Goal: Task Accomplishment & Management: Use online tool/utility

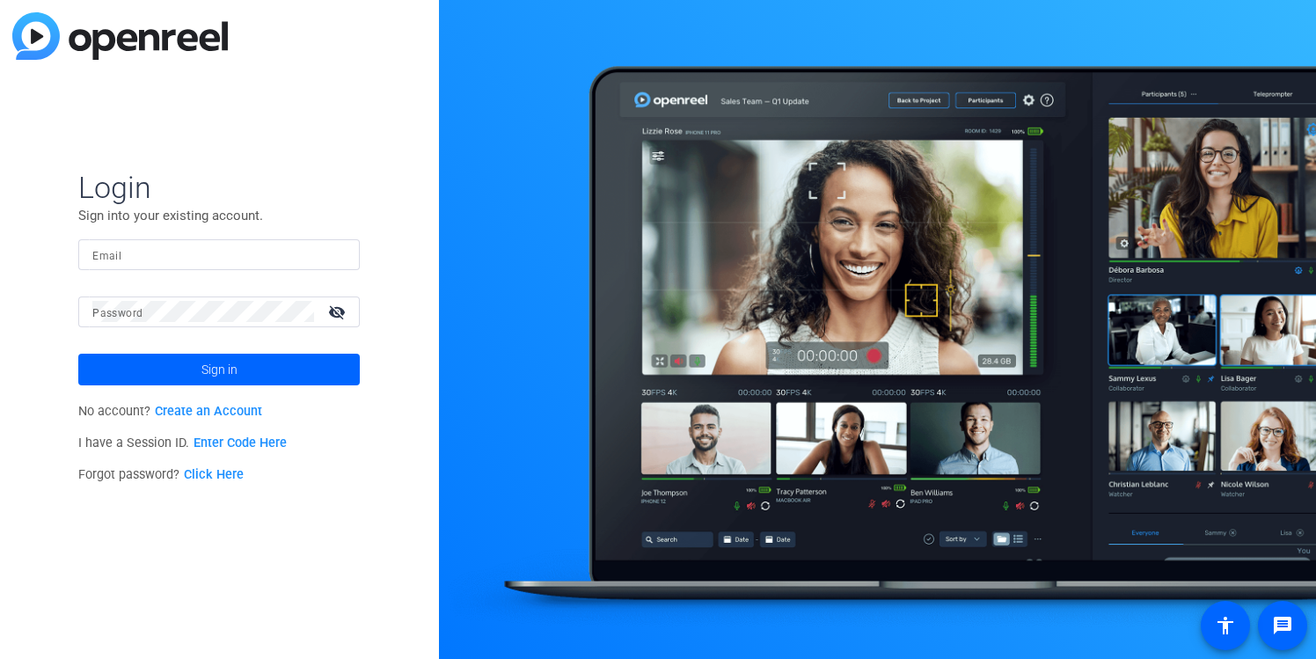
click at [256, 272] on mat-form-field "Email" at bounding box center [219, 267] width 282 height 57
click at [256, 260] on input "Email" at bounding box center [218, 254] width 253 height 21
type input "raranha@boncom.com"
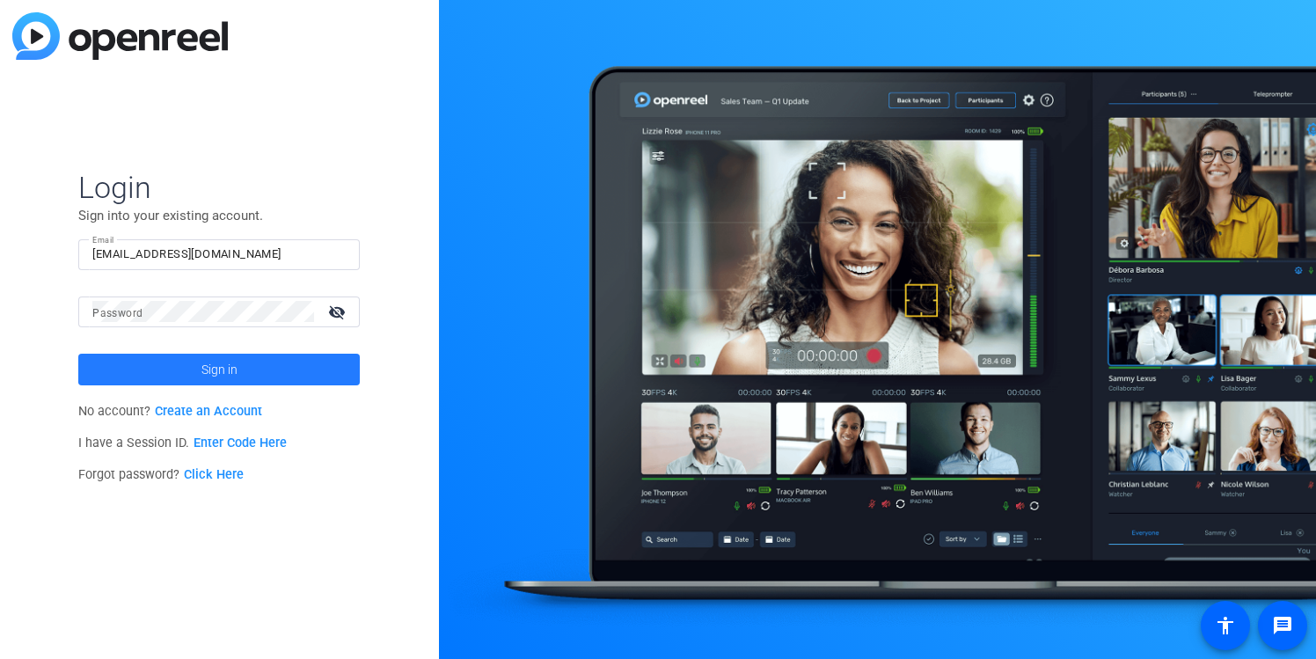
click at [242, 363] on span at bounding box center [219, 369] width 282 height 42
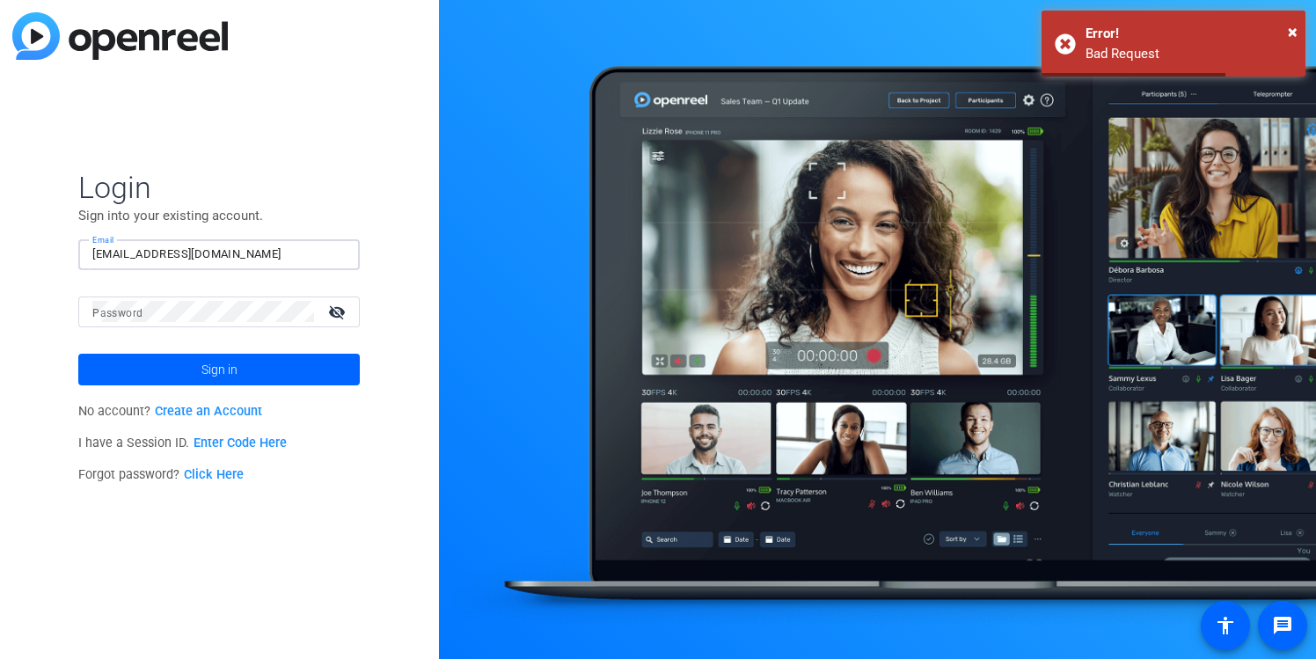
click at [227, 257] on input "raranha@boncom.com" at bounding box center [218, 254] width 253 height 21
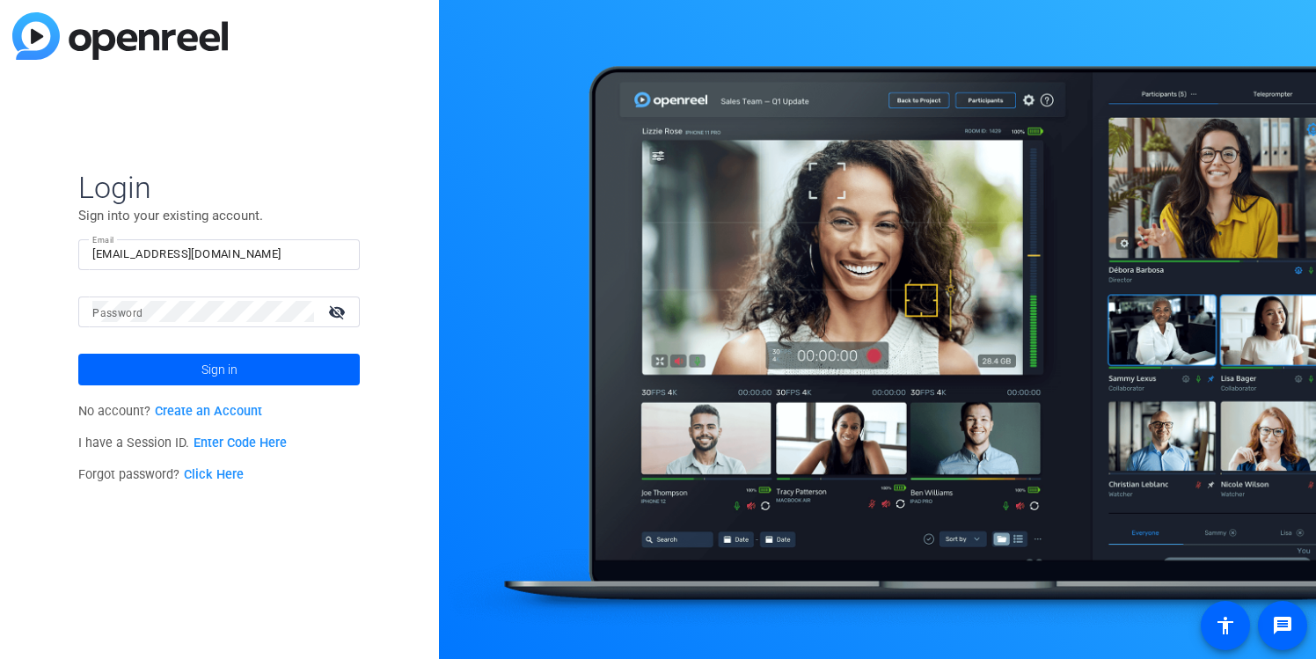
click at [235, 408] on link "Create an Account" at bounding box center [208, 411] width 107 height 15
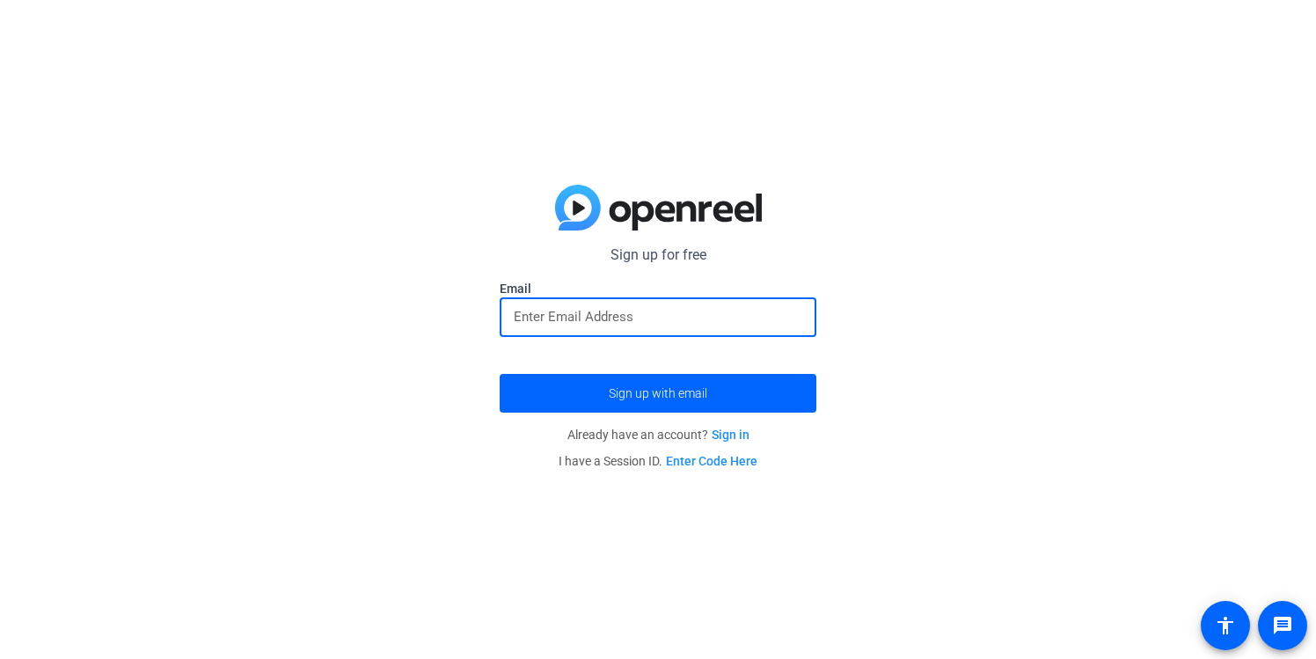
click at [563, 307] on input "email" at bounding box center [658, 316] width 289 height 21
paste input "raranha@boncom.com"
type input "raranha@boncom.com"
click at [500, 374] on button "Sign up with email" at bounding box center [658, 393] width 317 height 39
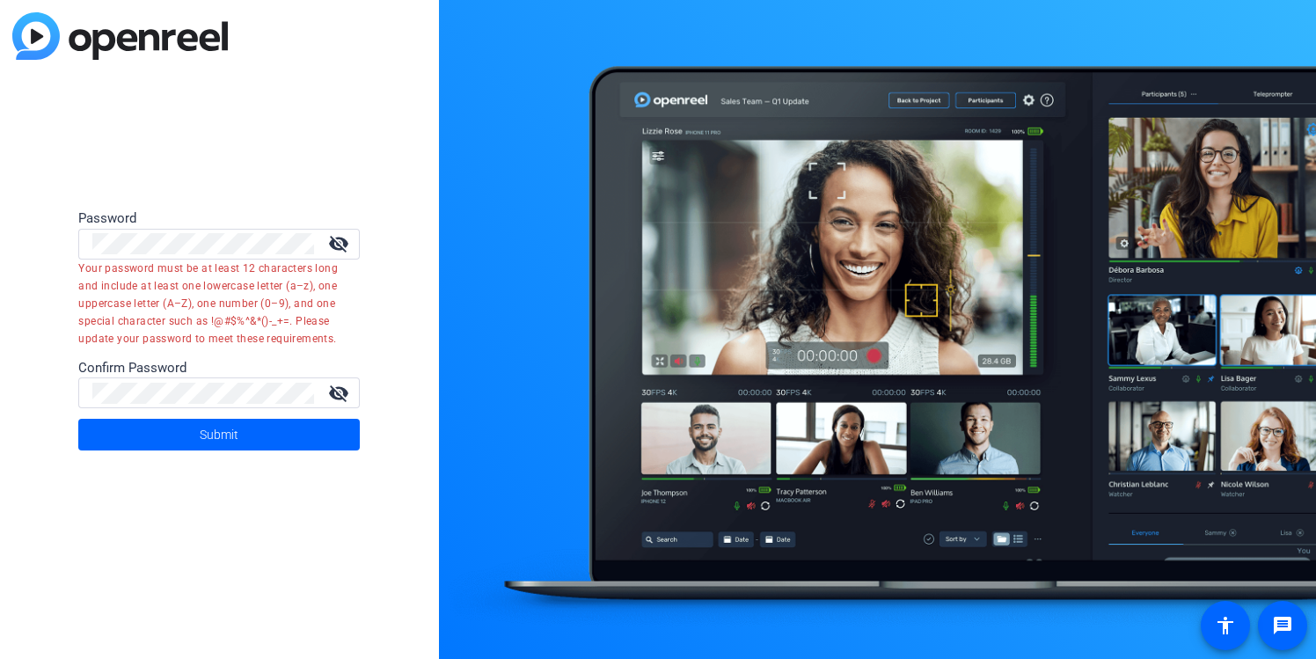
click at [343, 241] on mat-icon "visibility_off" at bounding box center [339, 243] width 42 height 21
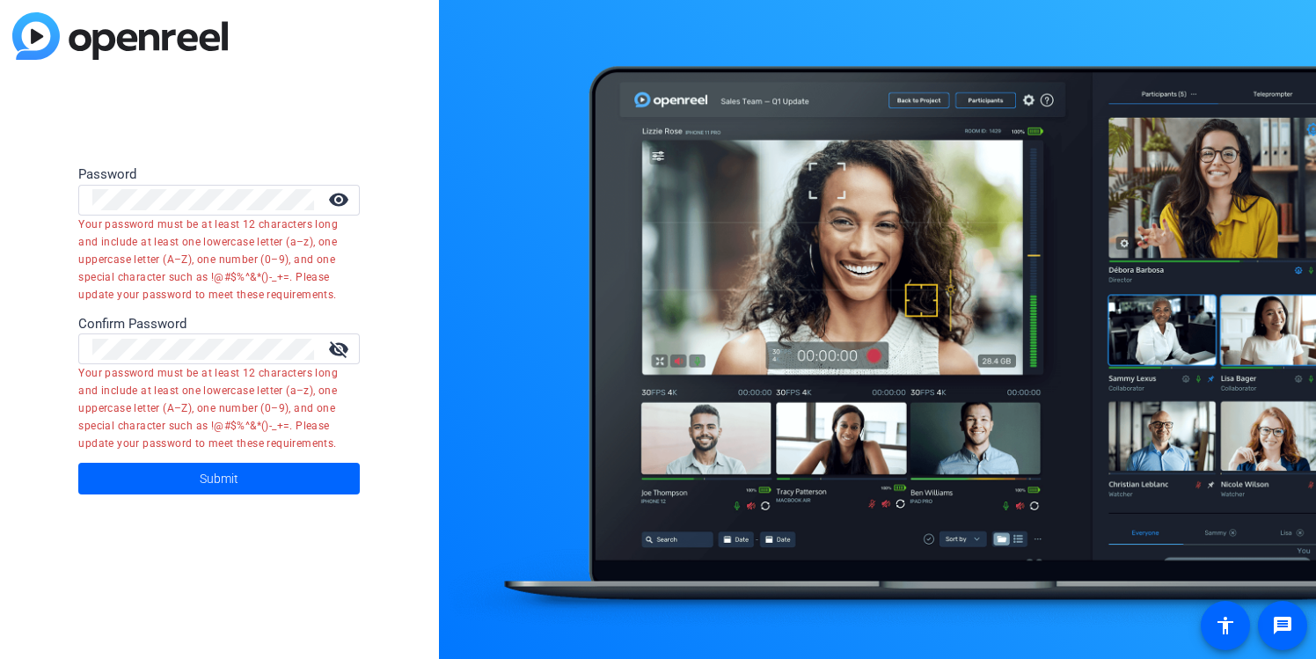
click at [345, 347] on mat-icon "visibility_off" at bounding box center [339, 349] width 42 height 21
click at [284, 475] on span at bounding box center [219, 478] width 282 height 42
click at [180, 213] on div at bounding box center [203, 200] width 222 height 31
click at [201, 482] on span "Submit" at bounding box center [219, 479] width 39 height 44
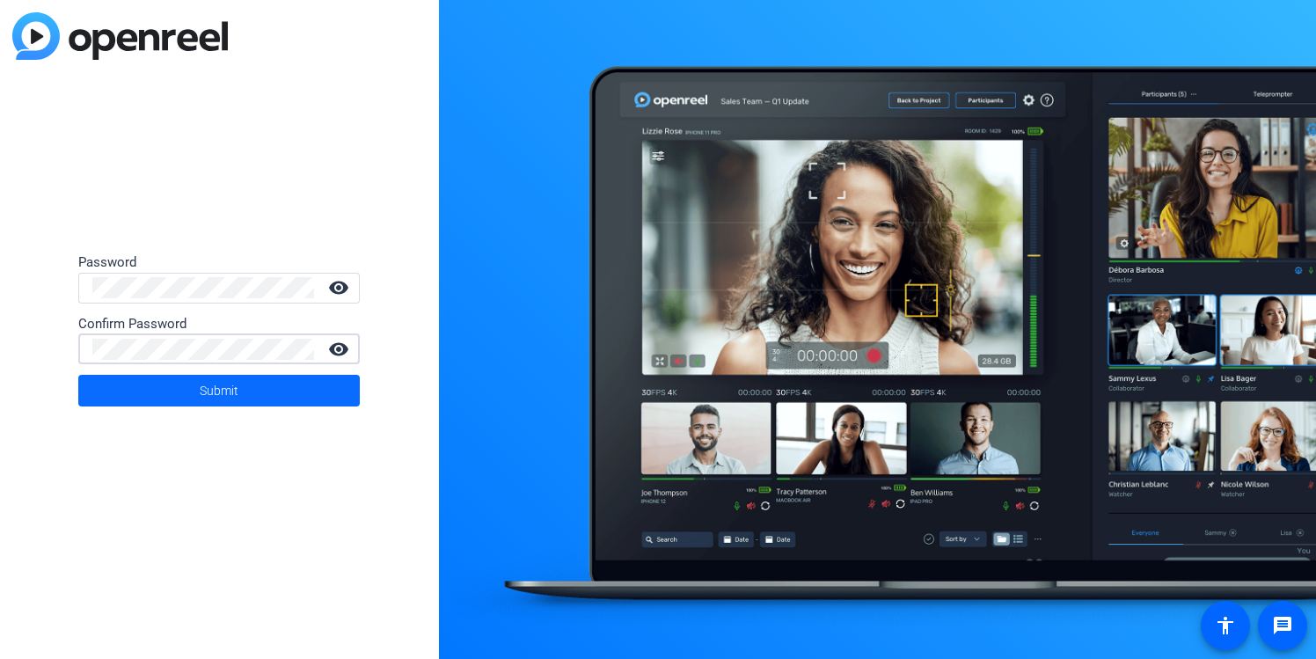
click at [209, 386] on span "Submit" at bounding box center [219, 391] width 39 height 44
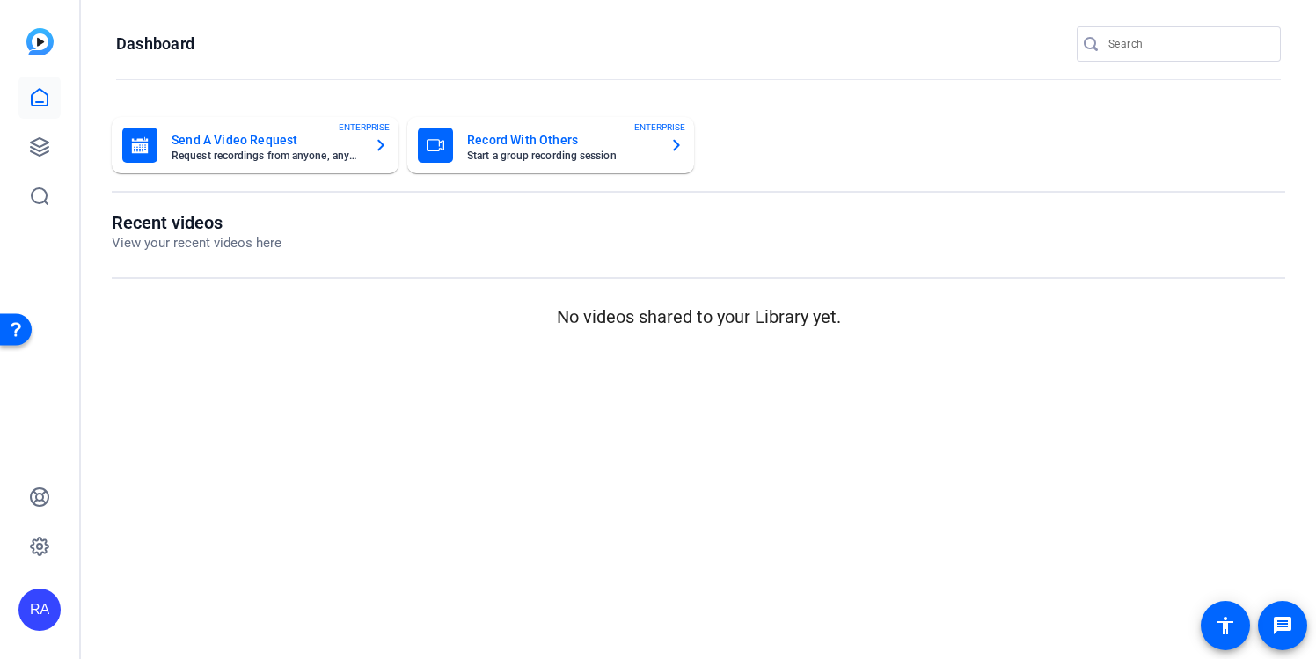
click at [626, 153] on mat-card-subtitle "Start a group recording session" at bounding box center [561, 155] width 188 height 11
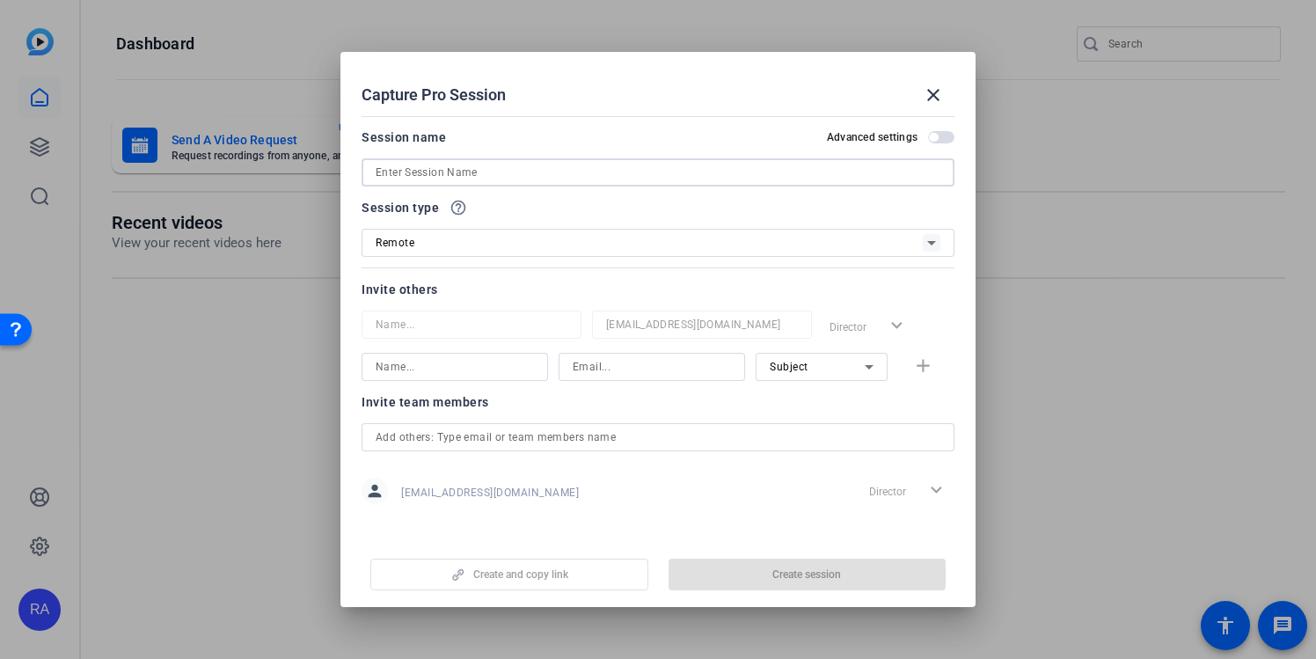
click at [610, 172] on input at bounding box center [658, 172] width 565 height 21
type input "N"
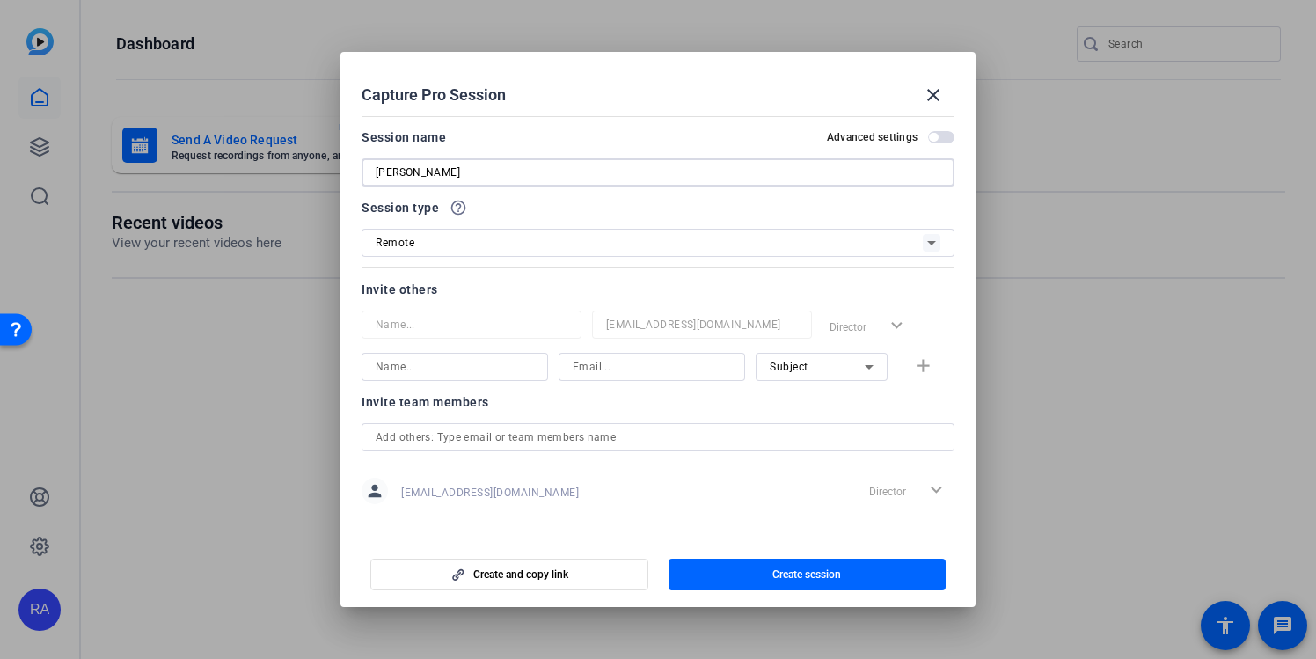
type input "[PERSON_NAME]"
click at [567, 248] on div "Remote" at bounding box center [649, 242] width 547 height 22
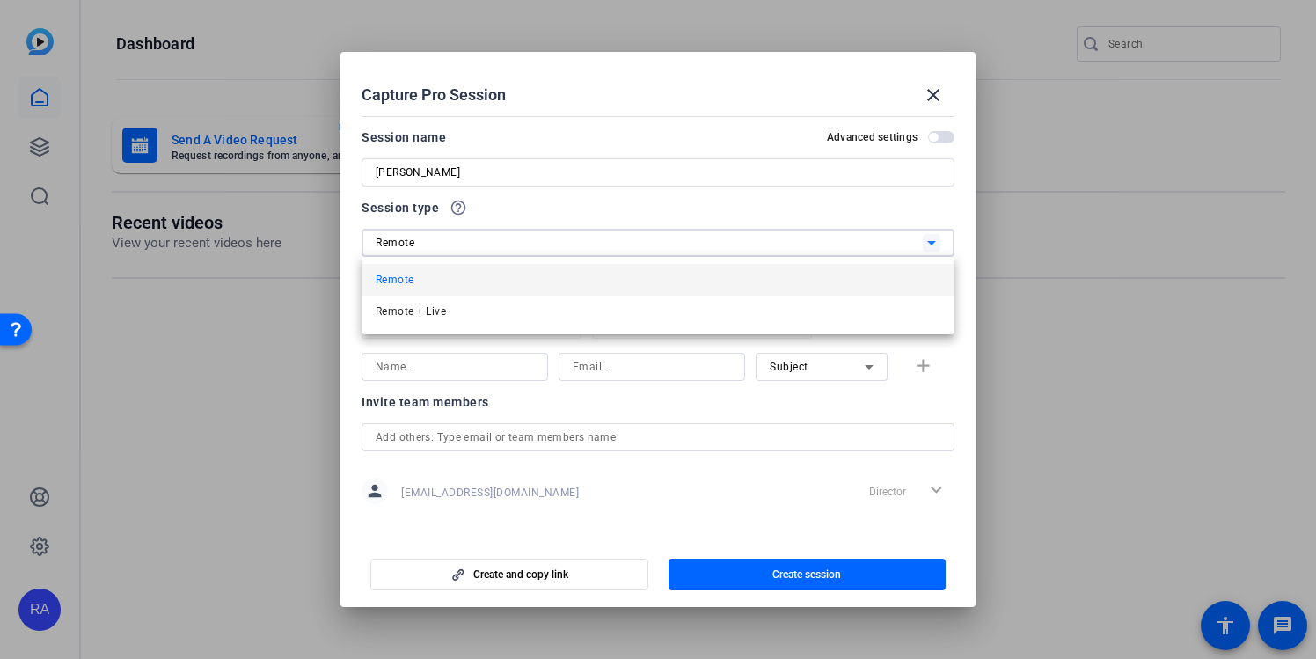
click at [567, 247] on div at bounding box center [658, 329] width 1316 height 659
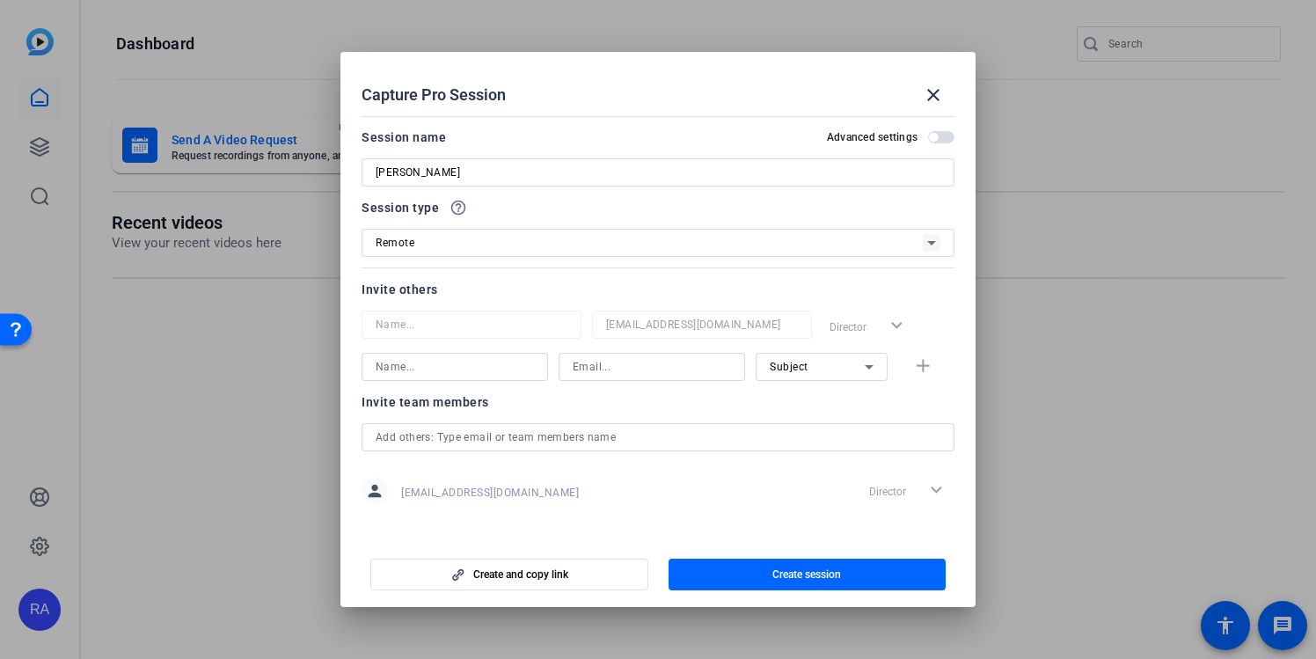
click at [567, 247] on div "Remote" at bounding box center [649, 242] width 547 height 22
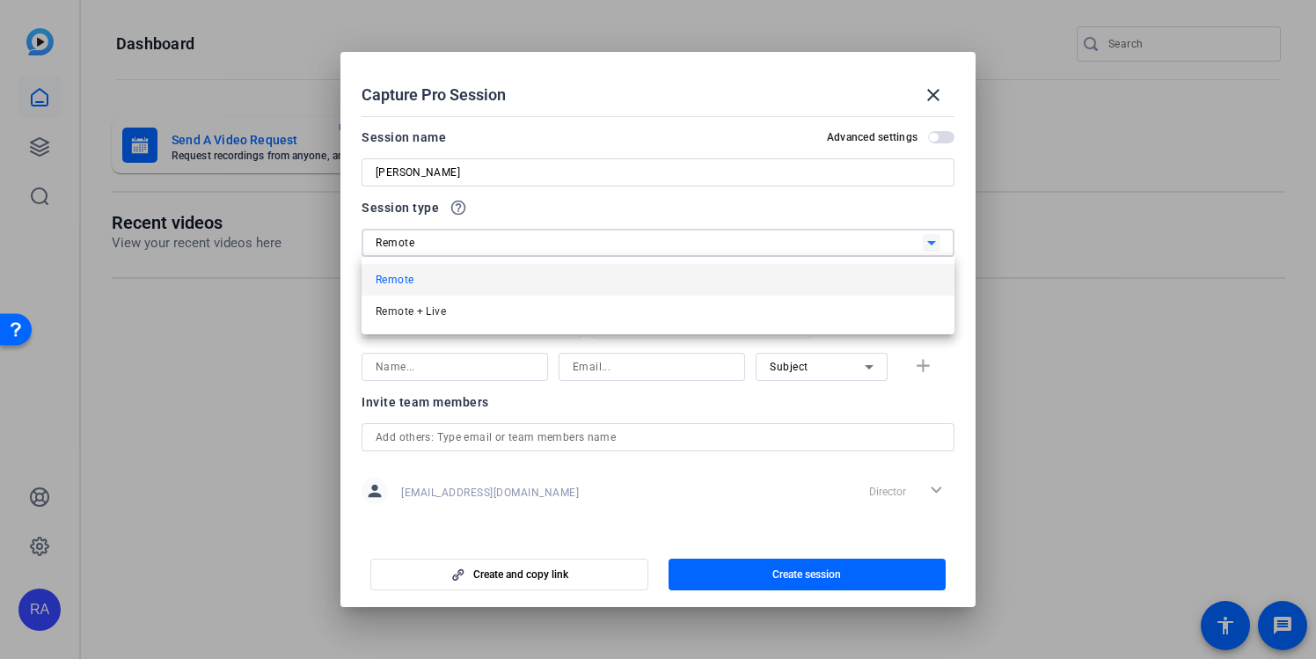
click at [484, 203] on div at bounding box center [658, 329] width 1316 height 659
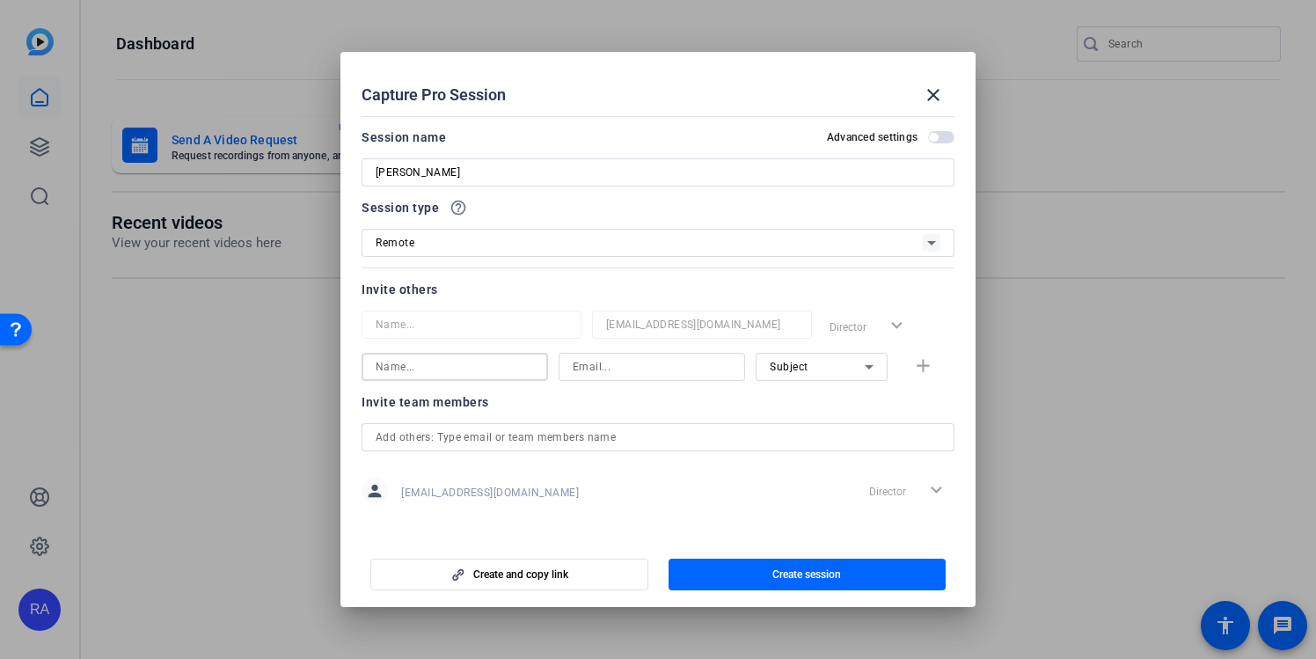
click at [520, 360] on input at bounding box center [455, 366] width 158 height 21
type input "[PERSON_NAME]"
click at [667, 354] on div at bounding box center [652, 367] width 158 height 28
click at [662, 359] on input at bounding box center [652, 366] width 158 height 21
type input "mnascimento@boncom.com"
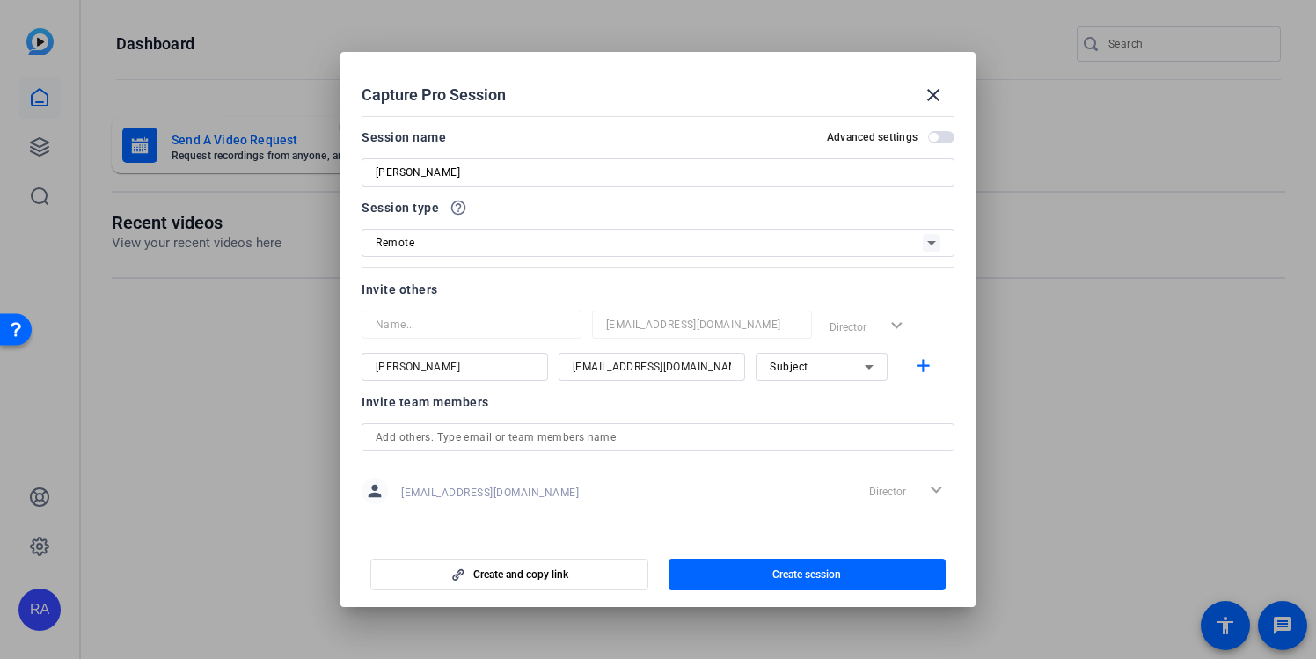
click at [817, 353] on div "Subject" at bounding box center [822, 367] width 104 height 28
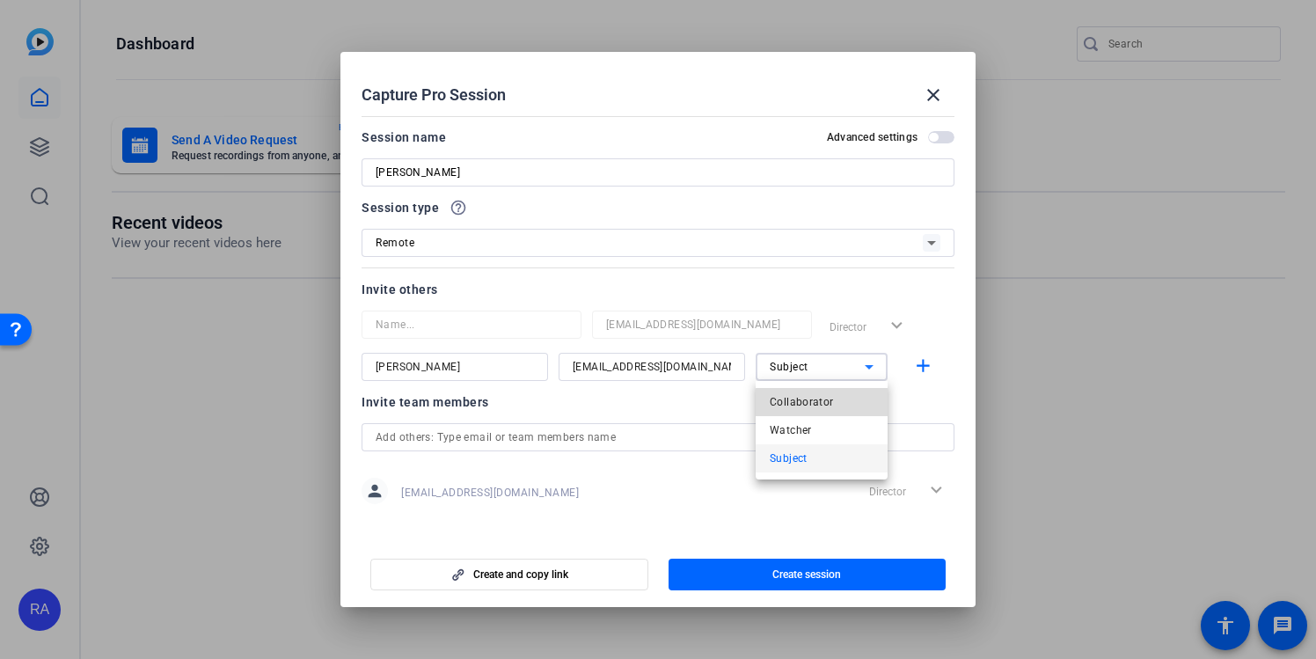
click at [857, 407] on mat-option "Collaborator" at bounding box center [822, 402] width 132 height 28
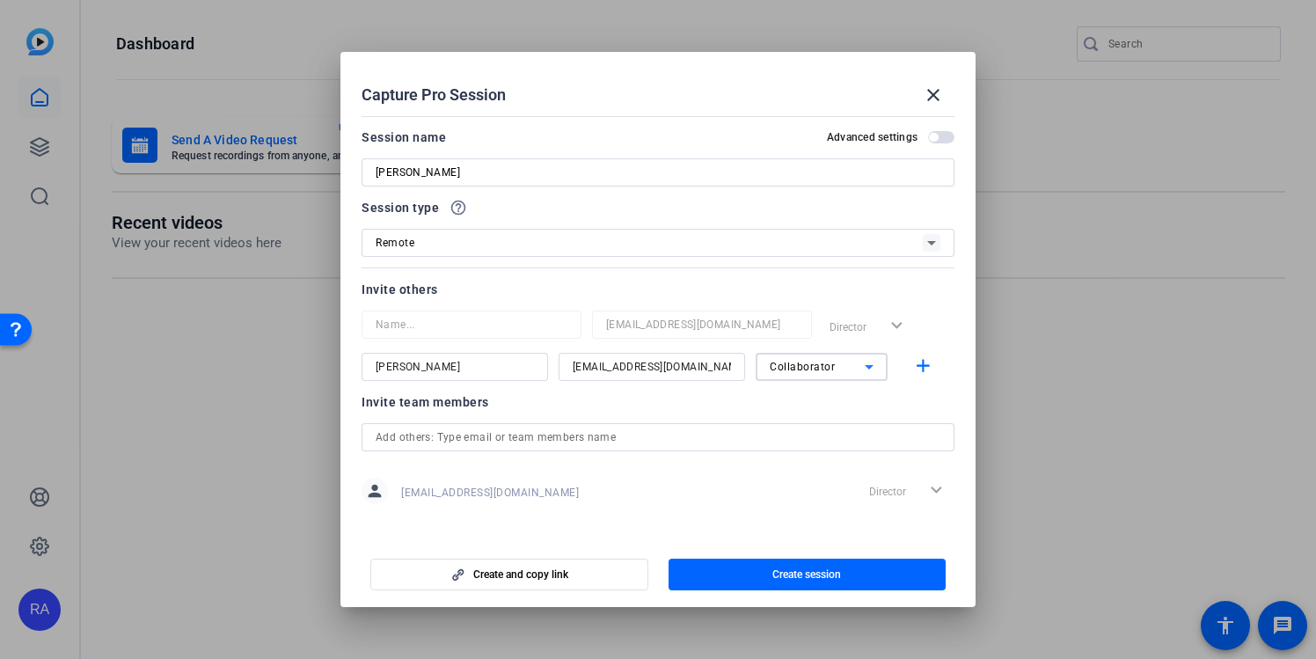
scroll to position [12, 0]
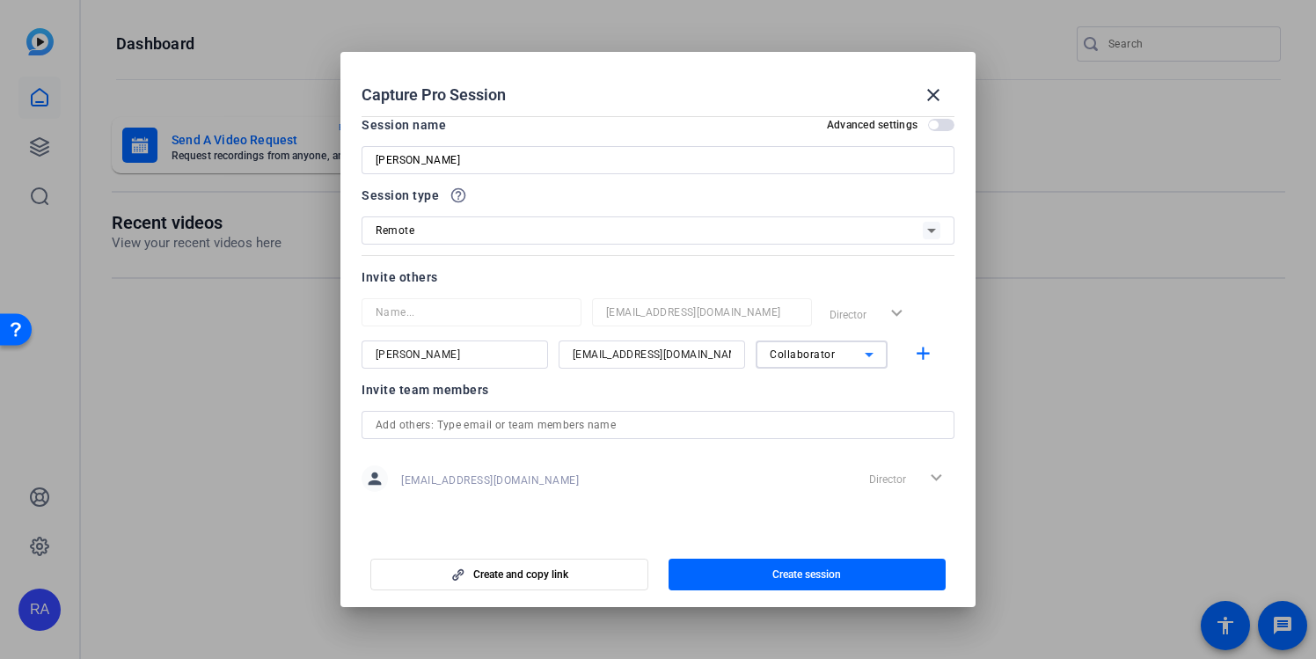
click at [861, 360] on icon at bounding box center [869, 354] width 21 height 21
click at [837, 418] on mat-option "Watcher" at bounding box center [822, 418] width 132 height 28
click at [841, 355] on div "Watcher" at bounding box center [817, 354] width 95 height 22
click at [835, 441] on mat-option "Subject" at bounding box center [822, 446] width 132 height 28
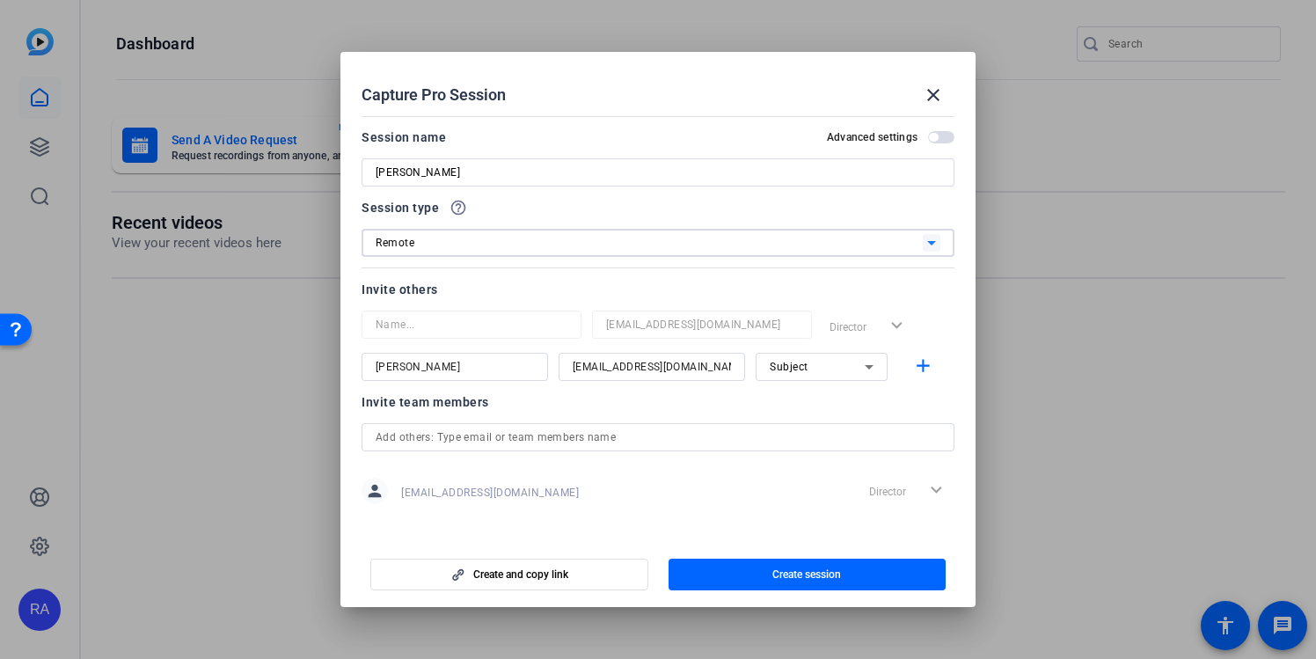
click at [794, 231] on div "Remote" at bounding box center [649, 242] width 547 height 22
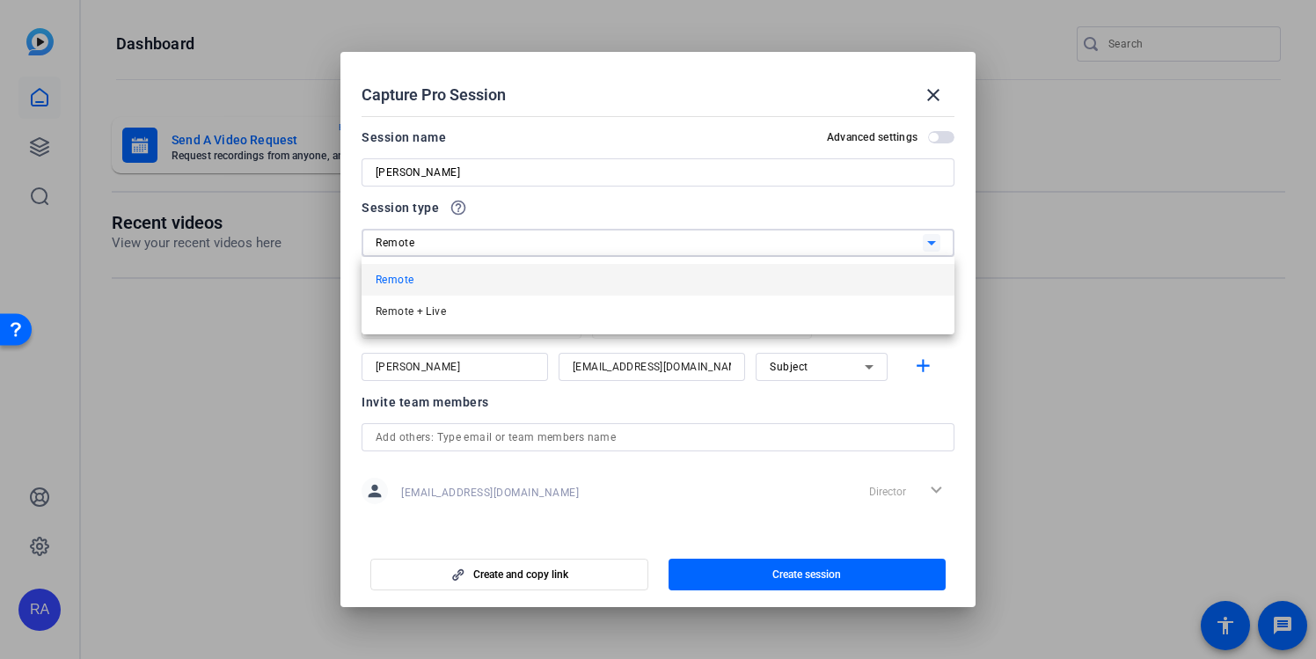
click at [587, 279] on mat-option "Remote" at bounding box center [658, 280] width 593 height 32
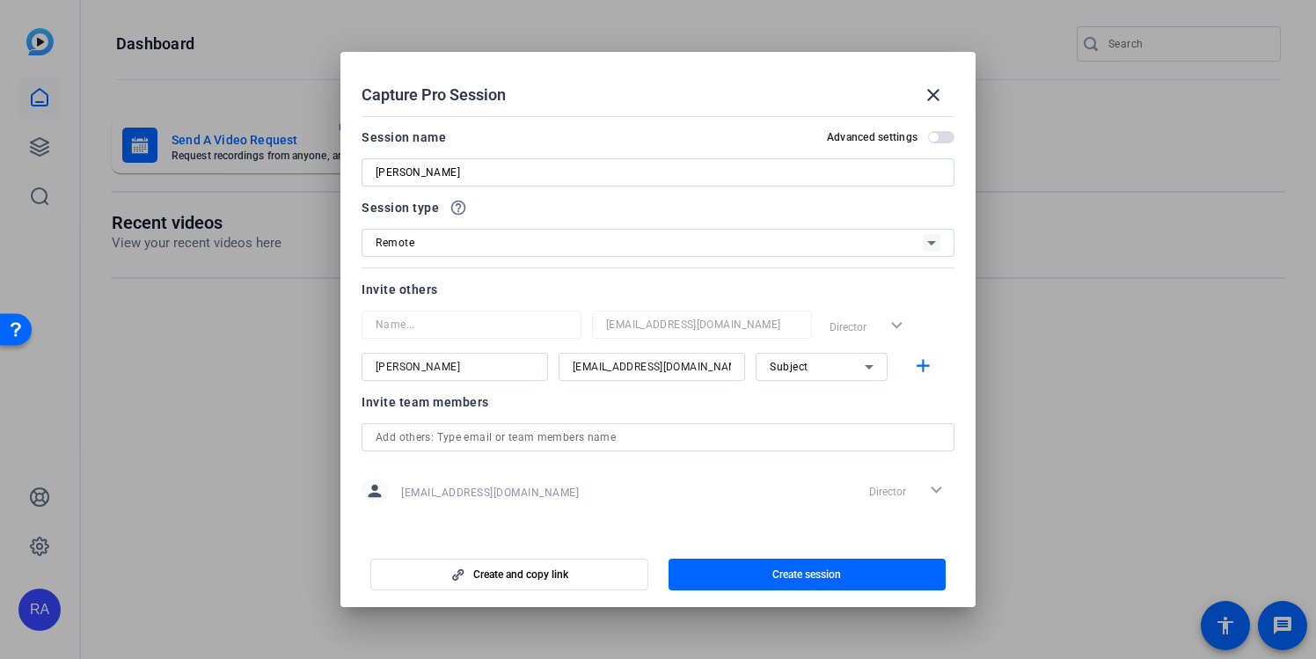
click at [953, 135] on span "button" at bounding box center [941, 137] width 26 height 12
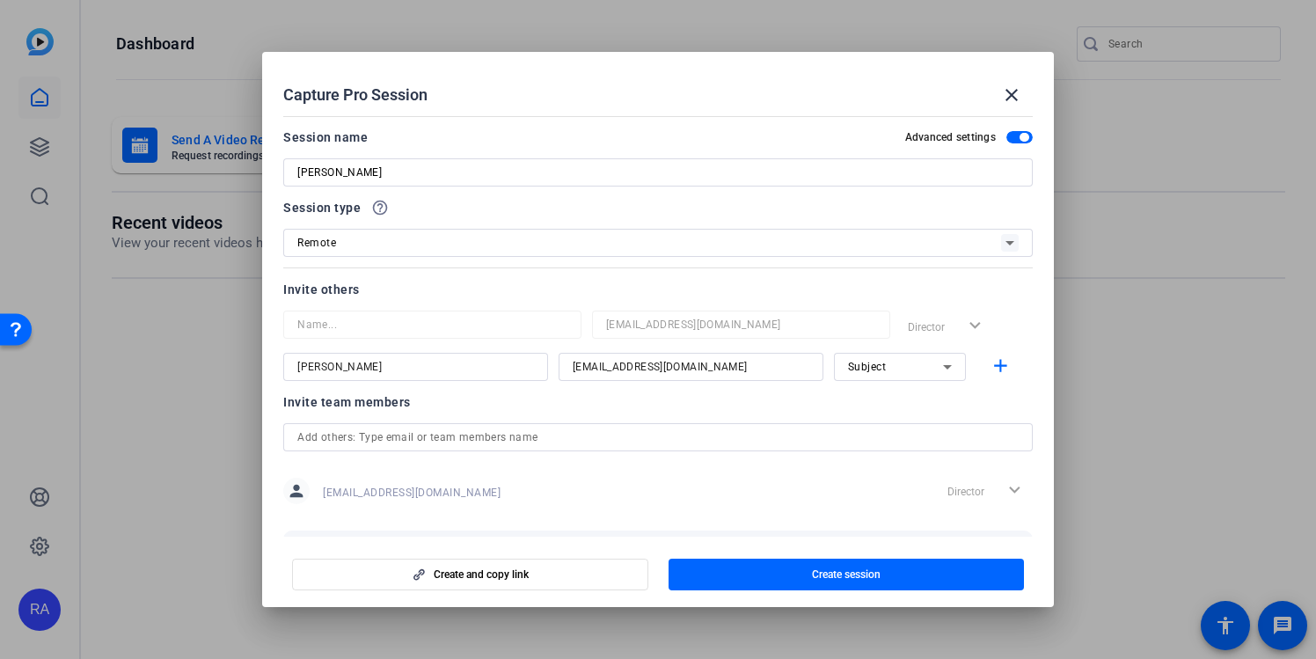
scroll to position [93, 0]
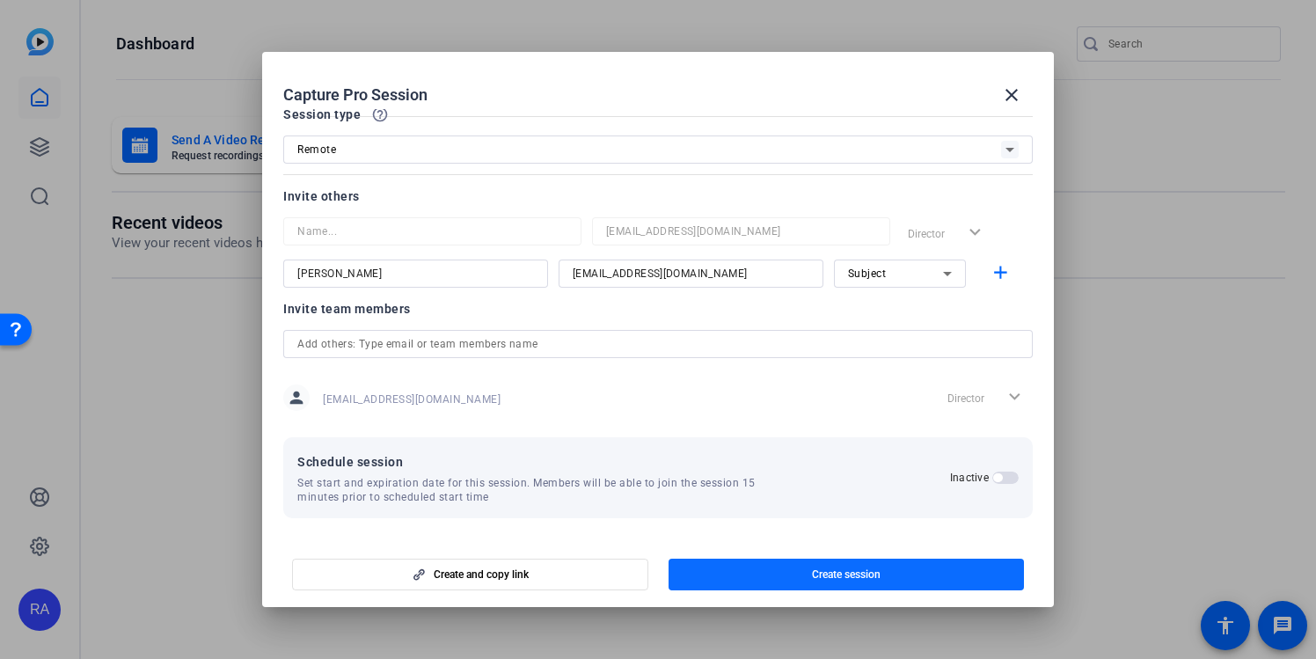
click at [884, 582] on span "button" at bounding box center [846, 574] width 355 height 42
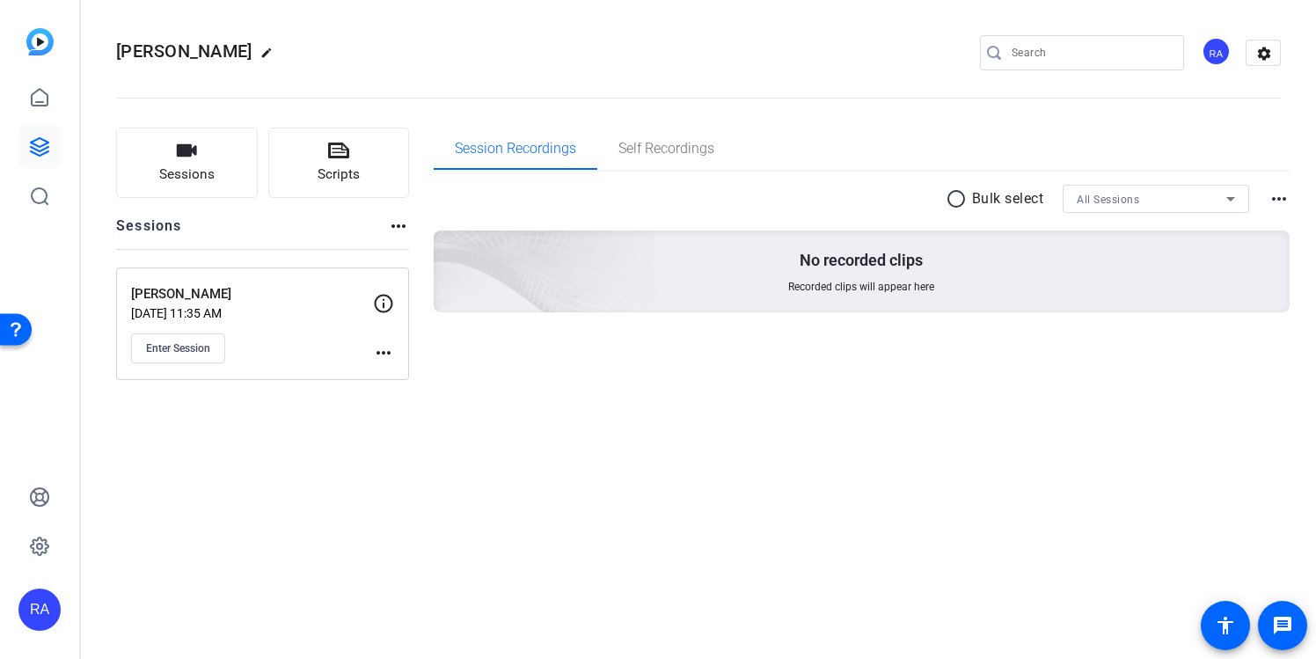
click at [396, 357] on div "Marcos Sep 16, 2025 @ 11:35 AM Enter Session more_horiz" at bounding box center [262, 323] width 293 height 113
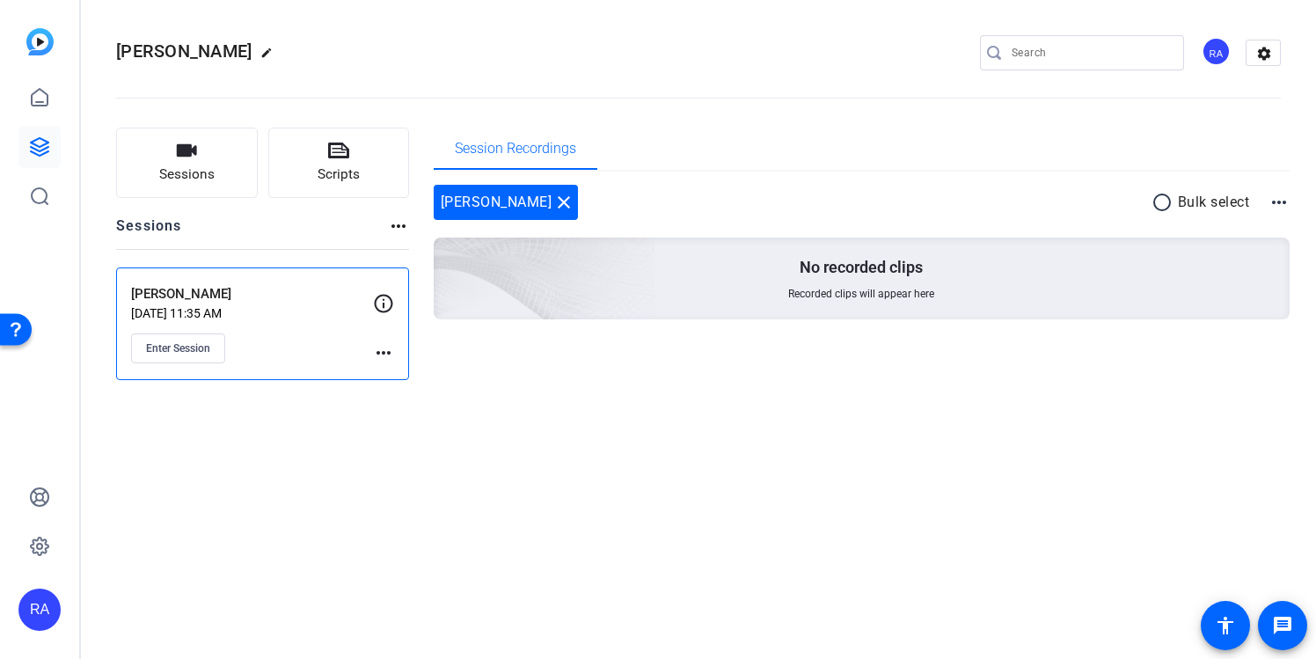
click at [384, 353] on mat-icon "more_horiz" at bounding box center [383, 352] width 21 height 21
click at [402, 372] on span "Edit Session" at bounding box center [427, 378] width 80 height 21
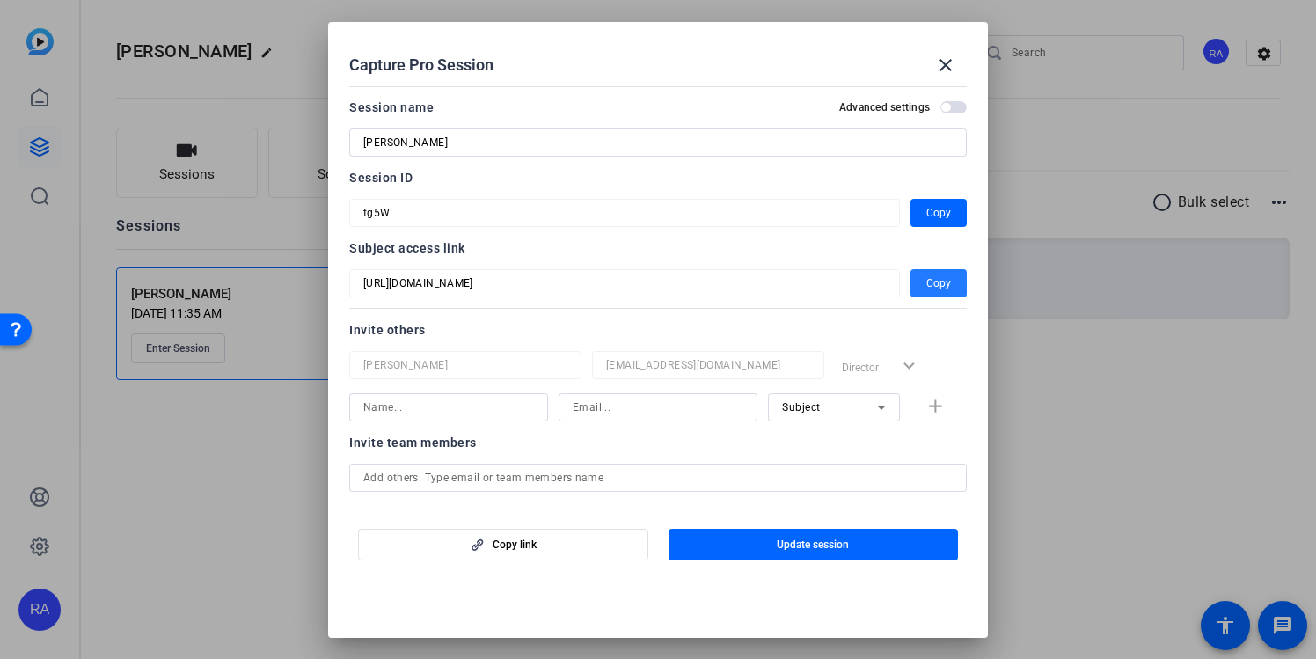
click at [932, 282] on span "Copy" at bounding box center [938, 283] width 25 height 21
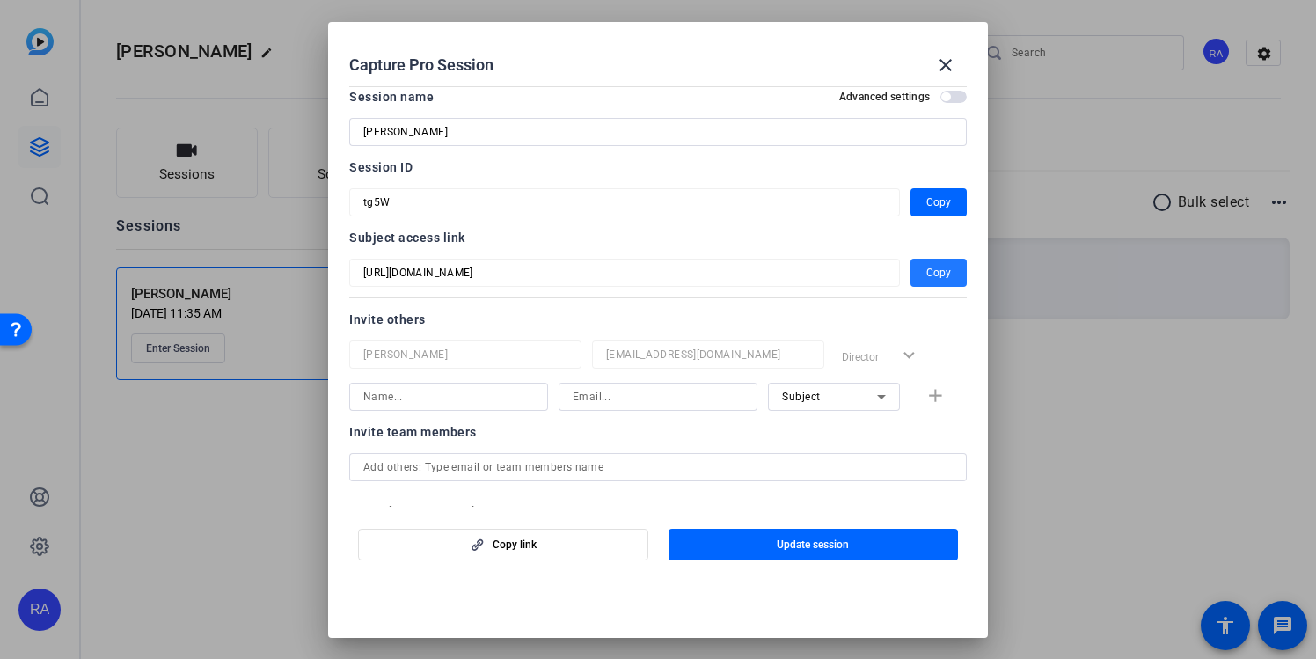
scroll to position [6, 0]
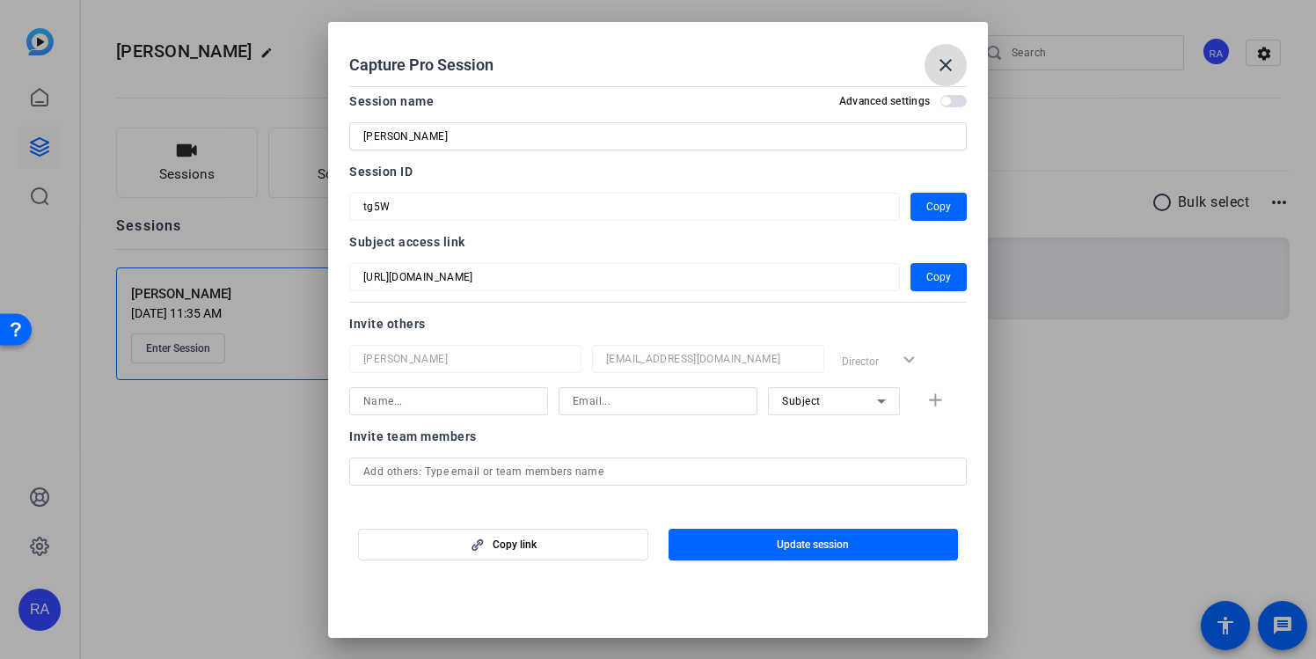
click at [958, 59] on span at bounding box center [946, 65] width 42 height 42
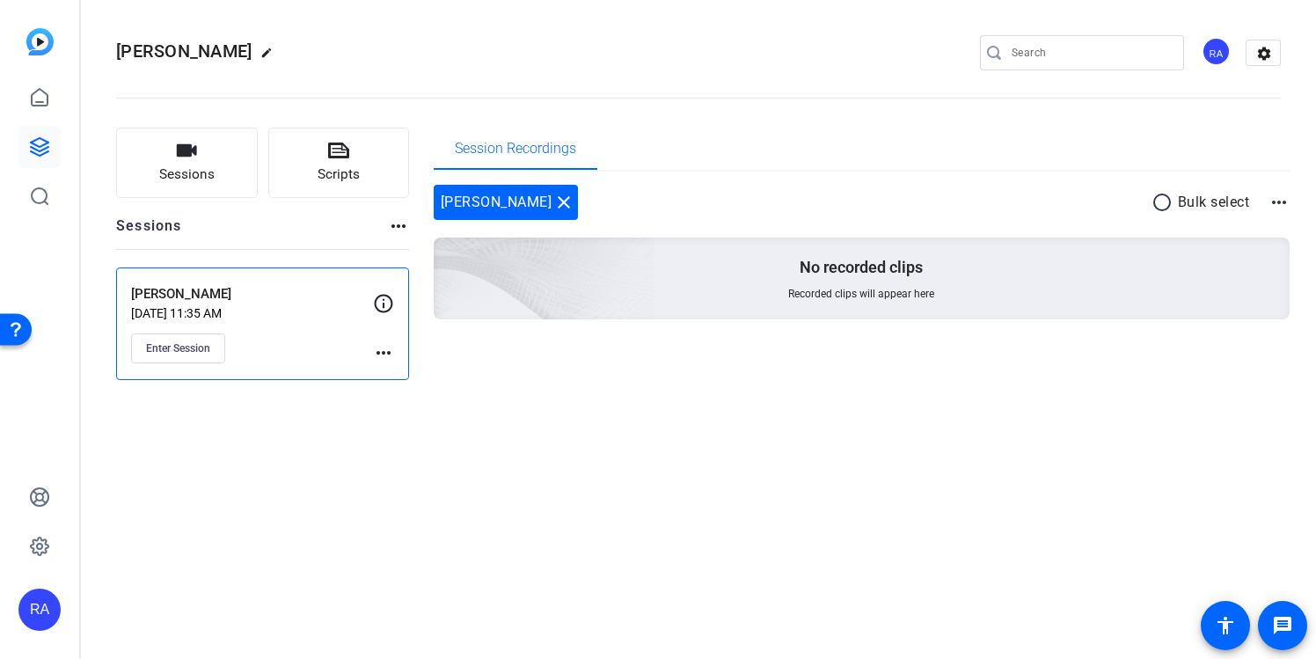
click at [198, 365] on div "Marcos Sep 16, 2025 @ 11:35 AM Enter Session more_horiz" at bounding box center [262, 323] width 293 height 113
click at [198, 346] on span "Enter Session" at bounding box center [178, 348] width 64 height 14
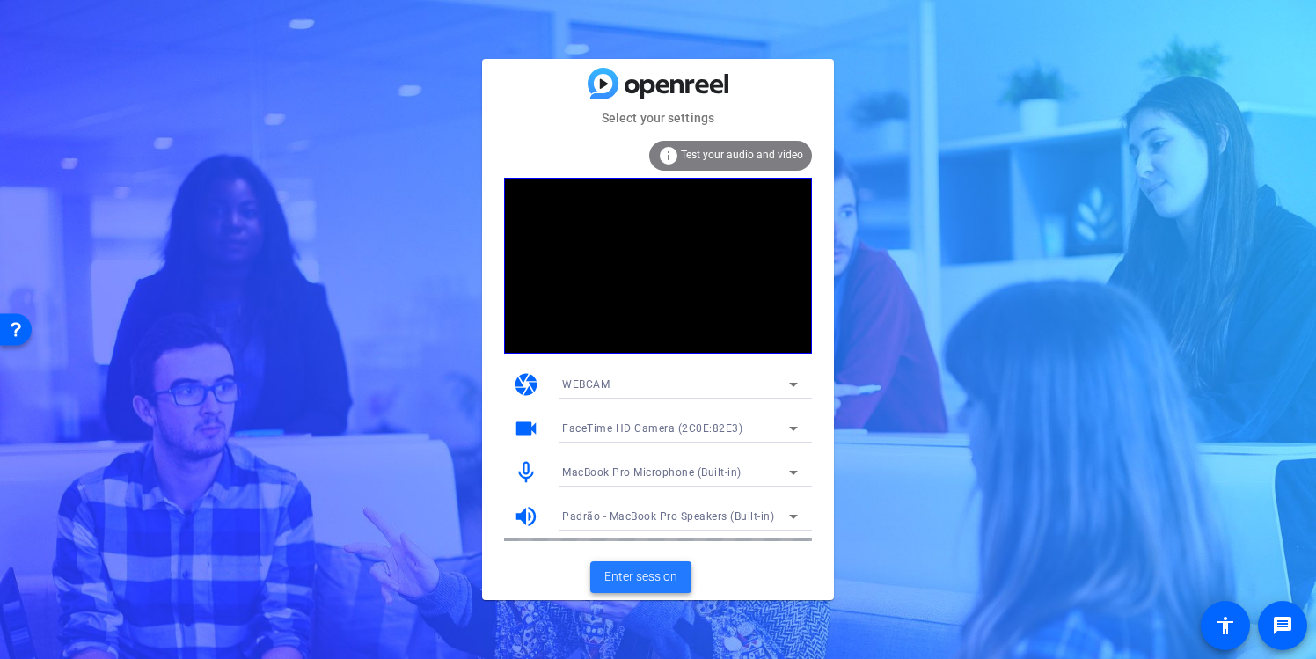
click at [669, 578] on span "Enter session" at bounding box center [640, 576] width 73 height 18
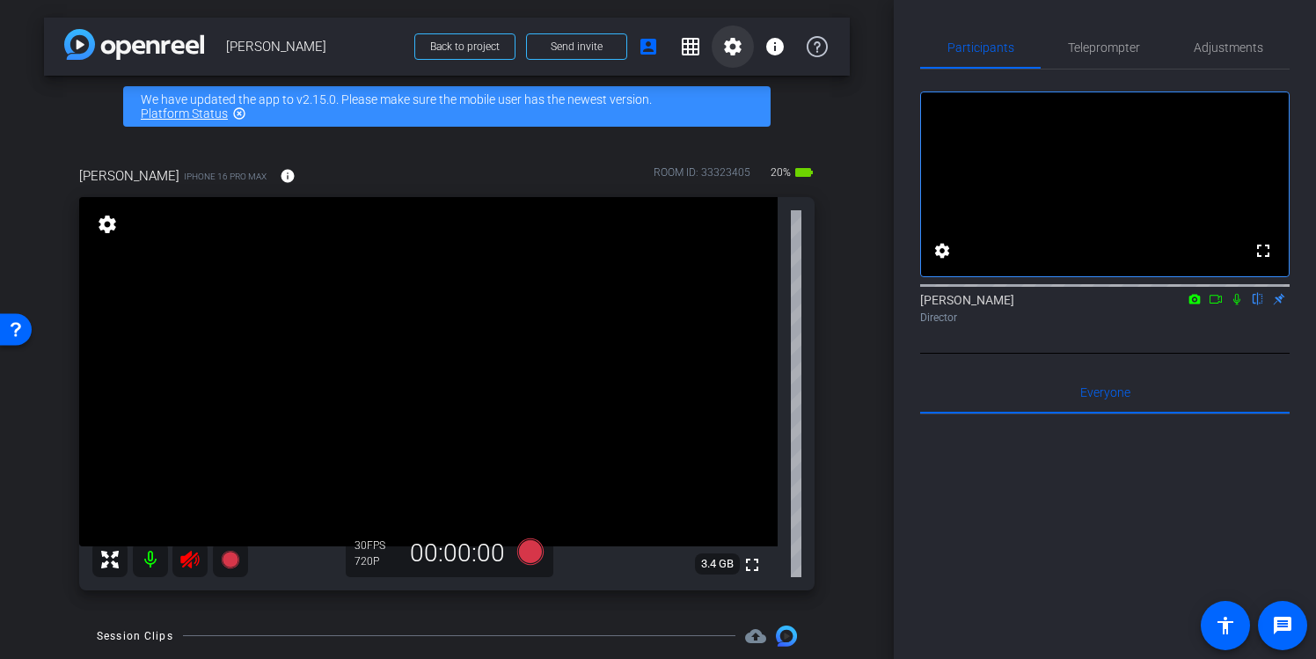
click at [738, 40] on mat-icon "settings" at bounding box center [732, 46] width 21 height 21
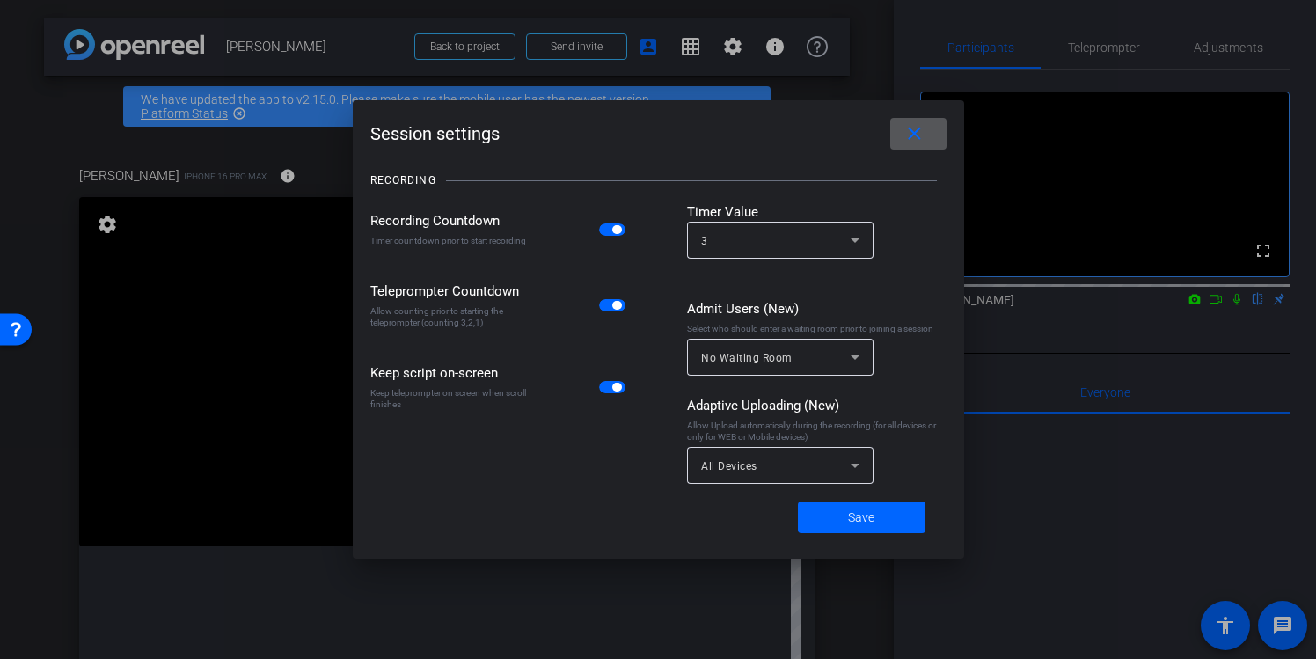
click at [921, 128] on mat-icon "close" at bounding box center [914, 134] width 22 height 22
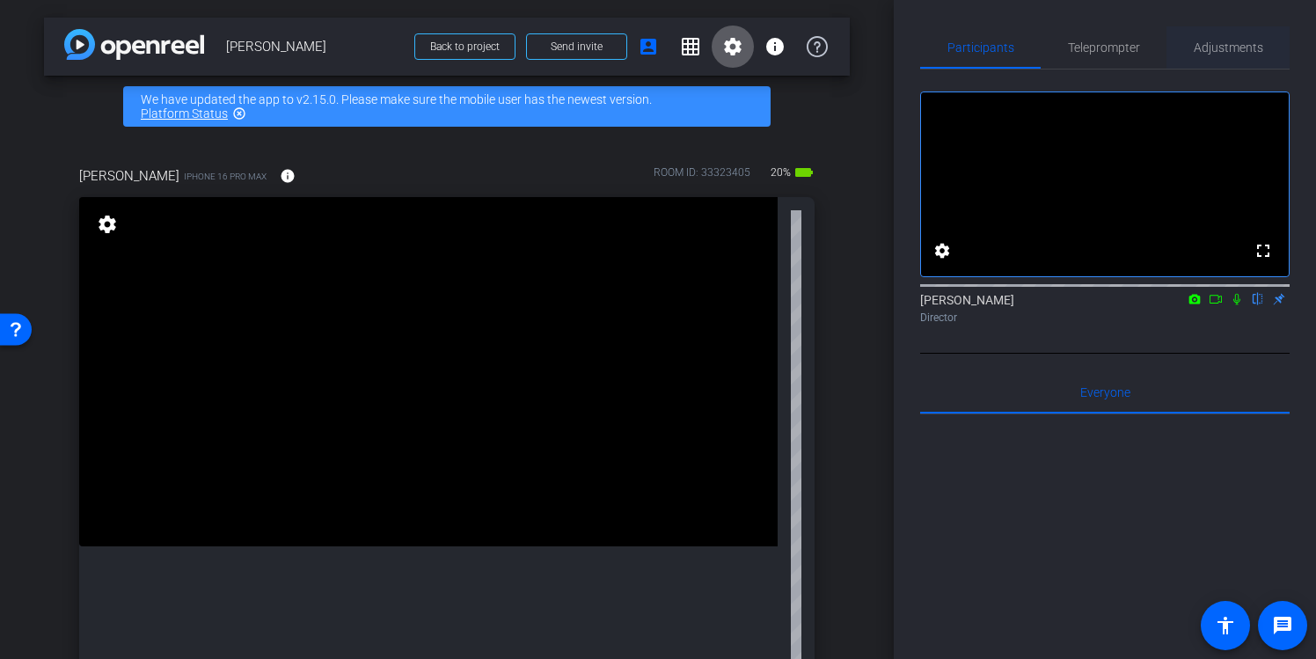
click at [1227, 36] on span "Adjustments" at bounding box center [1228, 47] width 69 height 42
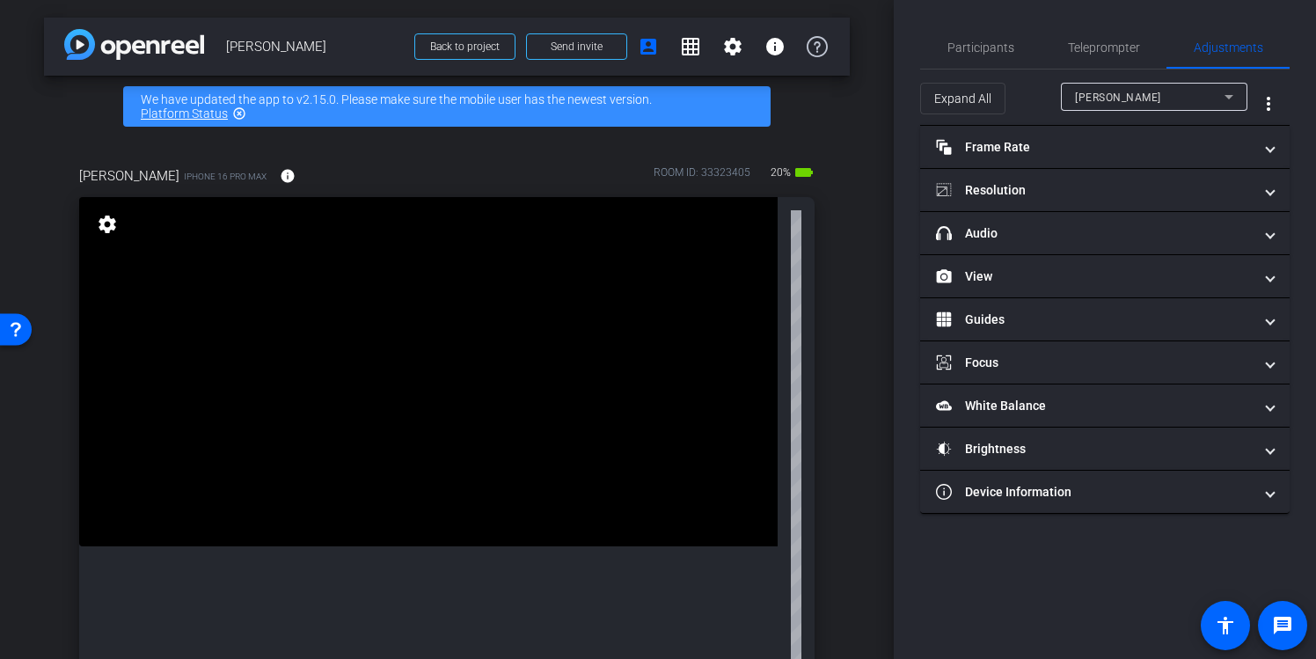
click at [1296, 282] on div "Participants Teleprompter Adjustments settings [PERSON_NAME] flip Director Ever…" at bounding box center [1105, 329] width 422 height 659
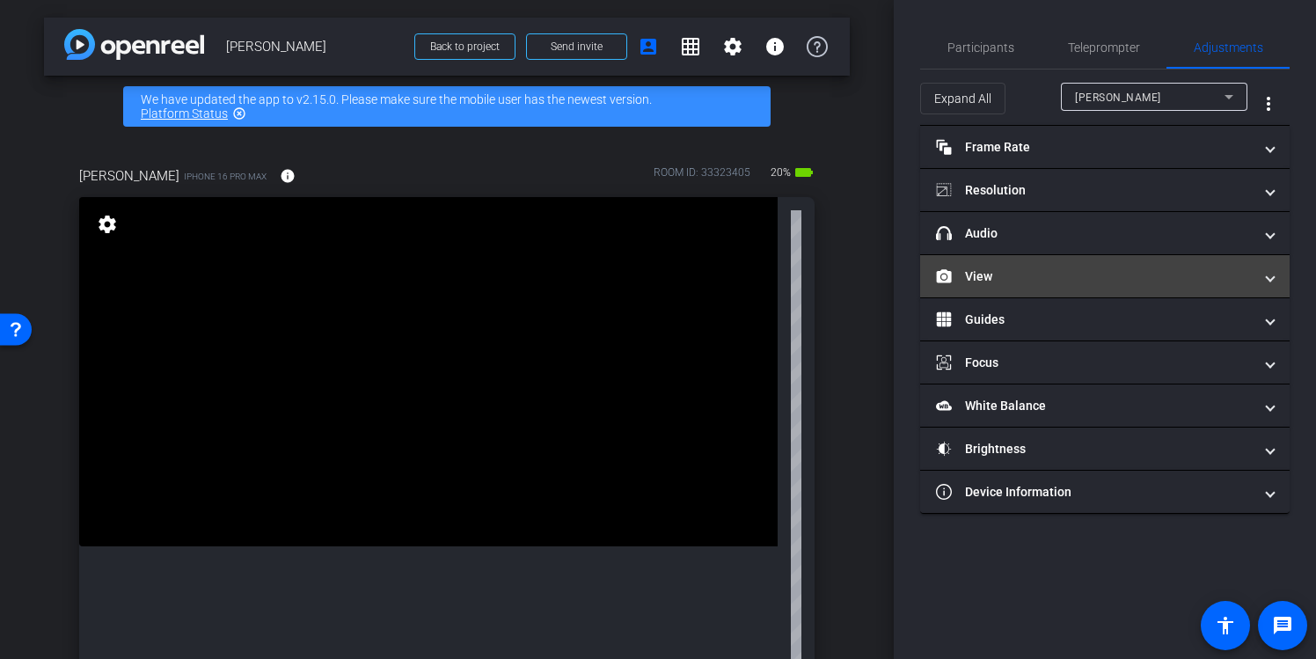
click at [1283, 277] on mat-expansion-panel-header "View" at bounding box center [1104, 276] width 369 height 42
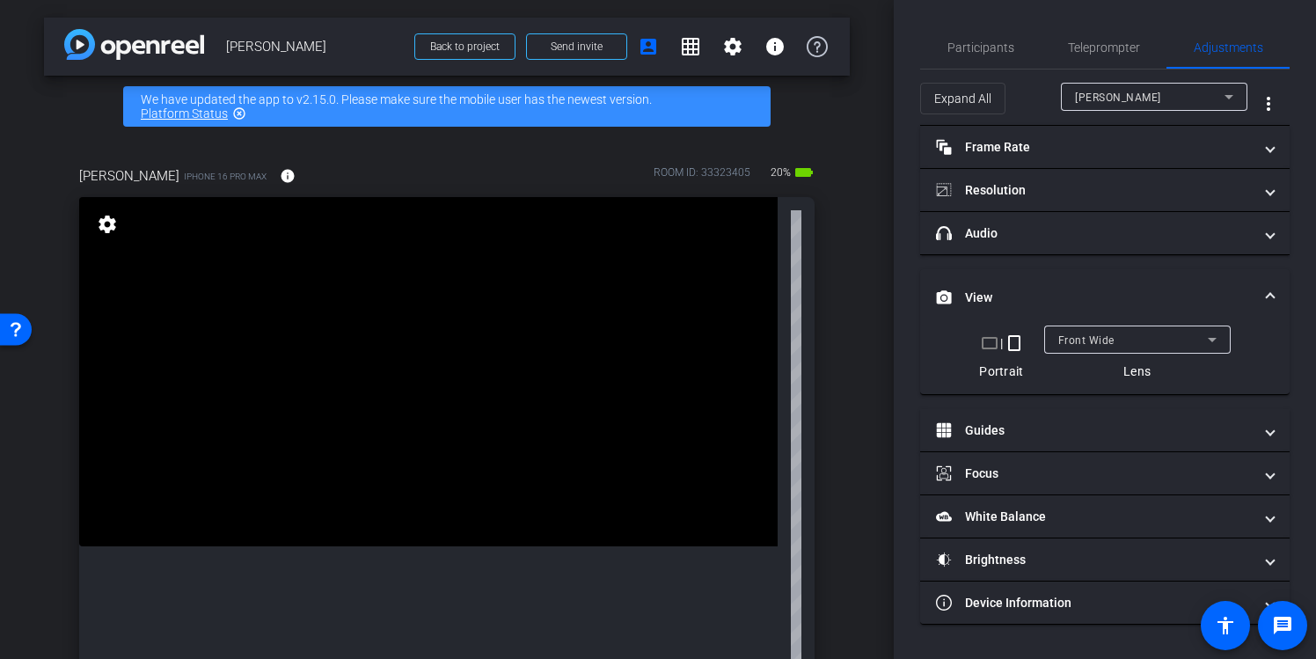
click at [1277, 274] on mat-expansion-panel-header "View" at bounding box center [1104, 297] width 369 height 56
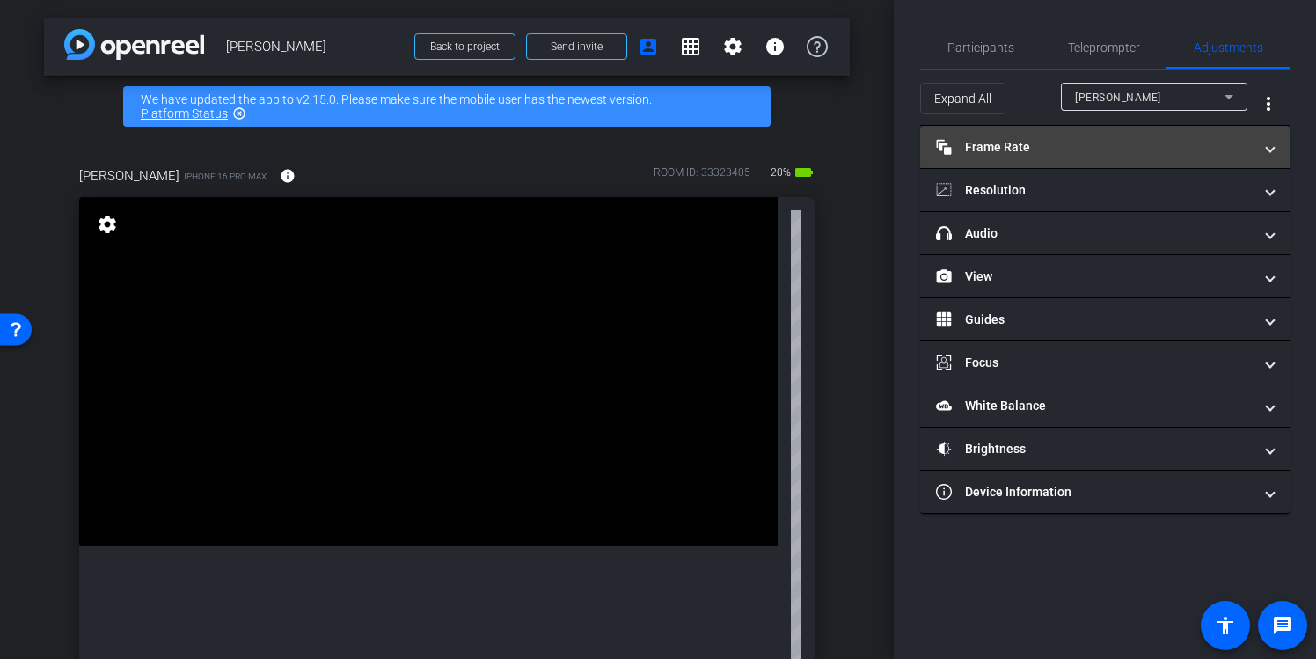
click at [1265, 153] on span "Frame Rate Frame Rate" at bounding box center [1101, 147] width 331 height 18
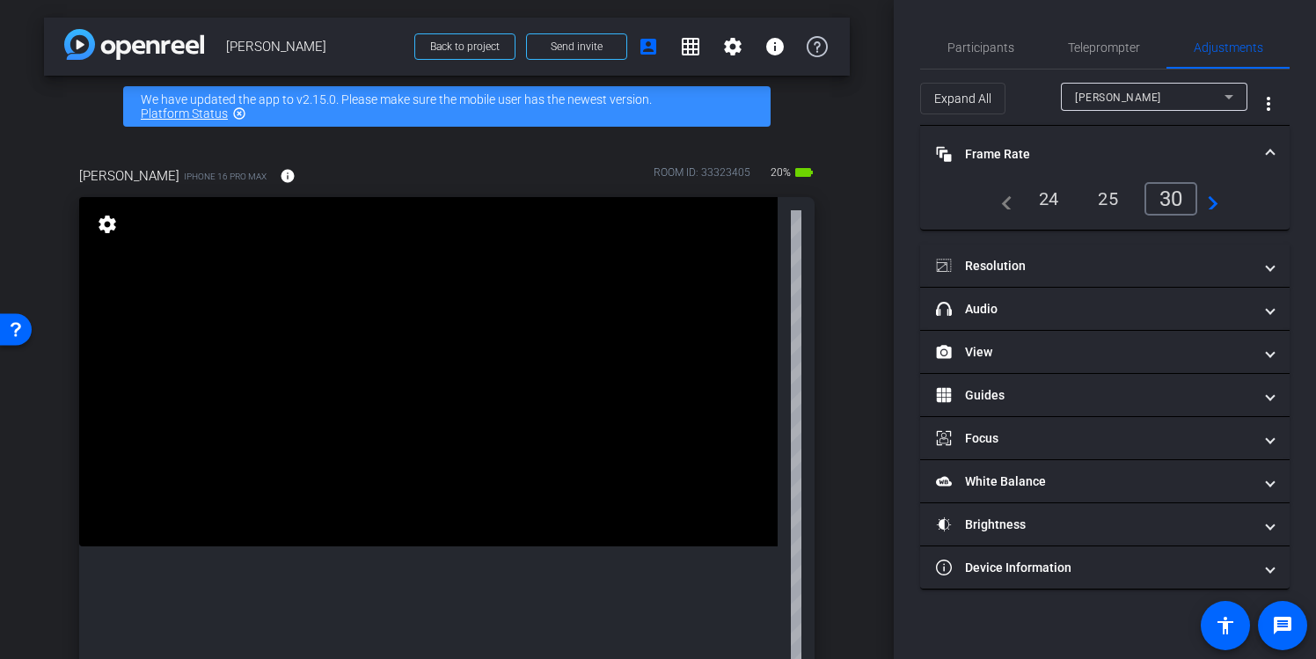
click at [1267, 153] on span at bounding box center [1270, 154] width 7 height 18
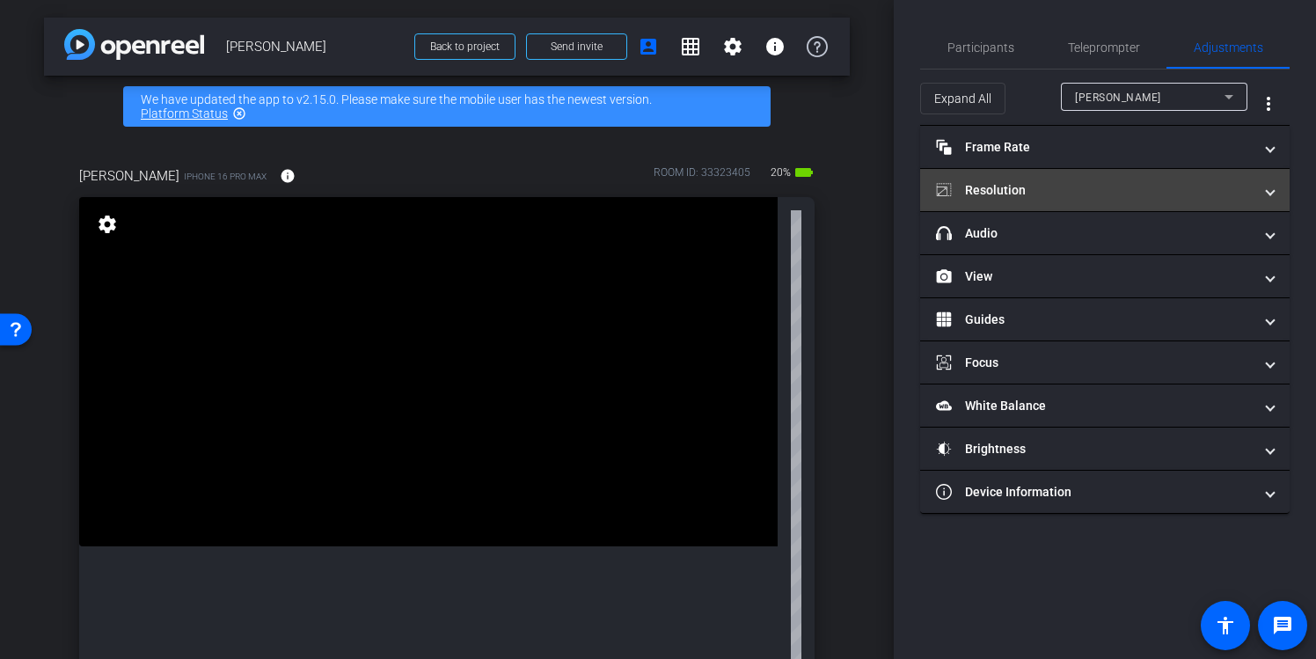
click at [1269, 185] on span at bounding box center [1270, 190] width 7 height 18
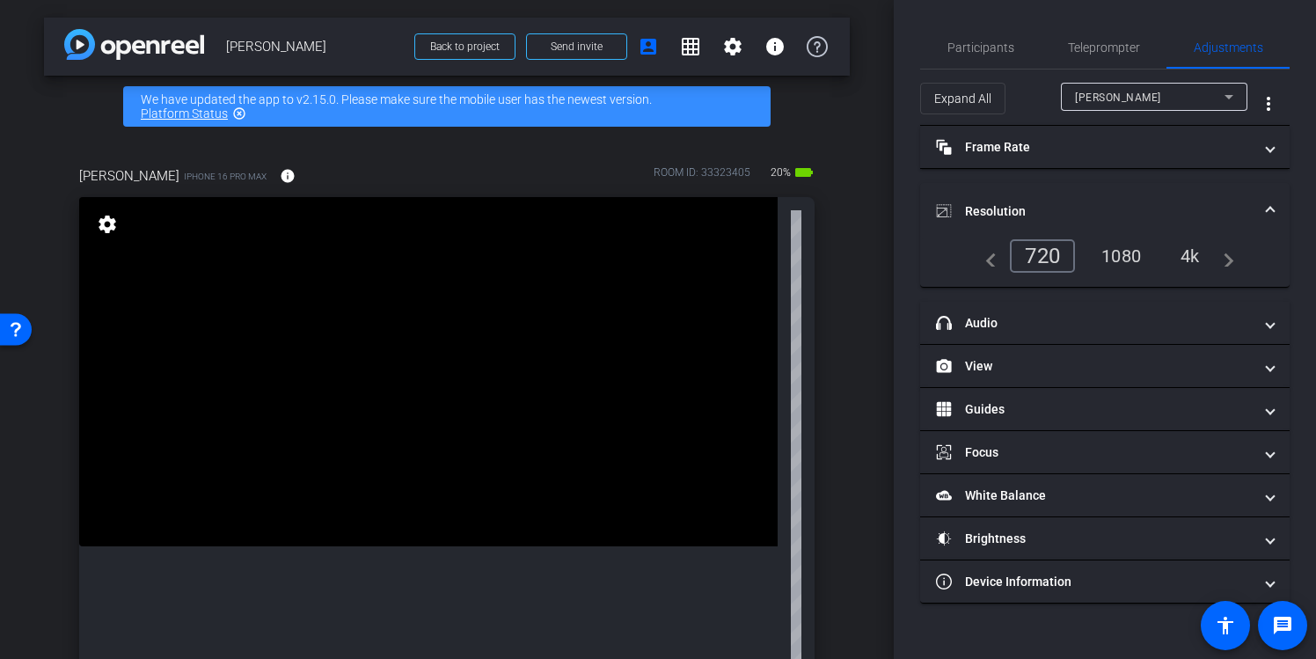
click at [1173, 257] on div "4k" at bounding box center [1190, 256] width 46 height 30
click at [1176, 257] on div "4k" at bounding box center [1190, 256] width 46 height 30
click at [1183, 257] on div "4k" at bounding box center [1190, 256] width 46 height 30
click at [1195, 254] on div "4k" at bounding box center [1185, 255] width 53 height 33
click at [1276, 205] on mat-expansion-panel-header "Resolution" at bounding box center [1104, 211] width 369 height 56
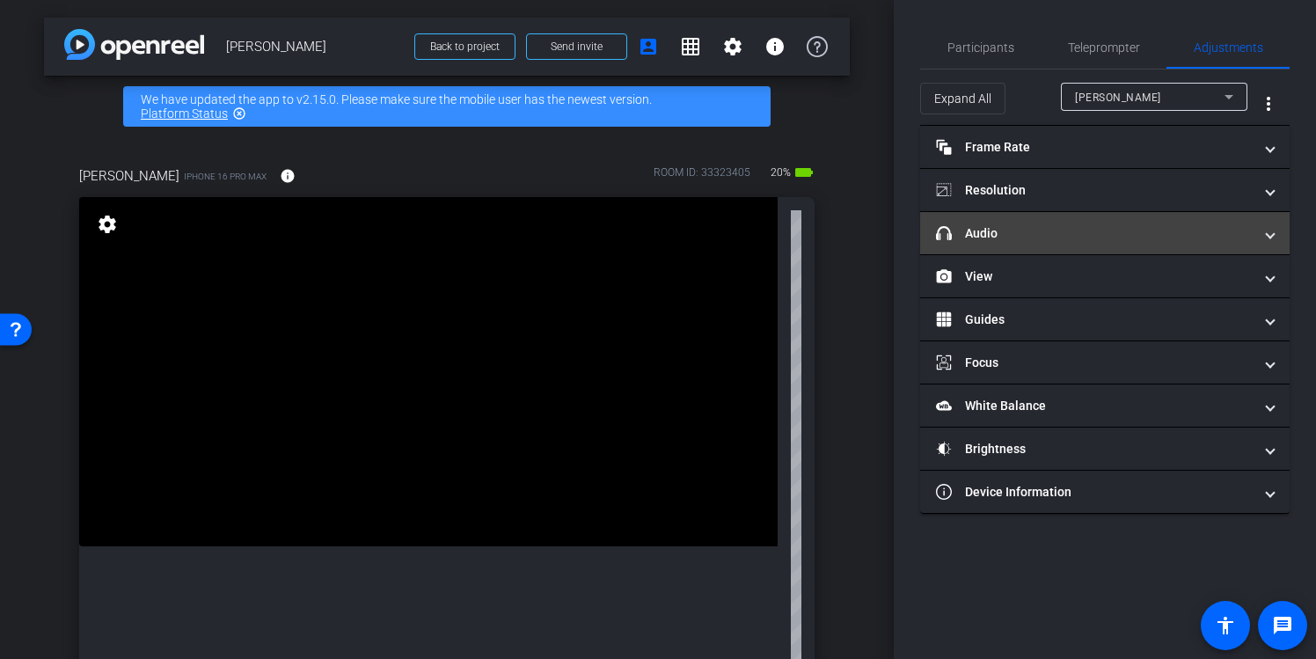
click at [1264, 238] on span "headphone icon Audio" at bounding box center [1101, 233] width 331 height 18
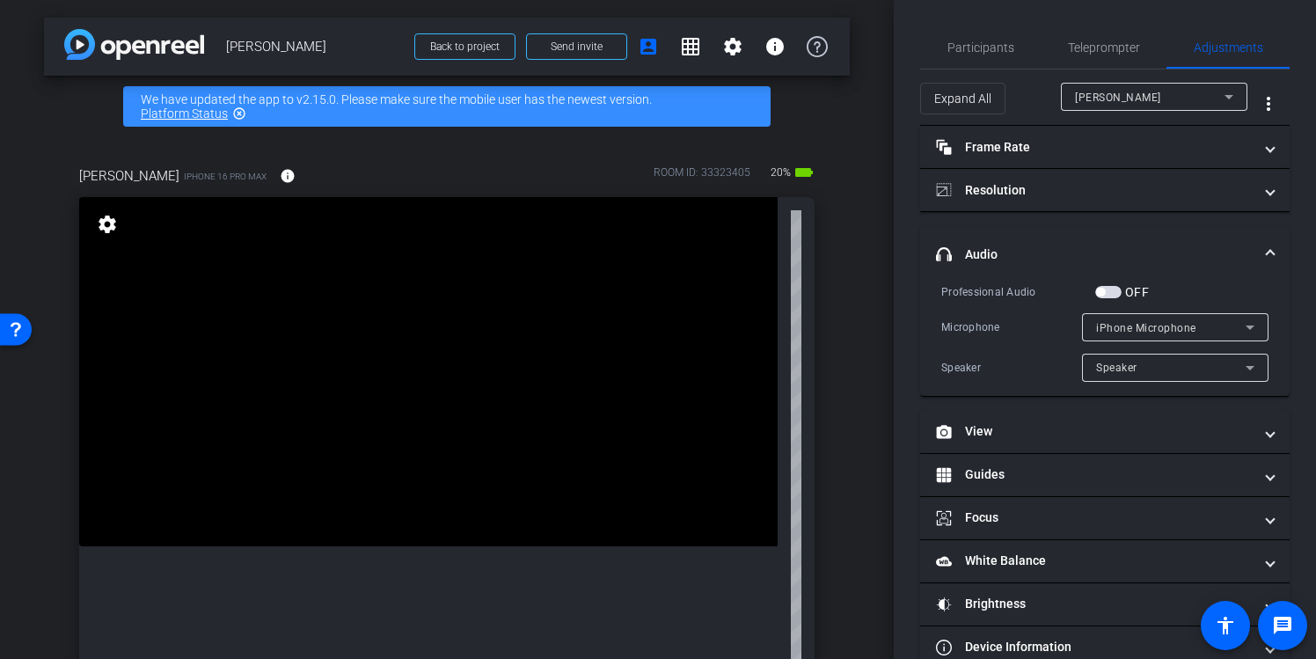
scroll to position [36, 0]
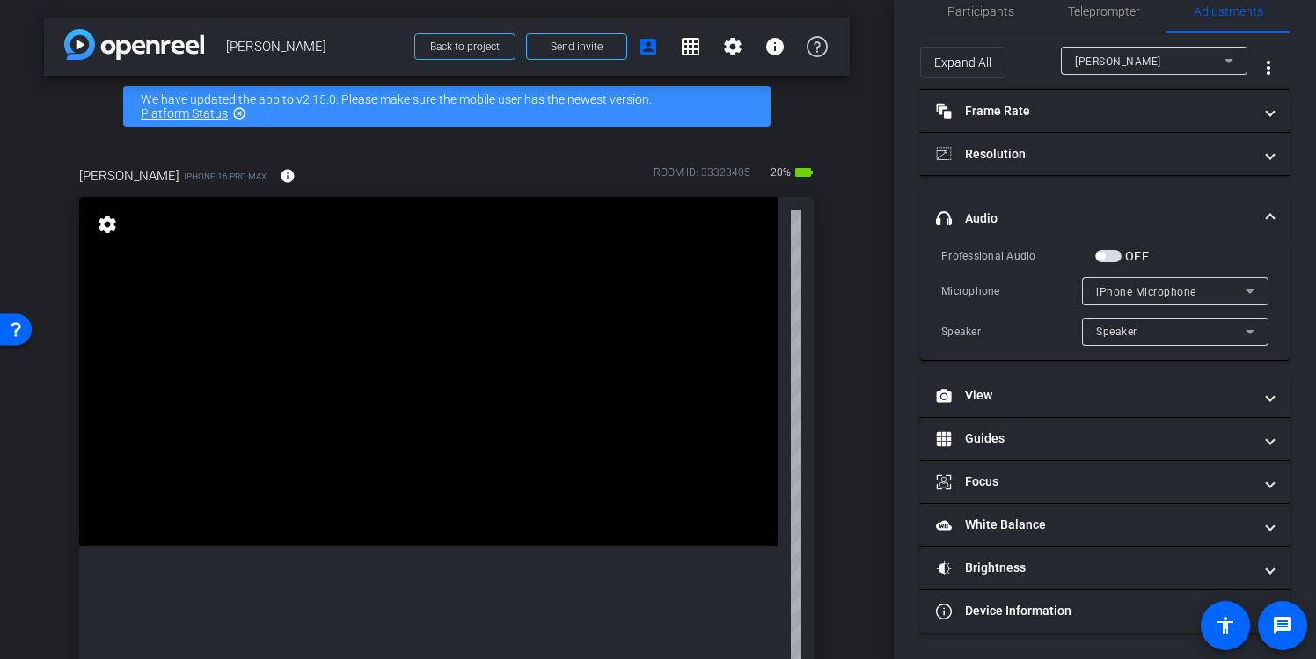
click at [1272, 217] on span at bounding box center [1270, 218] width 7 height 18
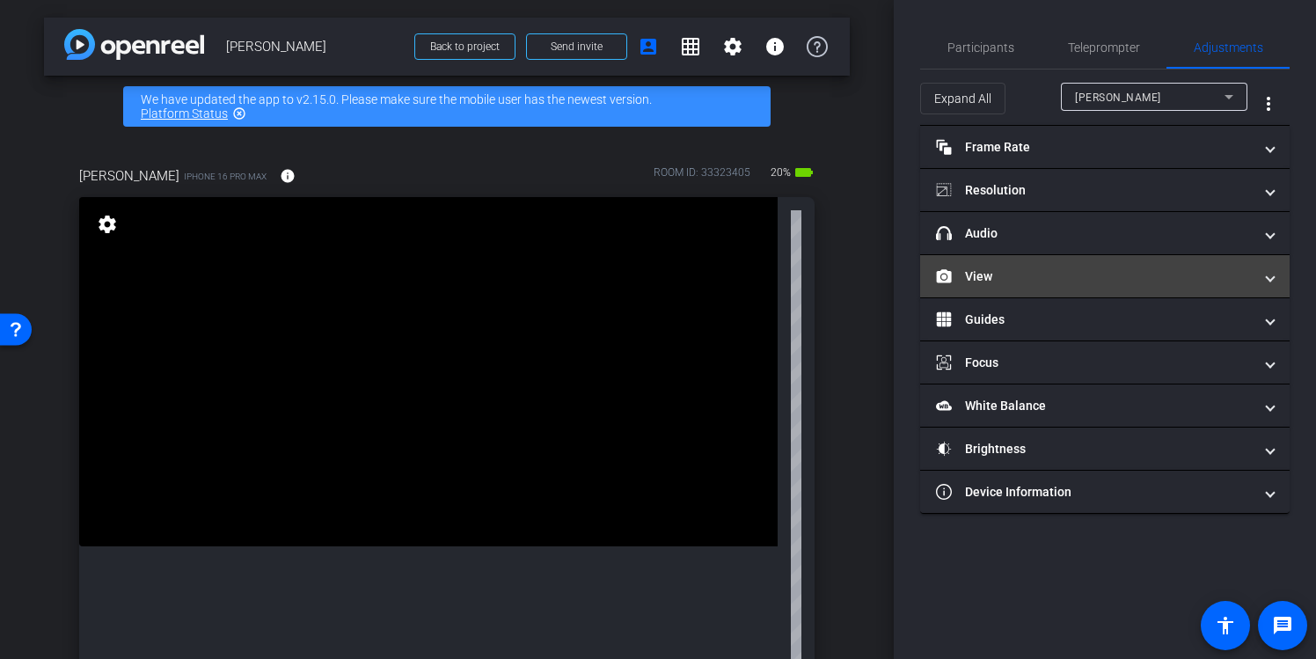
click at [1254, 271] on span "View" at bounding box center [1101, 276] width 331 height 18
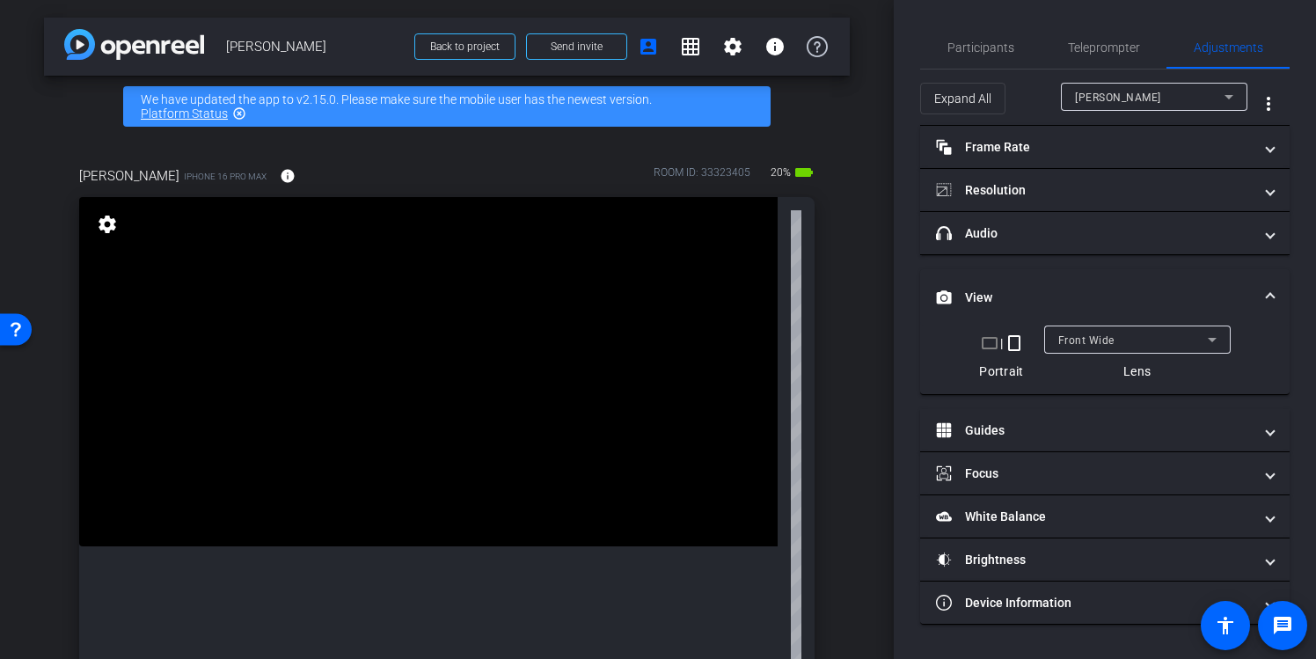
click at [1089, 344] on span "Front Wide" at bounding box center [1086, 340] width 56 height 12
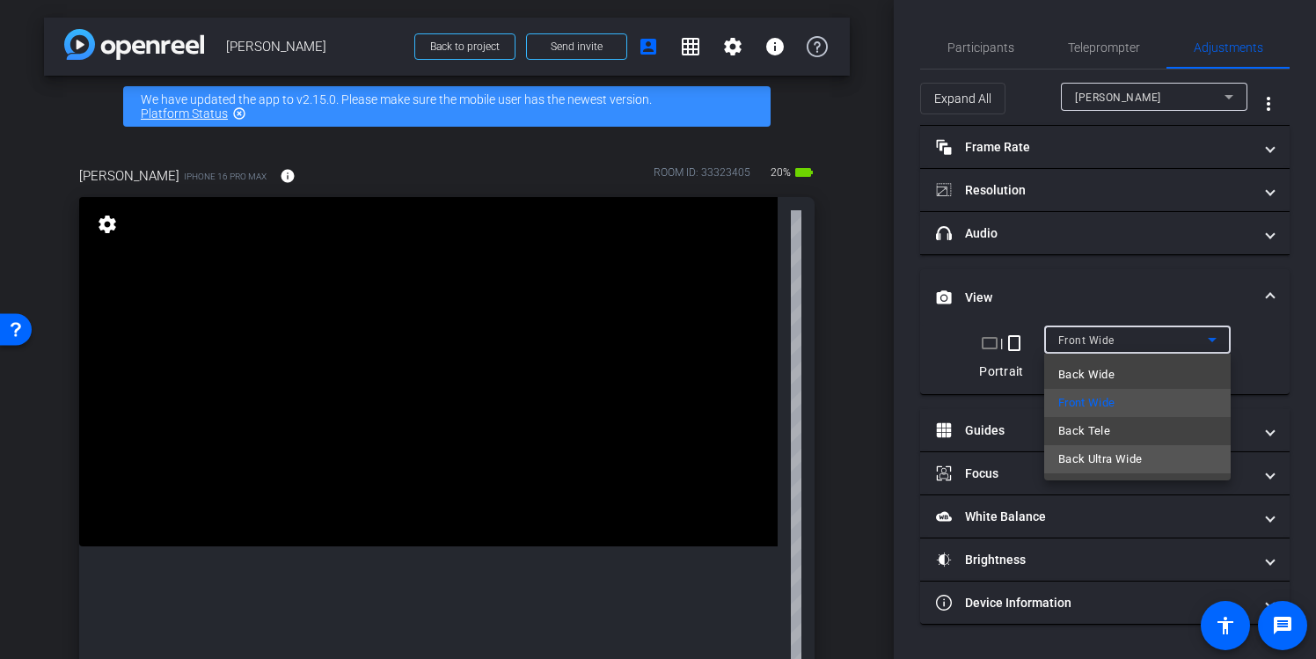
click at [1104, 453] on span "Back Ultra Wide" at bounding box center [1100, 459] width 84 height 21
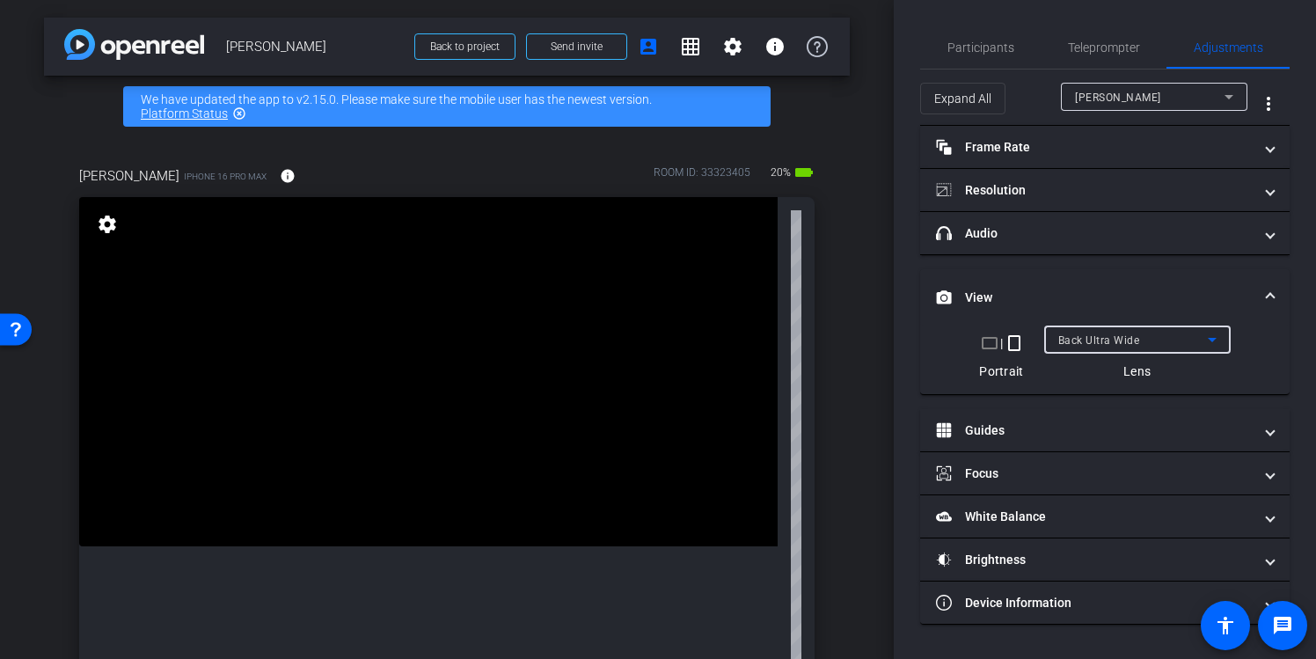
click at [1159, 344] on div "Back Ultra Wide" at bounding box center [1133, 340] width 150 height 22
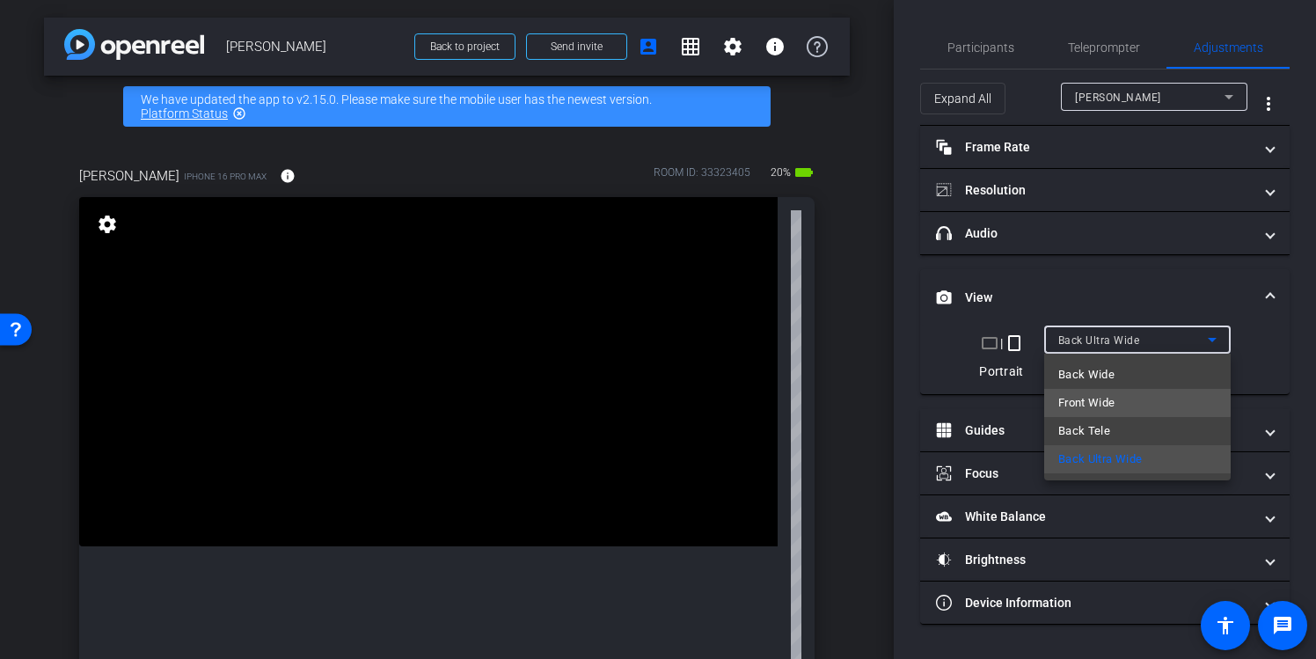
click at [1137, 394] on mat-option "Front Wide" at bounding box center [1137, 403] width 187 height 28
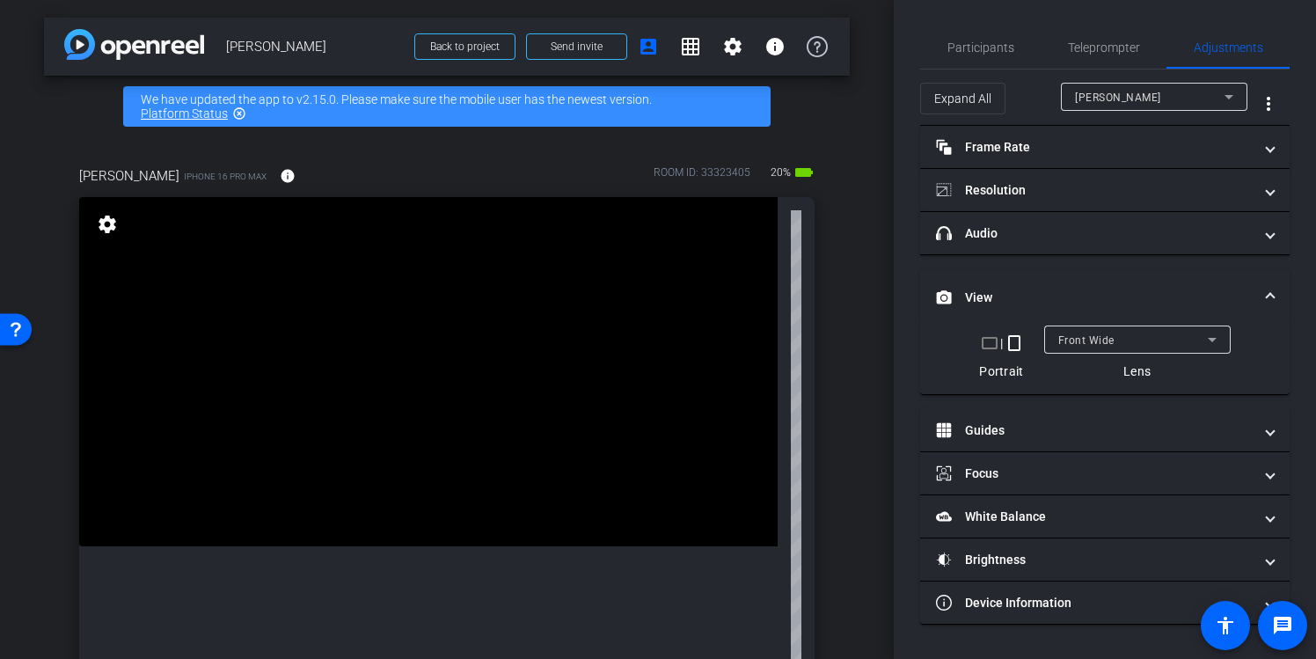
click at [1154, 350] on div "Front Wide" at bounding box center [1137, 340] width 158 height 28
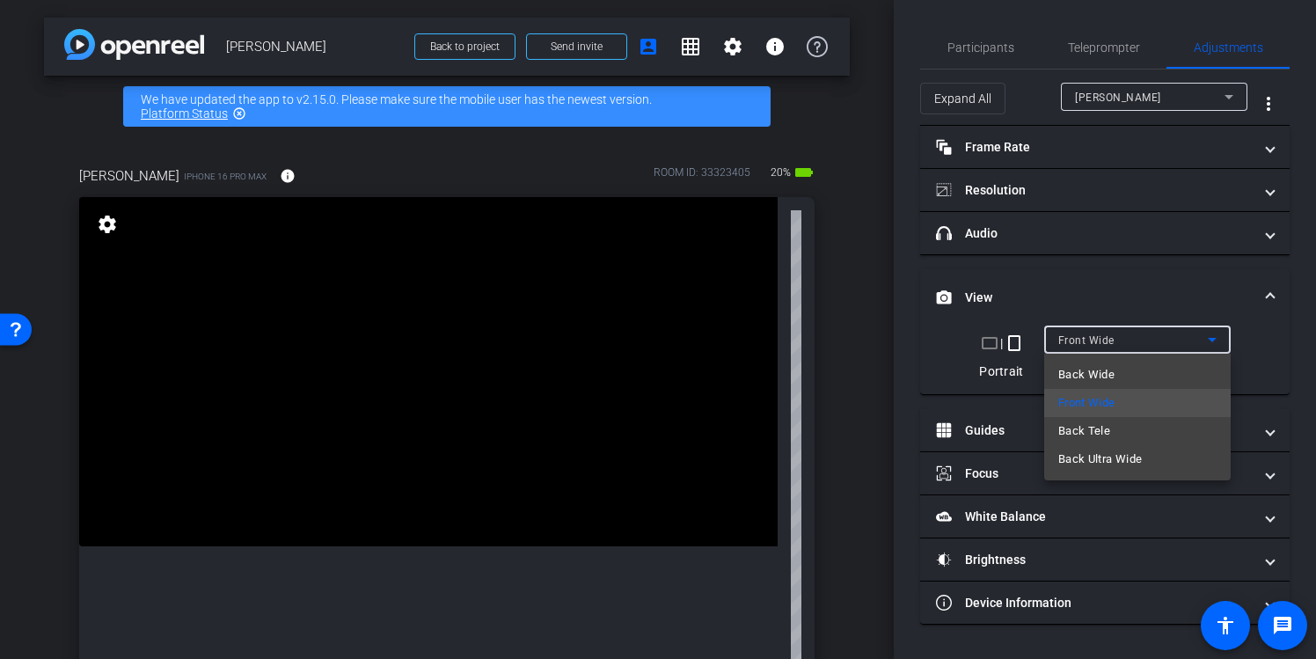
click at [1156, 348] on div at bounding box center [658, 329] width 1316 height 659
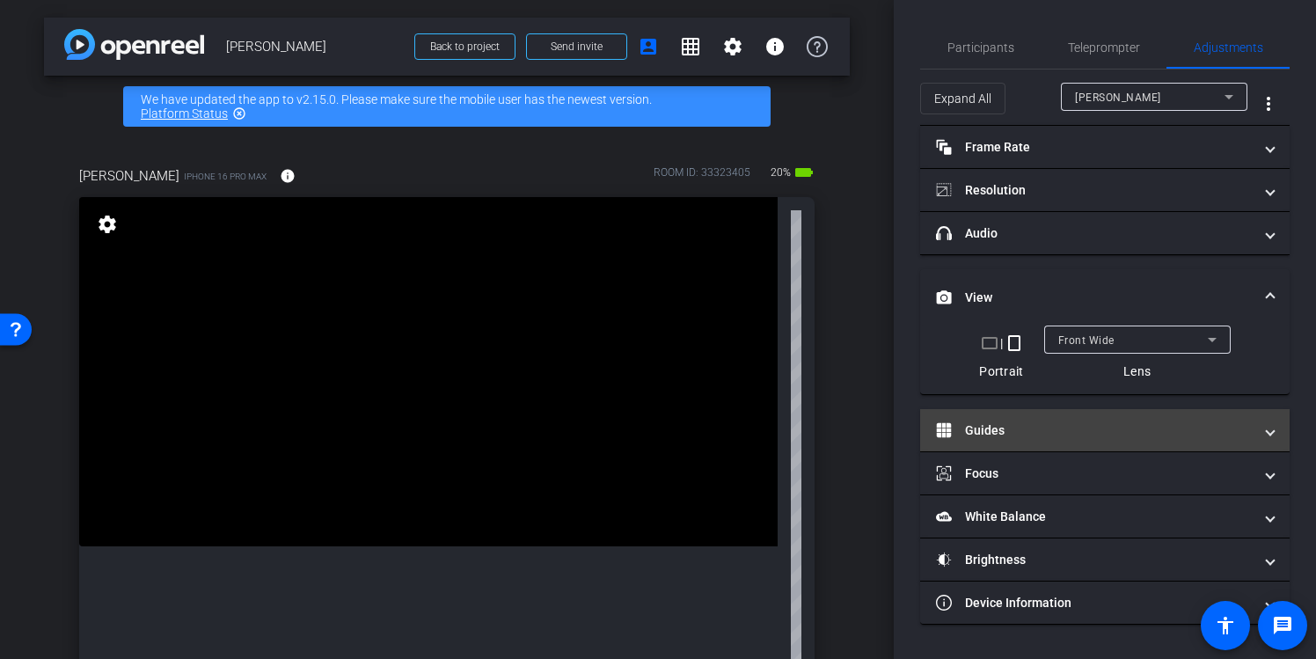
click at [1167, 432] on mat-panel-title "Guides" at bounding box center [1094, 430] width 317 height 18
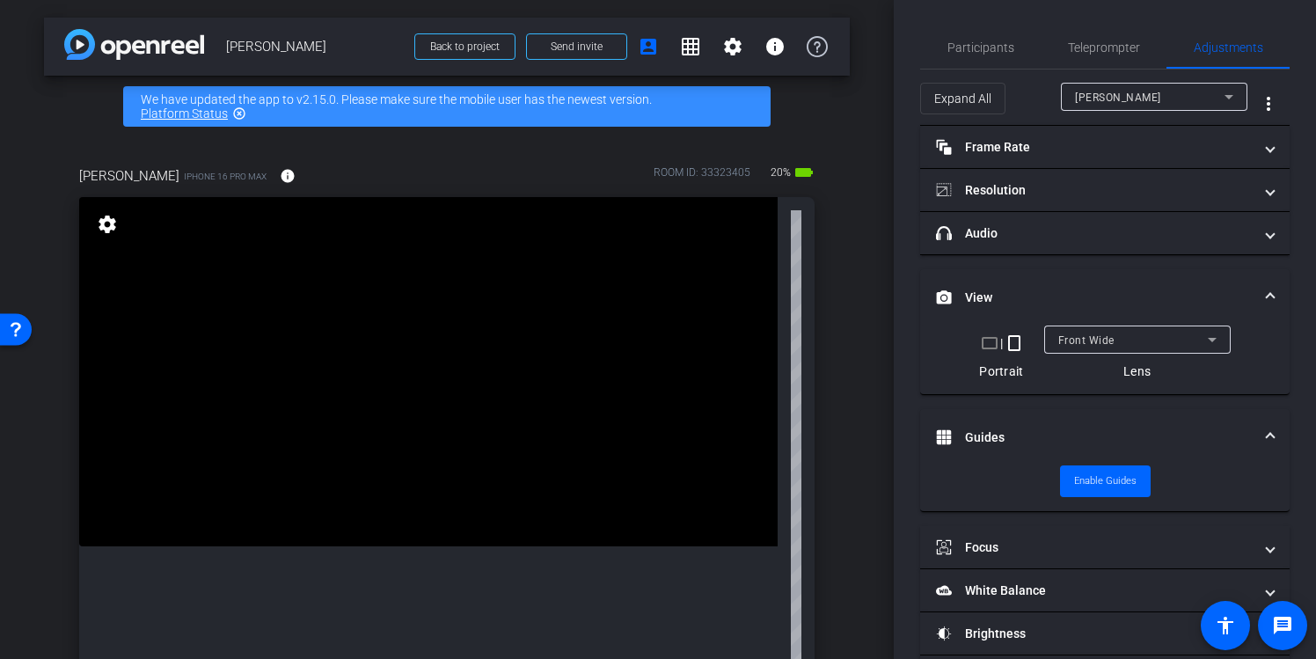
scroll to position [66, 0]
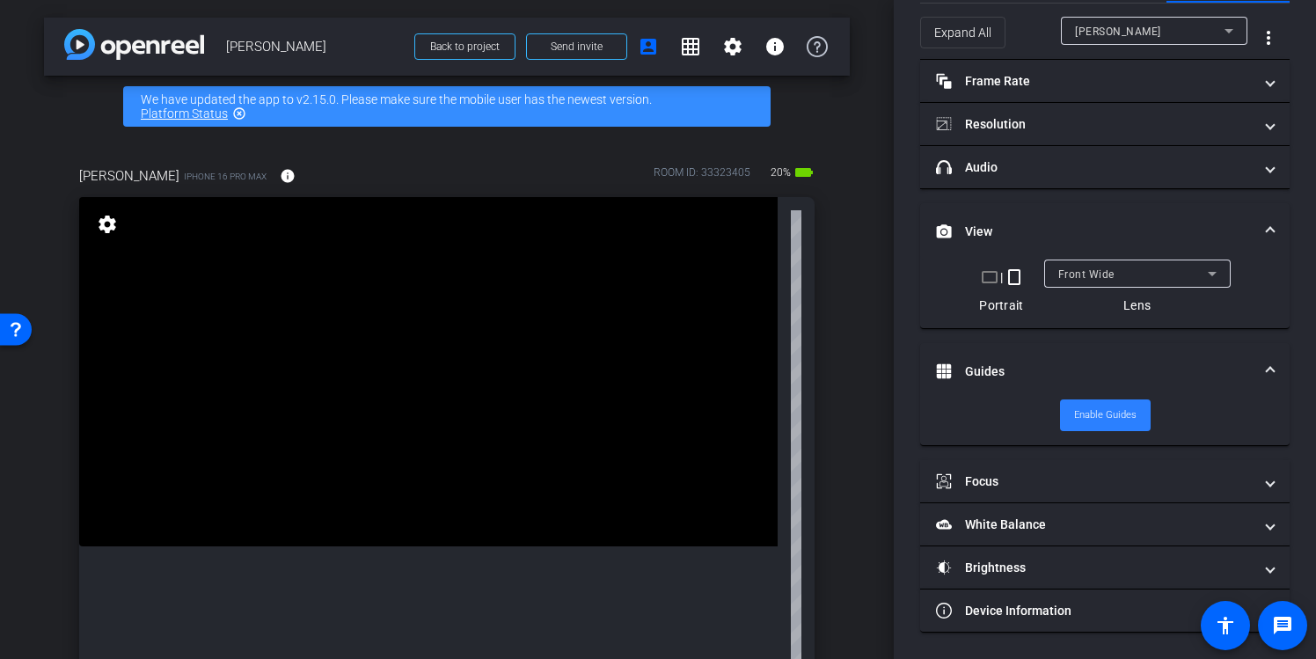
click at [1128, 406] on span "Enable Guides" at bounding box center [1105, 415] width 62 height 26
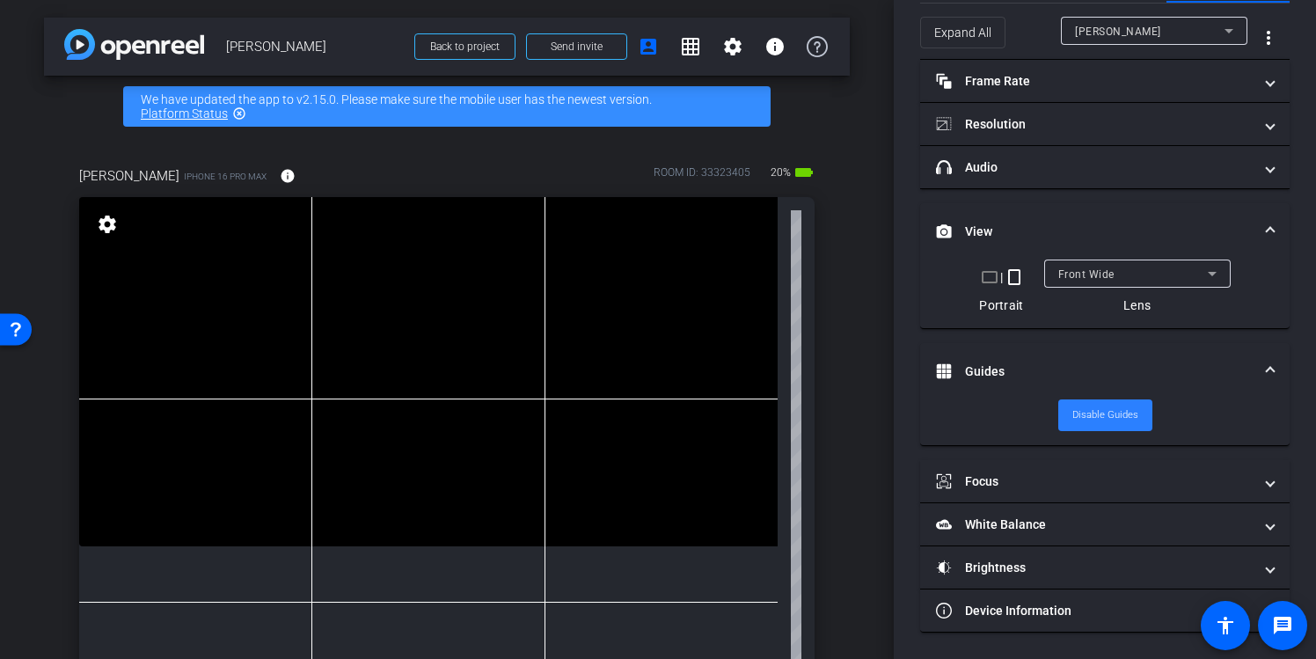
click at [1128, 406] on span "Disable Guides" at bounding box center [1105, 415] width 66 height 26
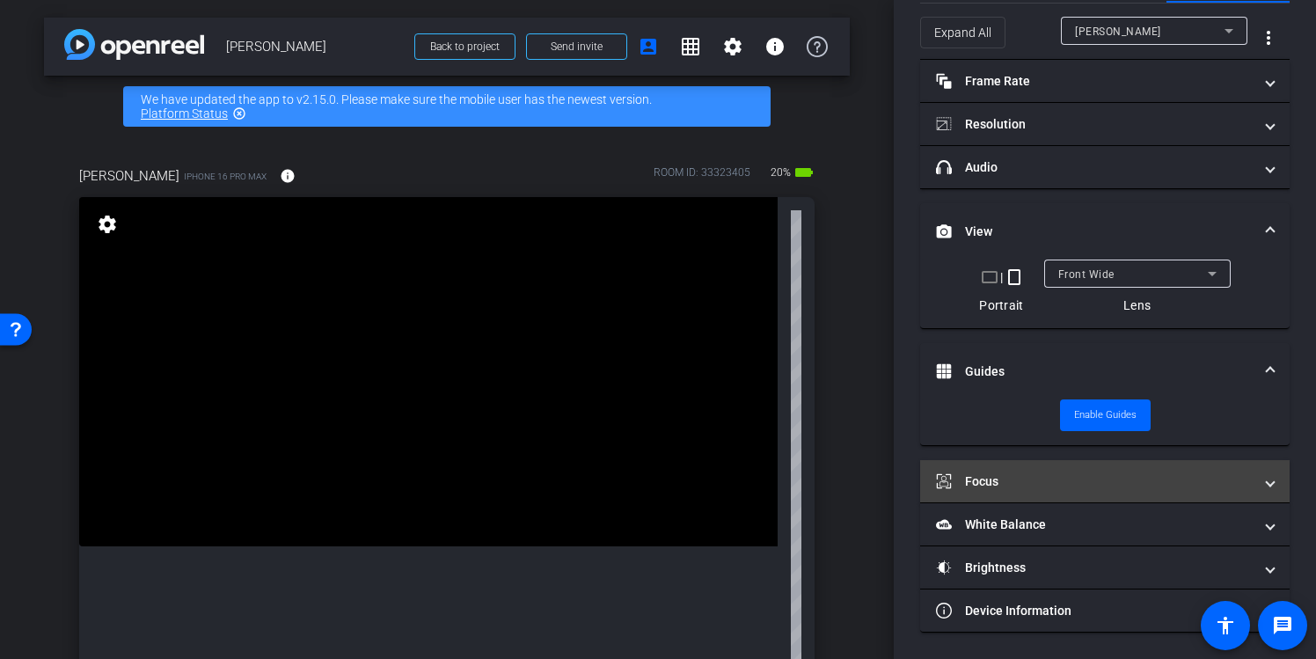
click at [1201, 492] on mat-expansion-panel-header "Focus" at bounding box center [1104, 481] width 369 height 42
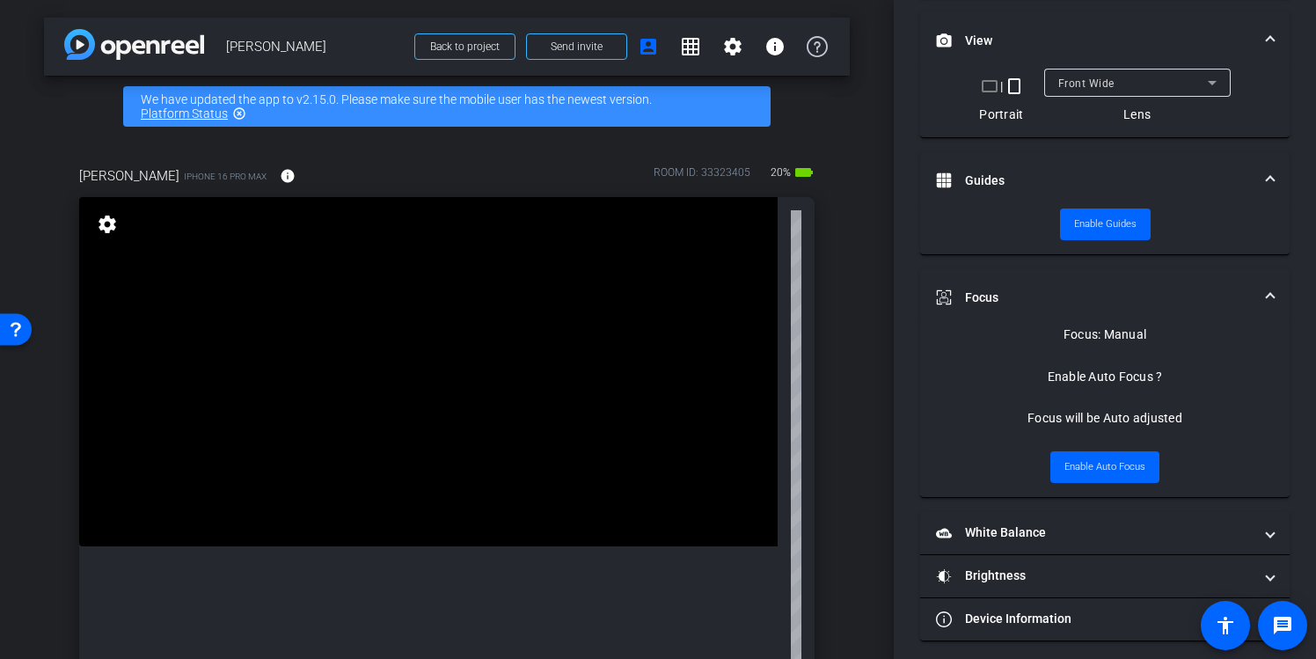
scroll to position [265, 0]
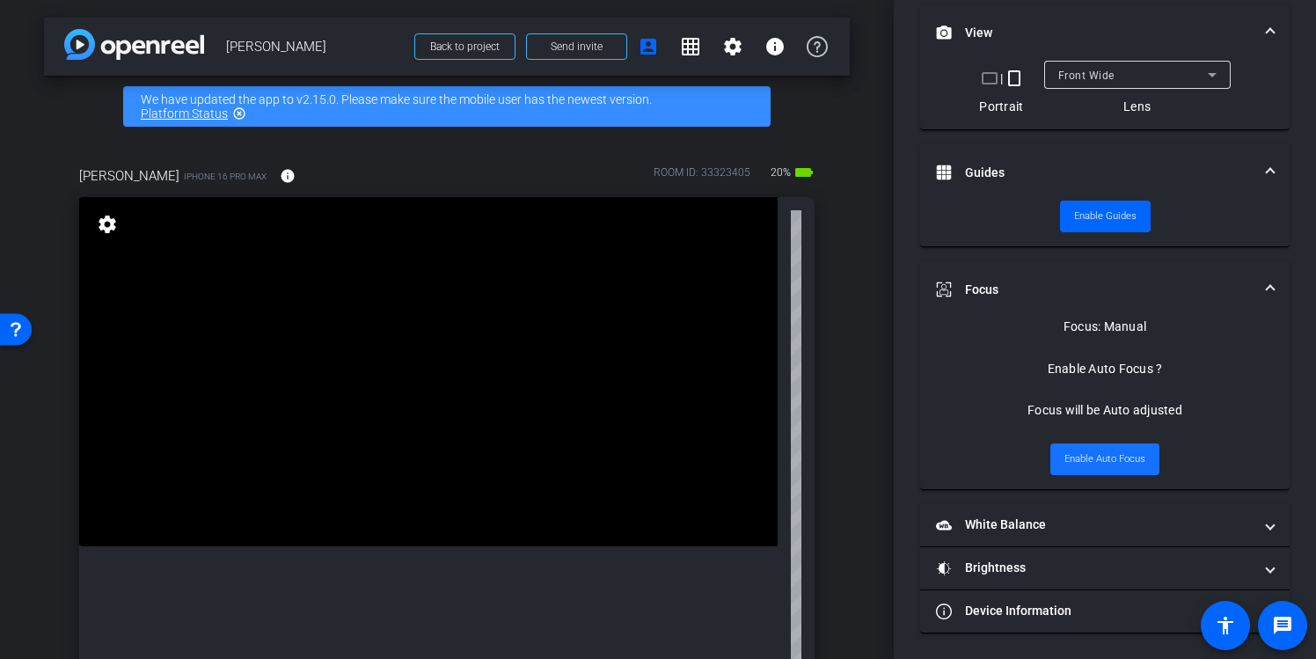
click at [1129, 459] on span "Enable Auto Focus" at bounding box center [1104, 459] width 81 height 26
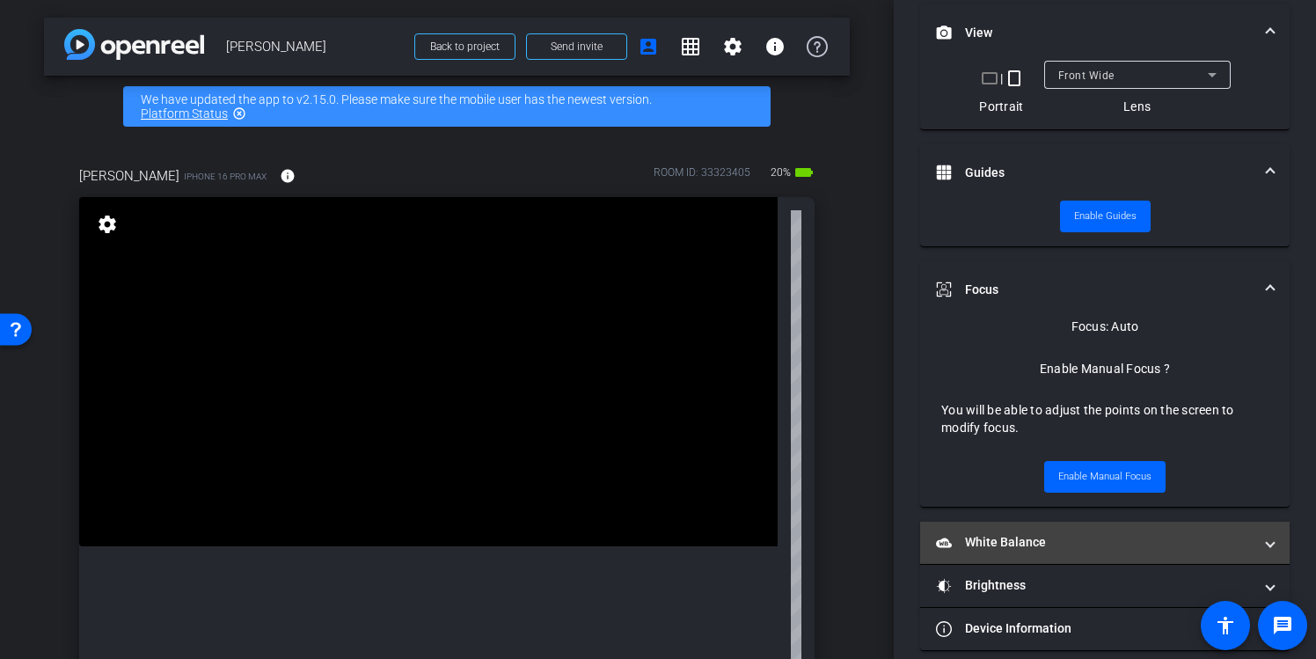
click at [1177, 530] on mat-expansion-panel-header "White Balance White Balance" at bounding box center [1104, 543] width 369 height 42
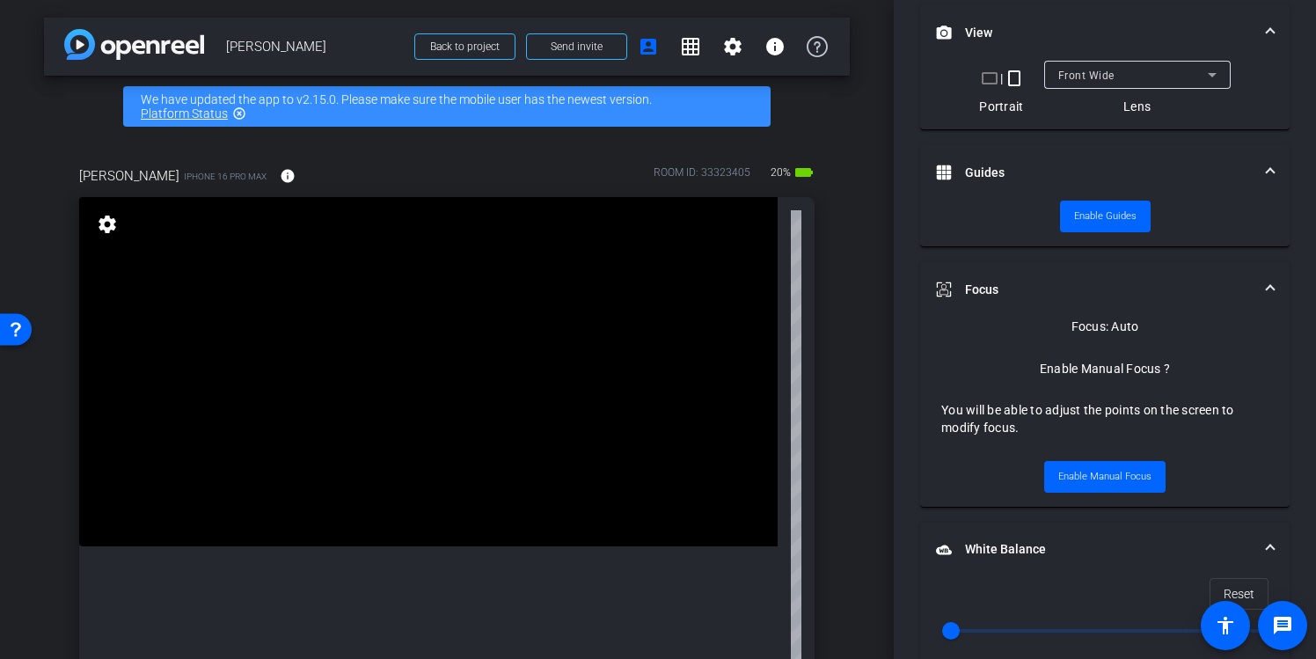
click at [1275, 282] on mat-expansion-panel-header "Focus" at bounding box center [1104, 289] width 369 height 56
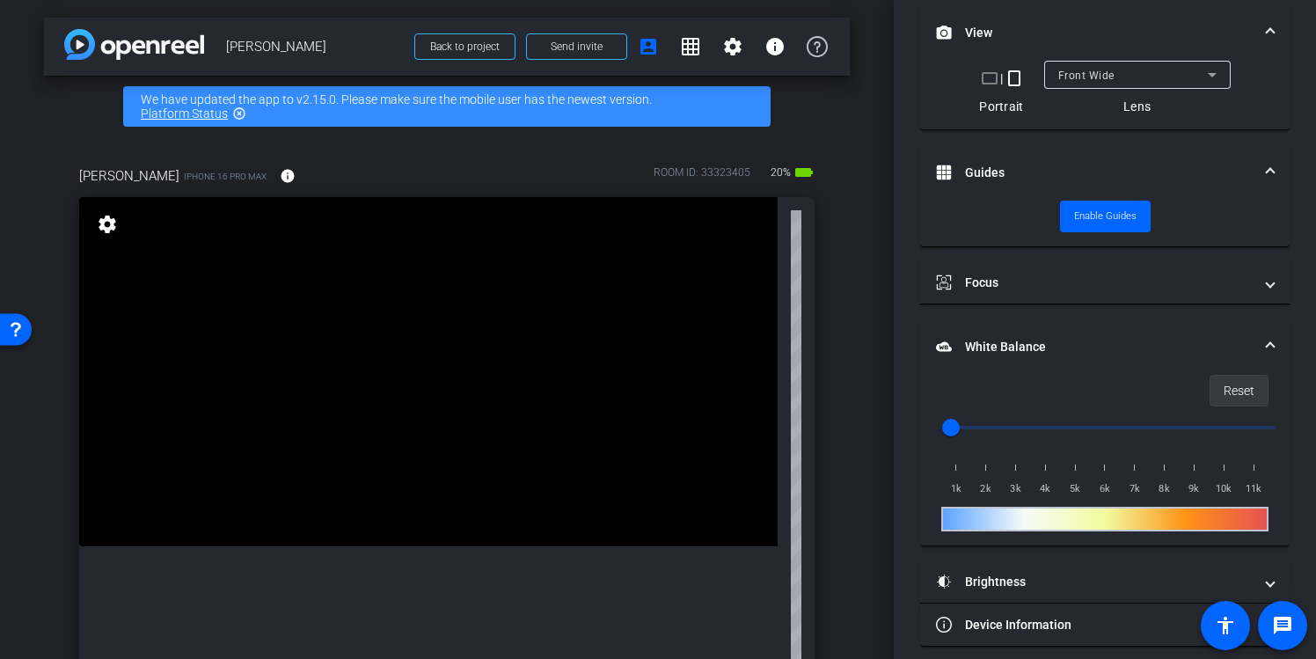
scroll to position [279, 0]
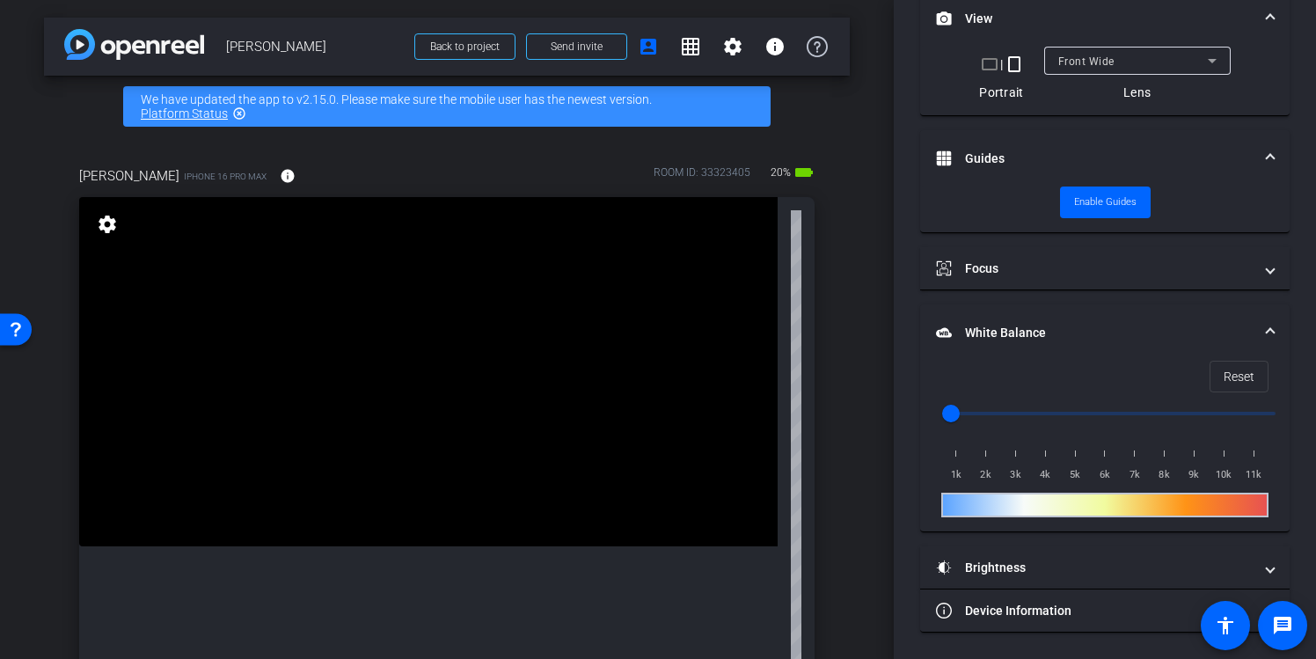
click at [1263, 333] on span "White Balance White Balance" at bounding box center [1101, 333] width 331 height 18
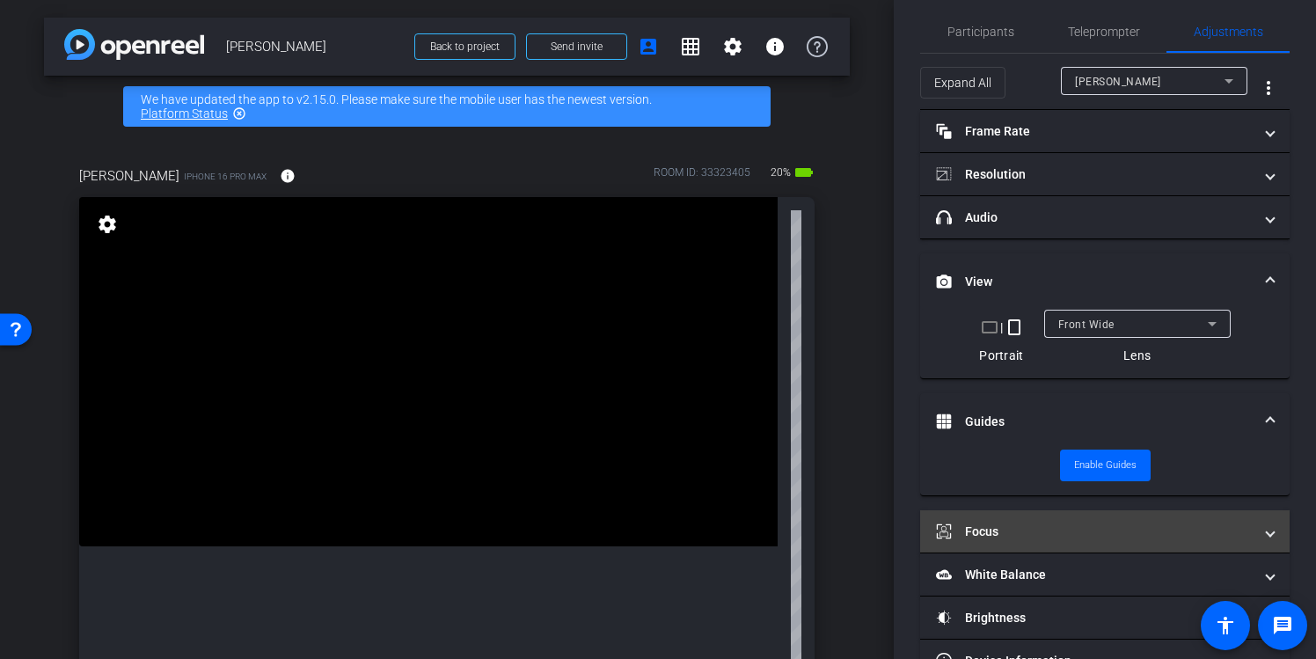
scroll to position [13, 0]
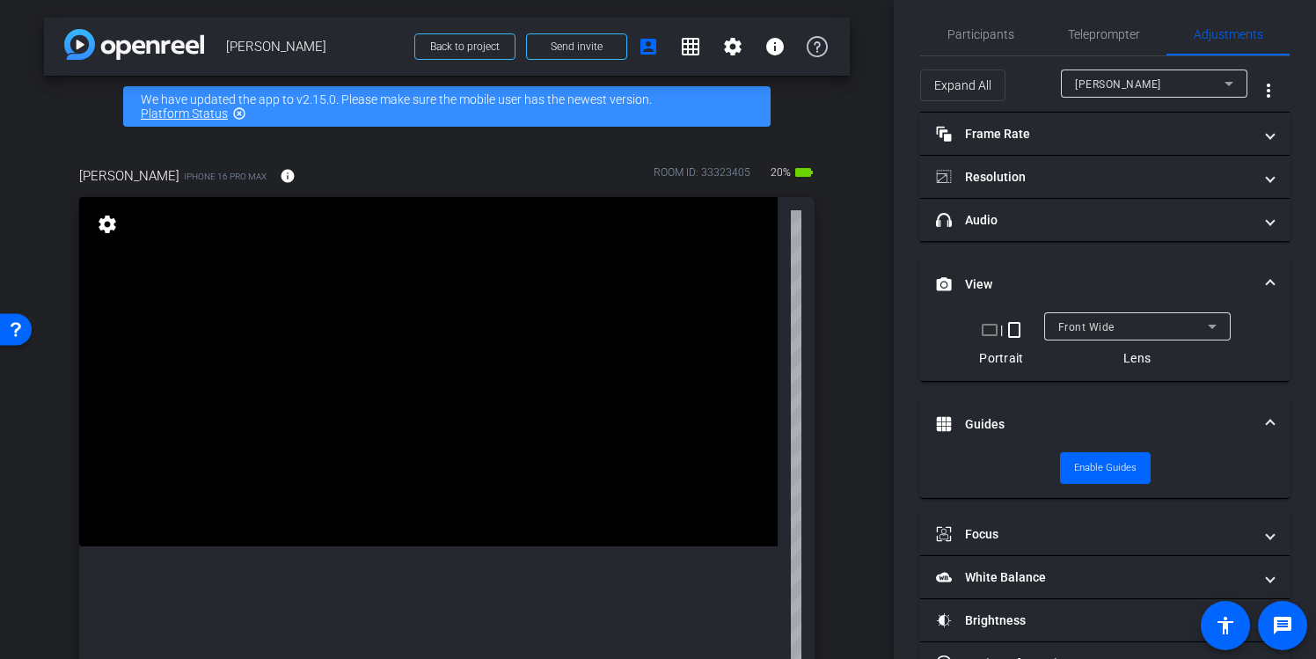
click at [986, 333] on mat-icon "crop_landscape" at bounding box center [989, 329] width 21 height 21
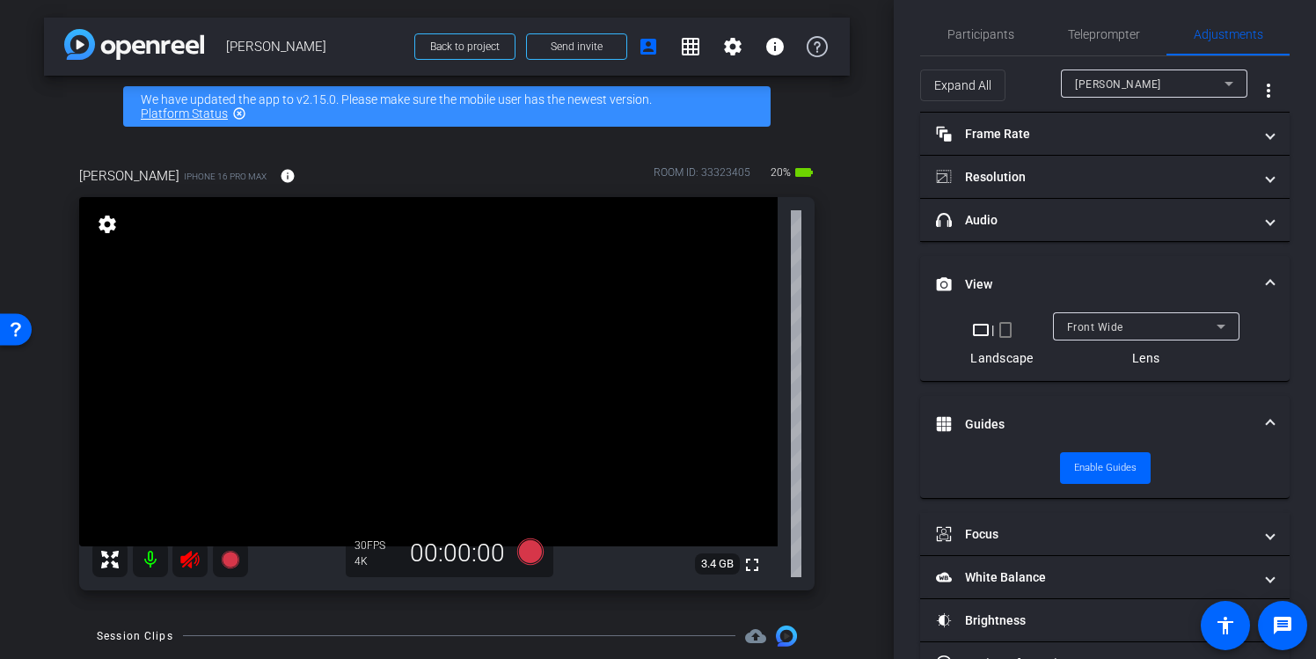
click at [1009, 327] on mat-icon "crop_portrait" at bounding box center [1005, 329] width 21 height 21
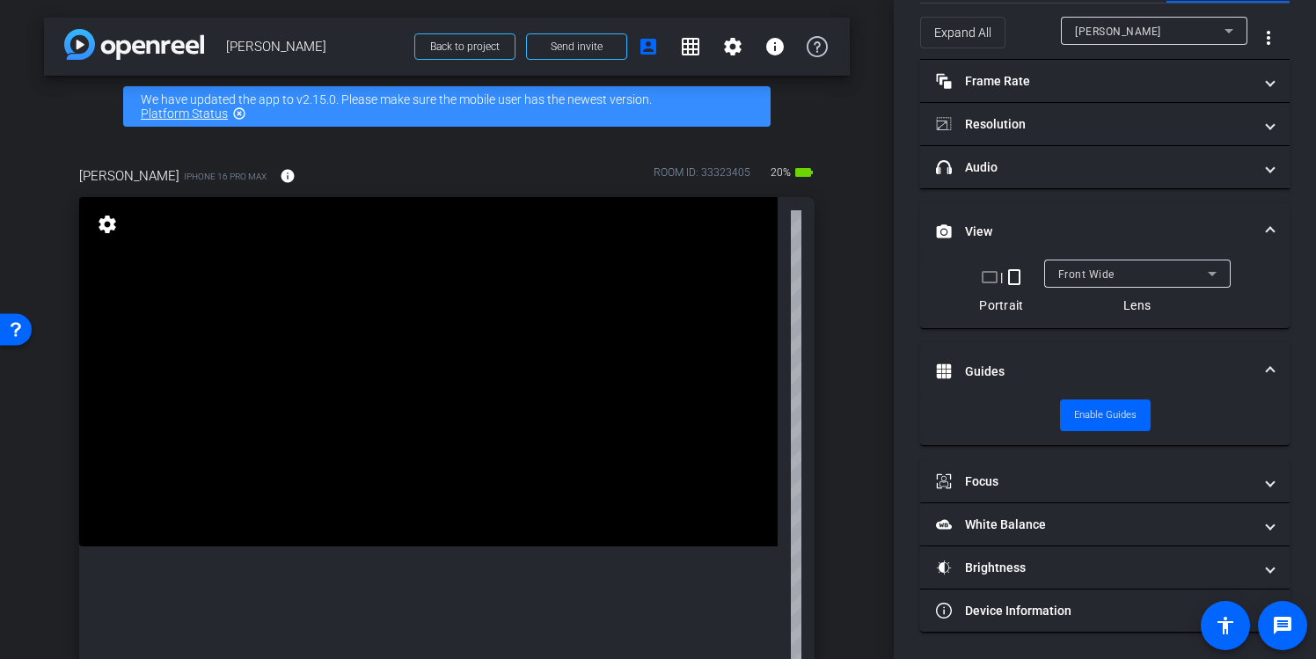
scroll to position [0, 0]
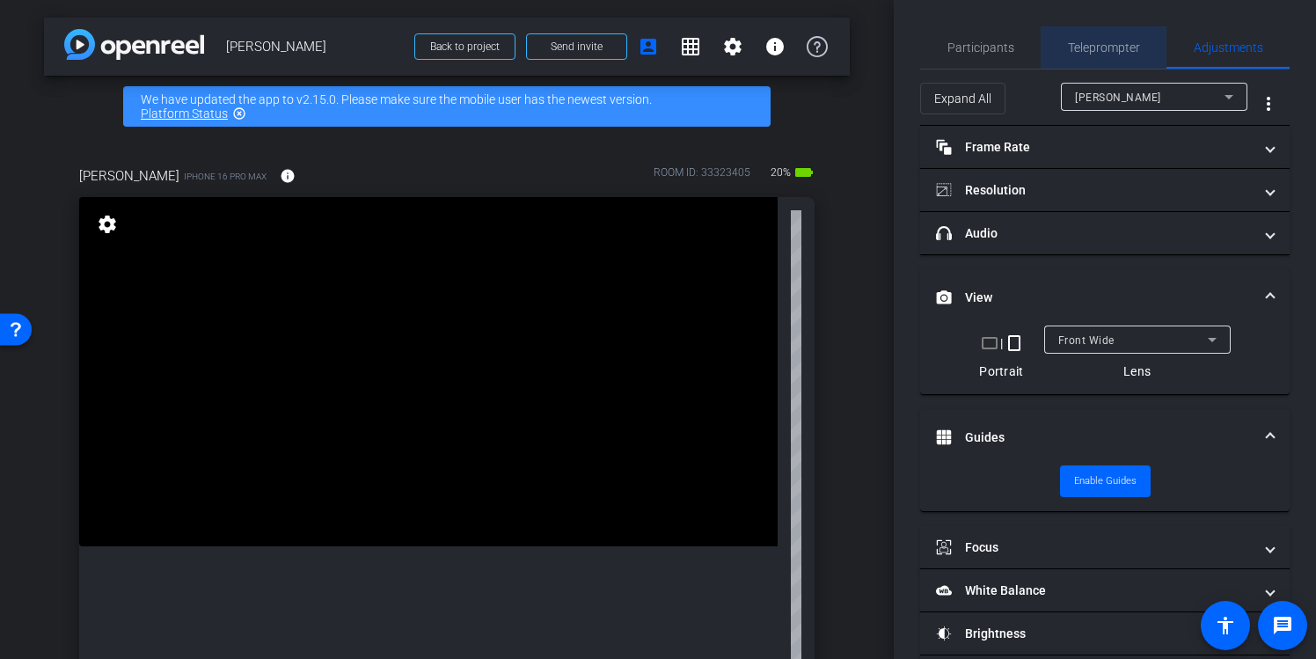
click at [1113, 46] on span "Teleprompter" at bounding box center [1104, 47] width 72 height 12
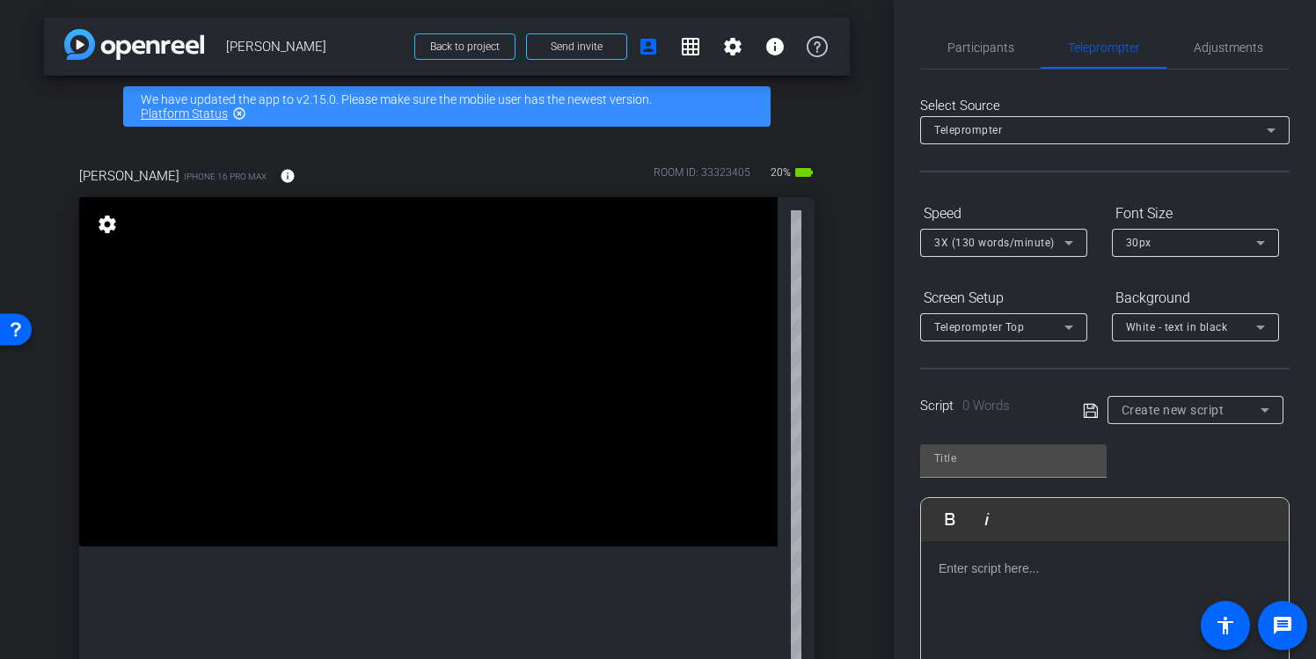
click at [1031, 572] on p at bounding box center [1105, 568] width 333 height 19
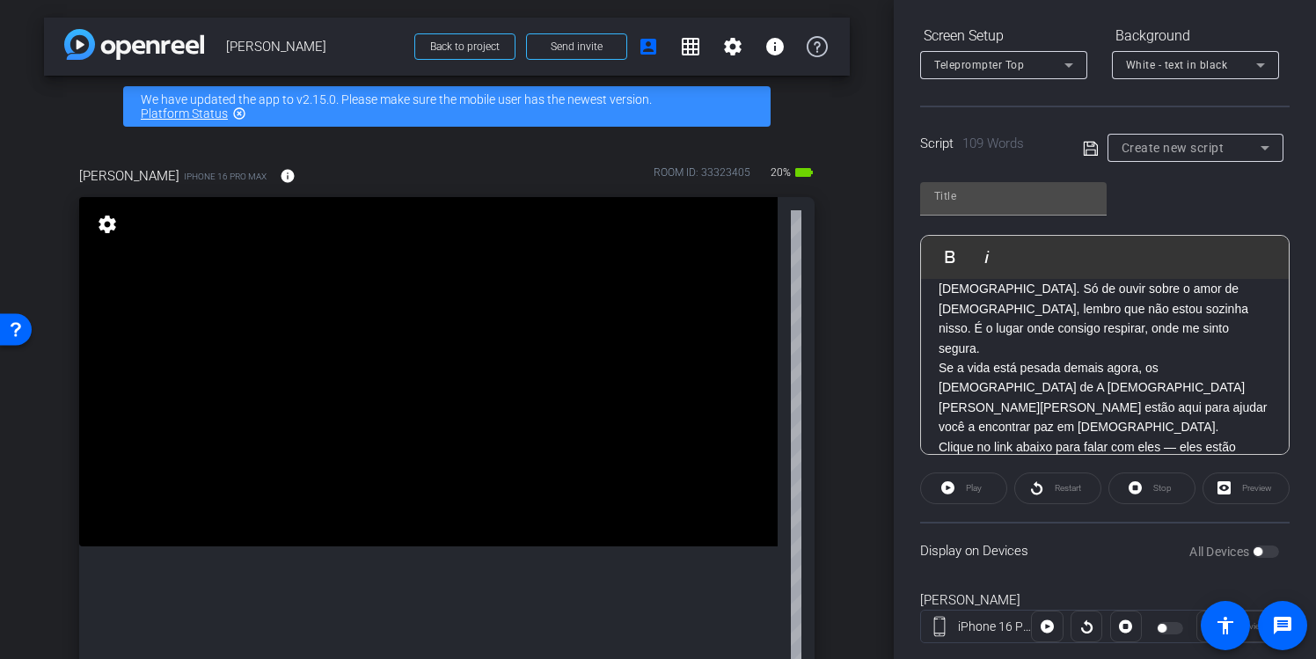
scroll to position [263, 0]
click at [949, 488] on div "Play" at bounding box center [963, 488] width 87 height 32
click at [971, 491] on div "Play" at bounding box center [963, 488] width 87 height 32
click at [1247, 481] on div "Preview" at bounding box center [1246, 488] width 87 height 32
click at [1232, 486] on div "Preview" at bounding box center [1246, 488] width 87 height 32
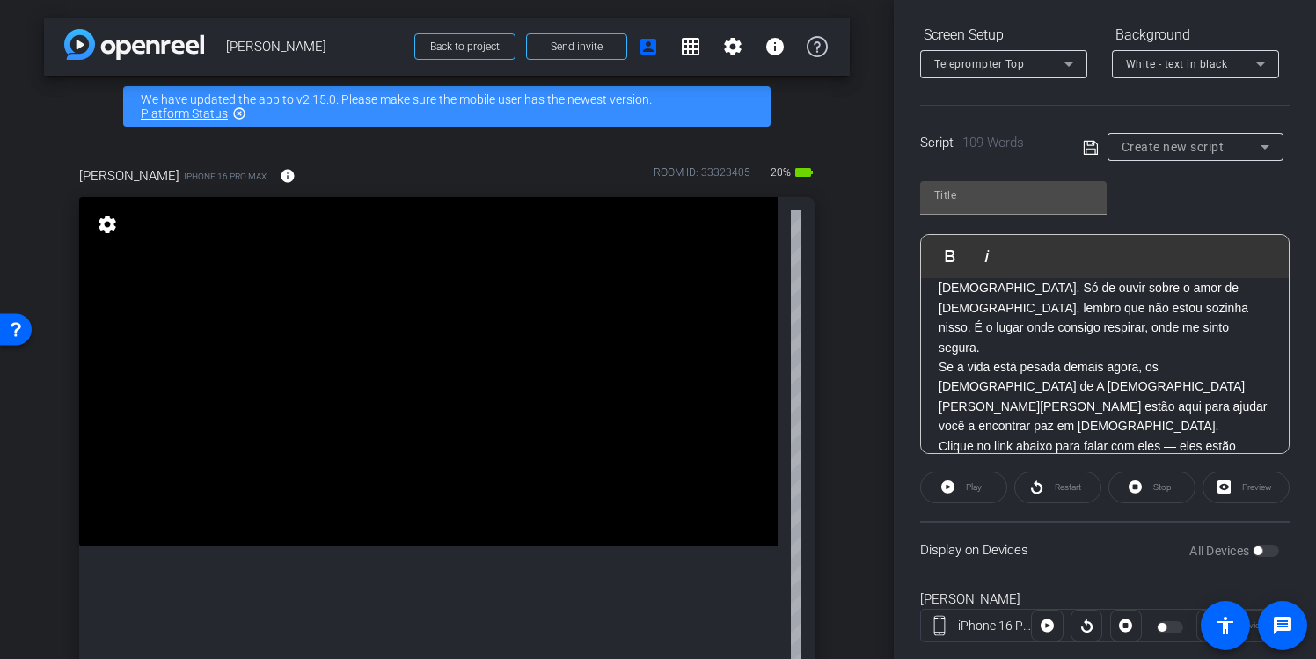
click at [1213, 487] on div "Preview" at bounding box center [1246, 488] width 87 height 32
click at [1219, 487] on div "Preview" at bounding box center [1246, 488] width 87 height 32
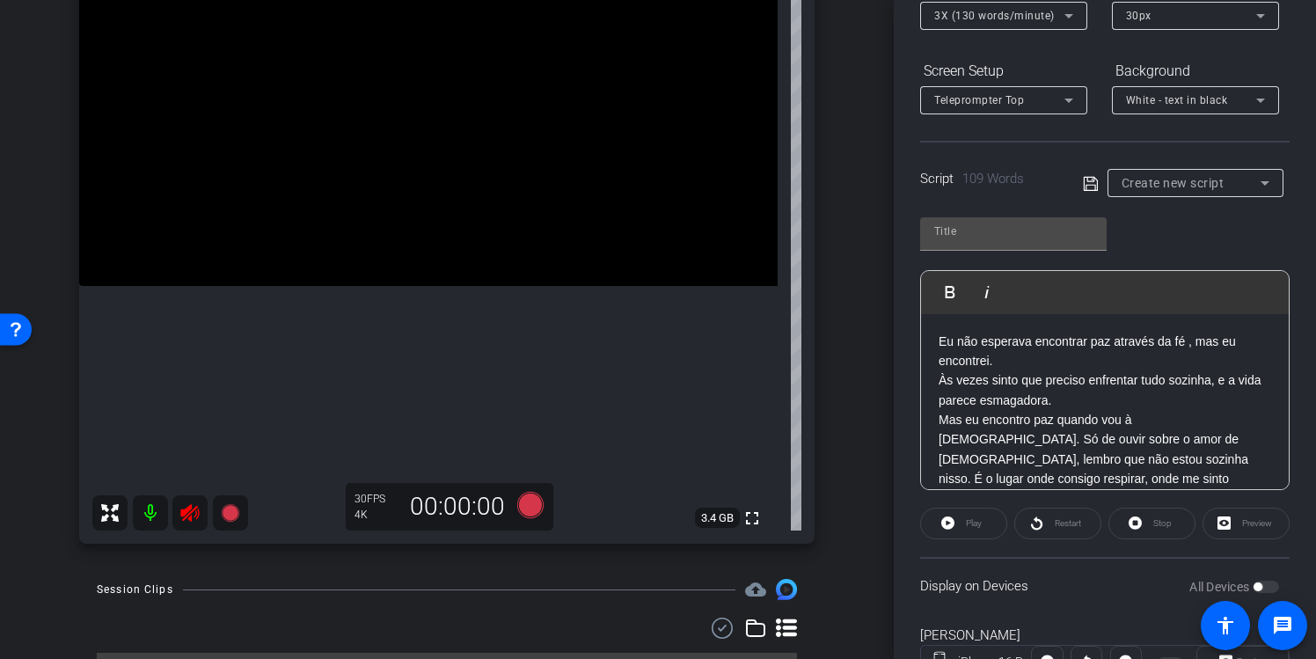
scroll to position [304, 0]
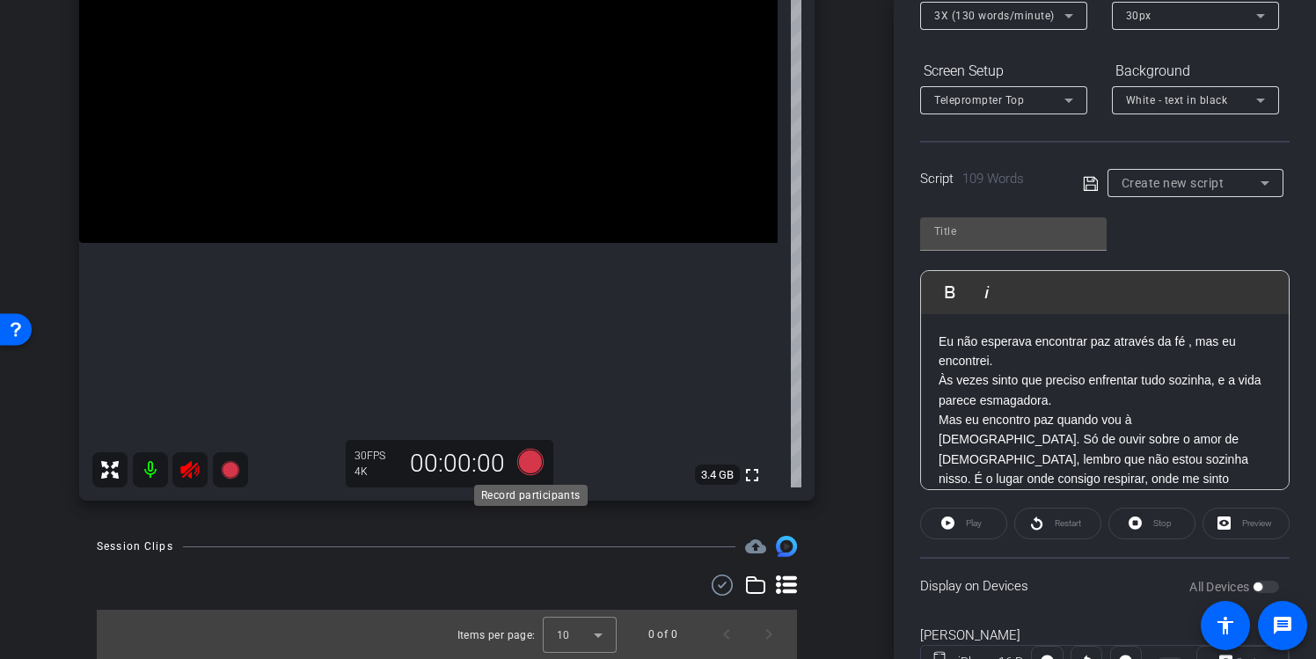
click at [530, 461] on icon at bounding box center [530, 462] width 26 height 26
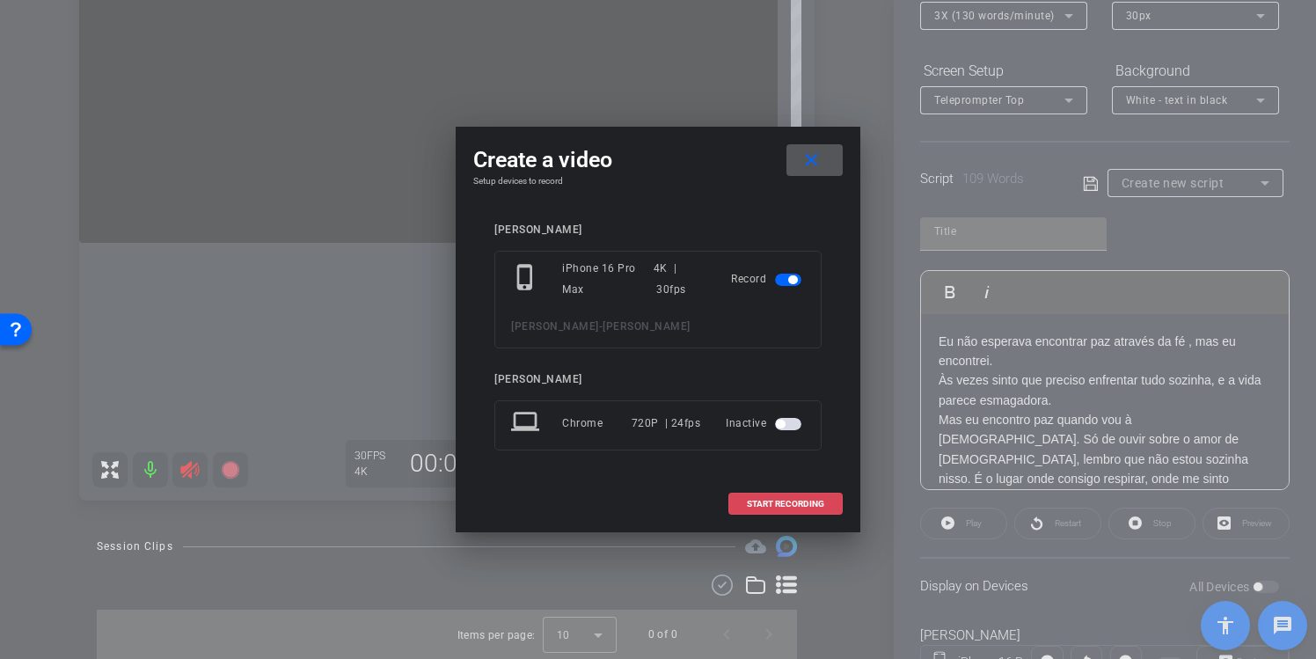
click at [756, 500] on span "START RECORDING" at bounding box center [785, 504] width 77 height 9
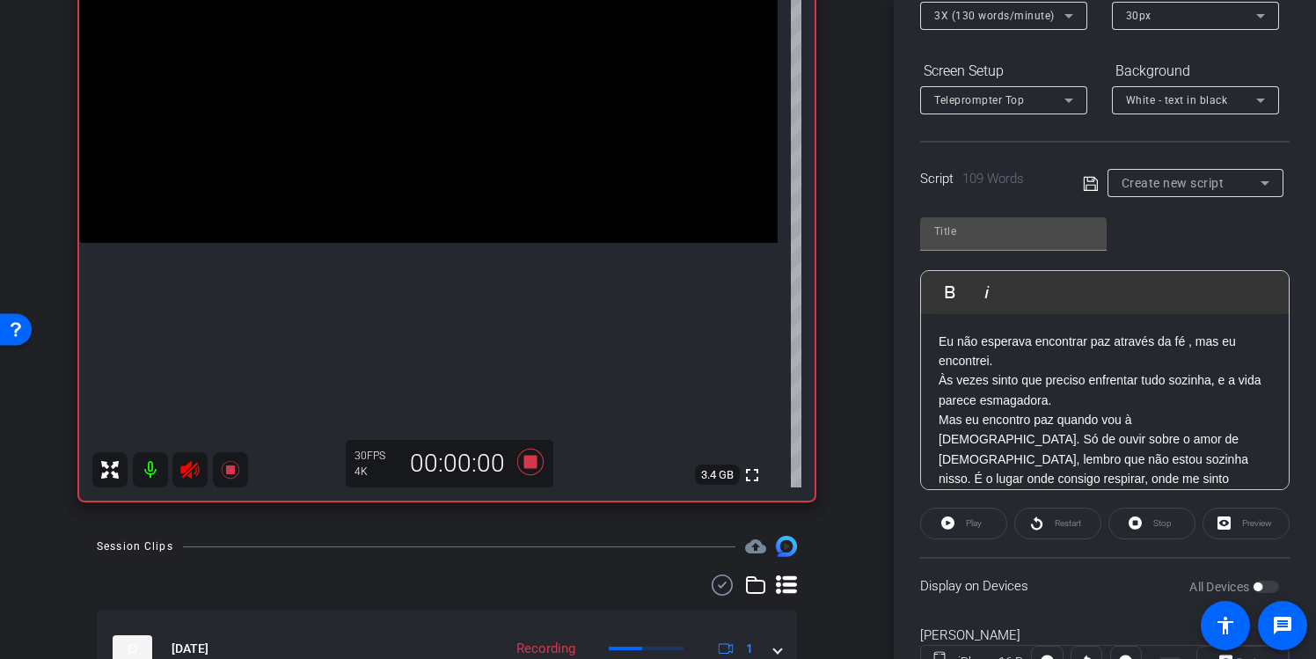
click at [967, 511] on div "Play" at bounding box center [963, 524] width 87 height 32
click at [967, 516] on div "Play" at bounding box center [963, 524] width 87 height 32
click at [967, 524] on div "Play" at bounding box center [963, 524] width 87 height 32
click at [947, 523] on div "Play" at bounding box center [963, 524] width 87 height 32
click at [948, 523] on div "Play" at bounding box center [963, 524] width 87 height 32
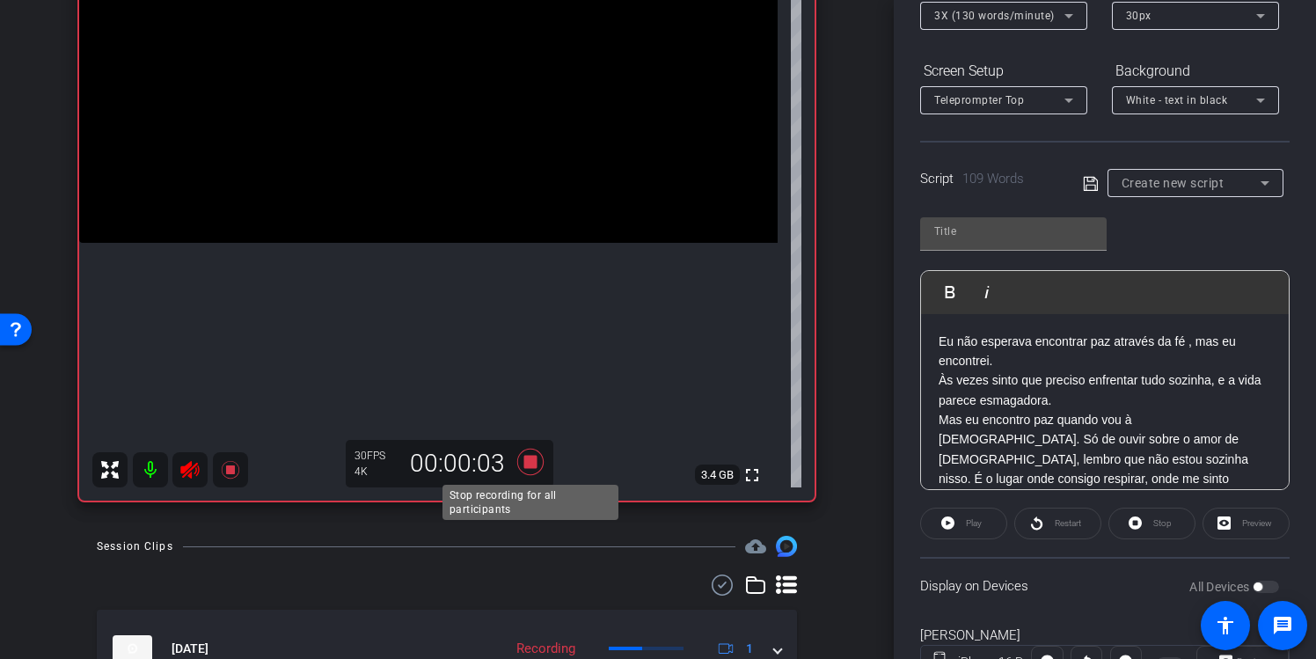
click at [538, 456] on icon at bounding box center [530, 462] width 42 height 32
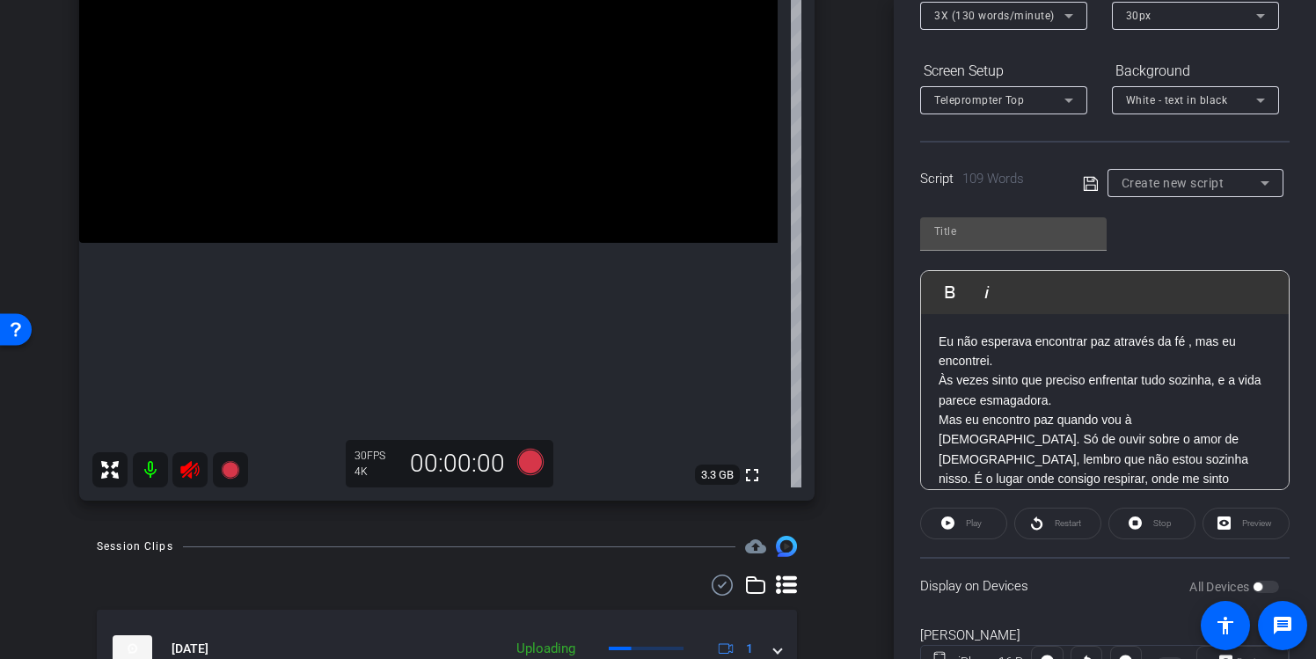
click at [1159, 516] on div "Stop" at bounding box center [1151, 524] width 87 height 32
click at [1142, 521] on div "Stop" at bounding box center [1151, 524] width 87 height 32
click at [1140, 525] on div "Stop" at bounding box center [1151, 524] width 87 height 32
click at [1138, 525] on div "Stop" at bounding box center [1151, 524] width 87 height 32
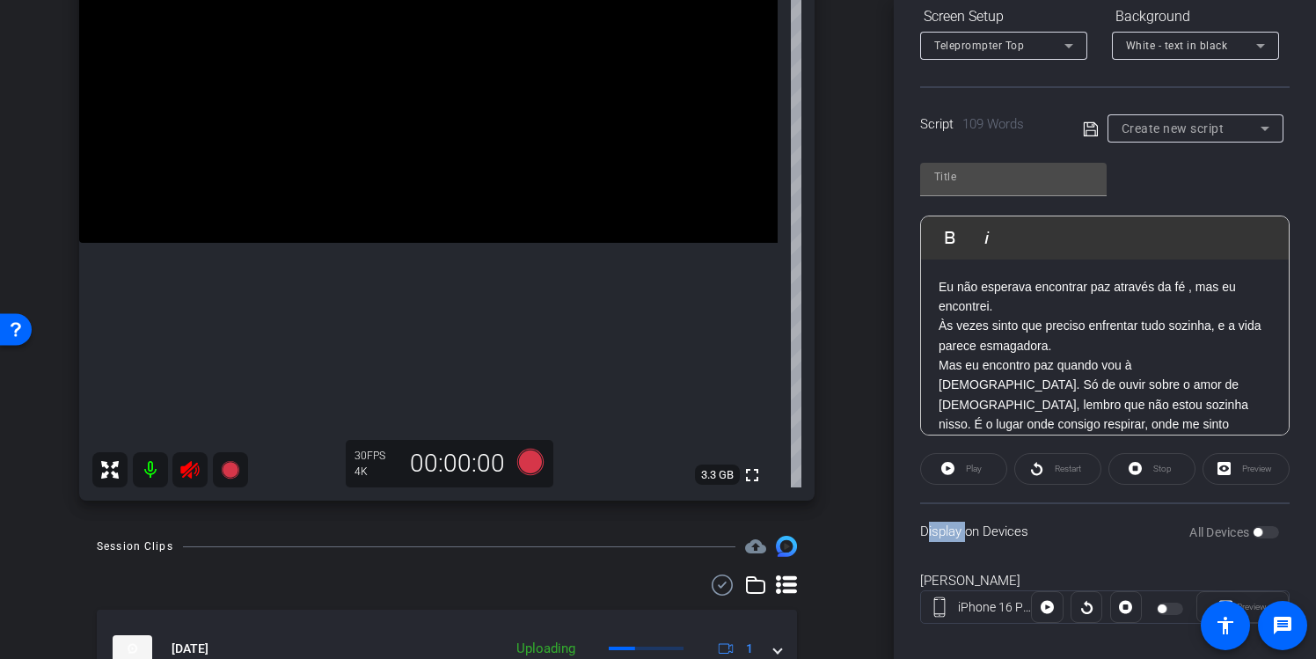
scroll to position [303, 0]
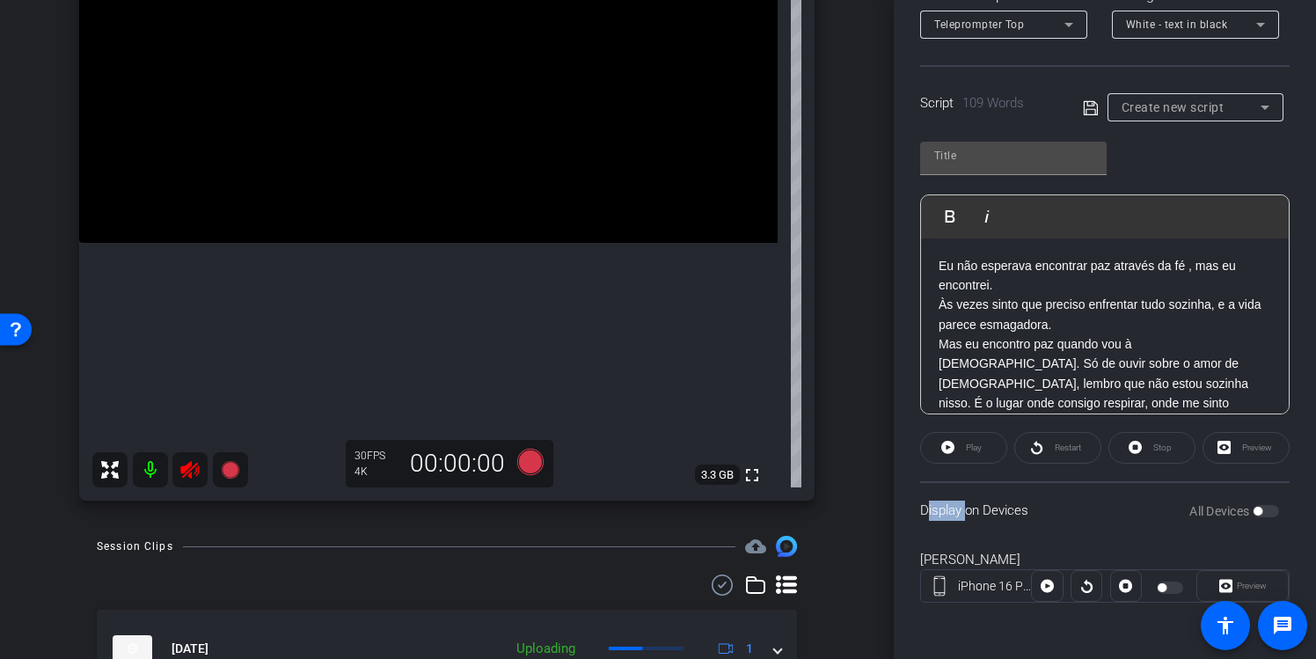
click at [1276, 512] on div "All Devices" at bounding box center [1234, 511] width 90 height 18
click at [1272, 510] on div "All Devices" at bounding box center [1234, 511] width 90 height 18
click at [1269, 510] on div "All Devices" at bounding box center [1234, 511] width 90 height 18
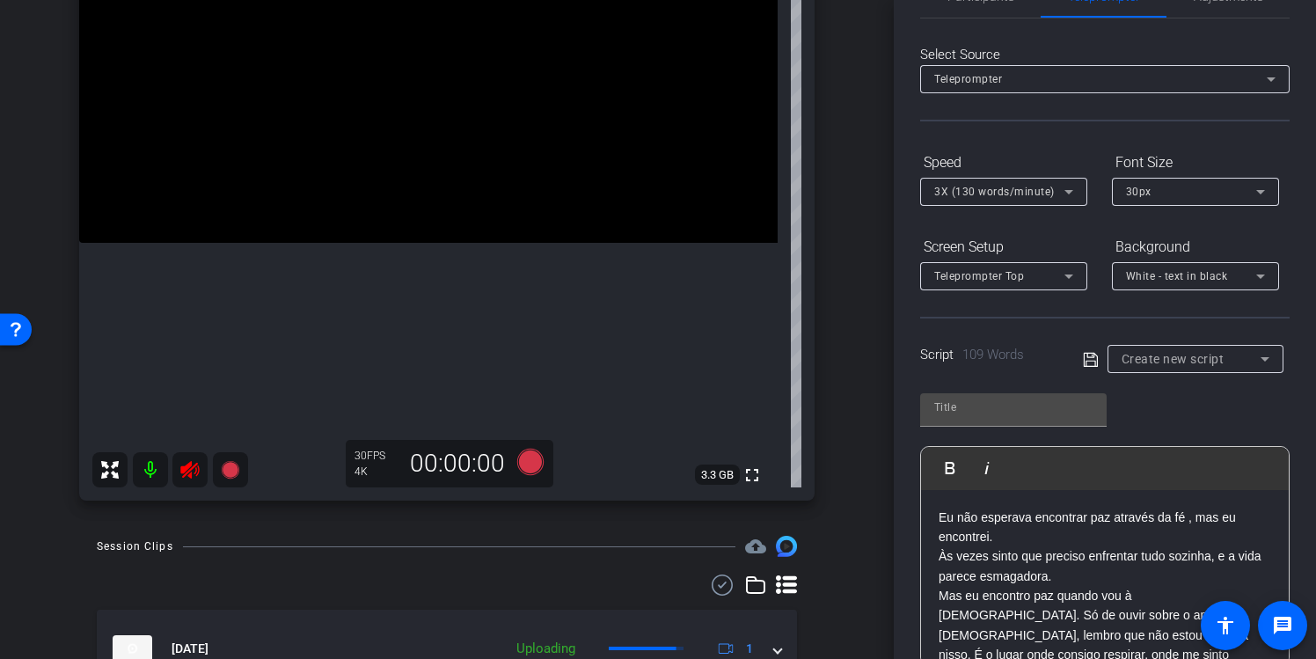
scroll to position [33, 0]
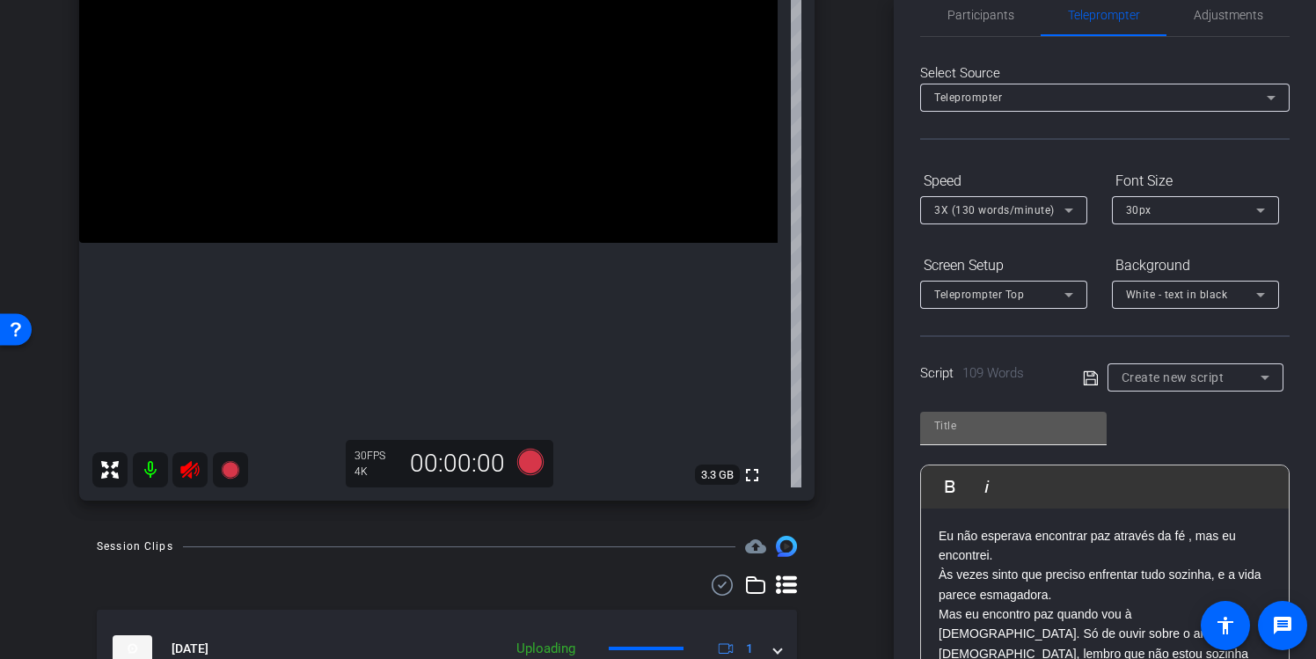
click at [1032, 423] on input "text" at bounding box center [1013, 425] width 158 height 21
type input "oioi"
click at [1171, 438] on div "oioi Play Play from this location Play Selected Play and display the selected t…" at bounding box center [1104, 542] width 369 height 286
click at [1096, 379] on icon at bounding box center [1090, 377] width 14 height 14
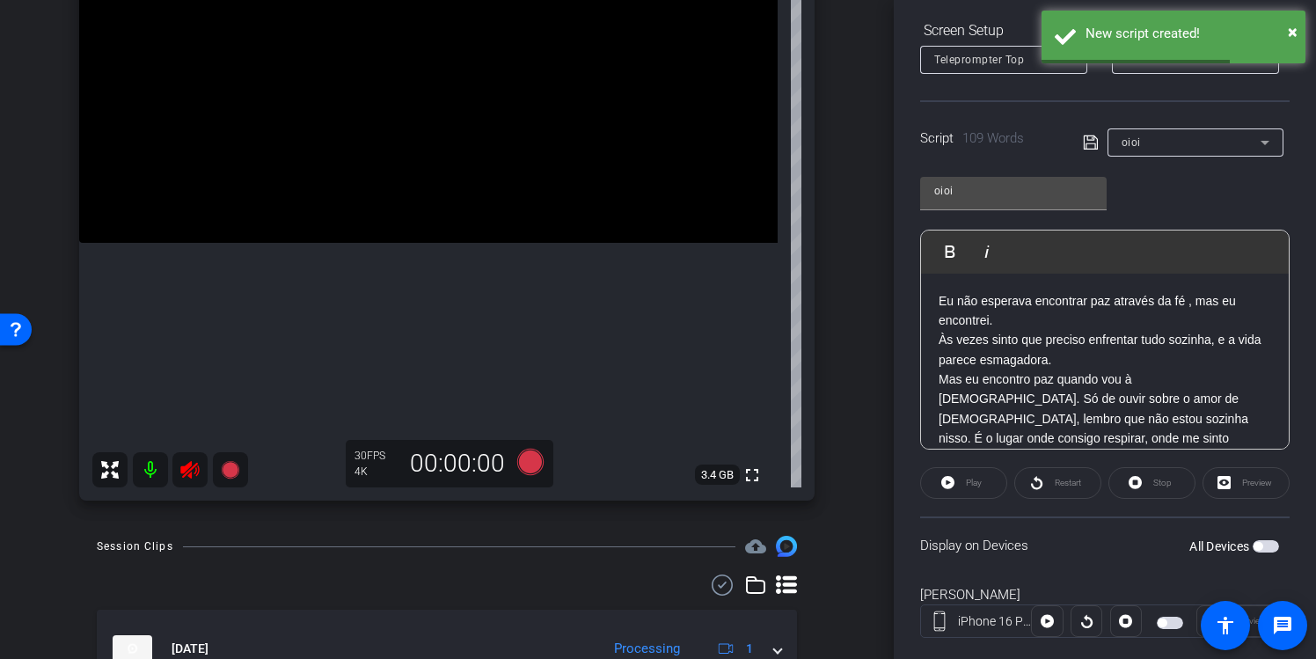
scroll to position [303, 0]
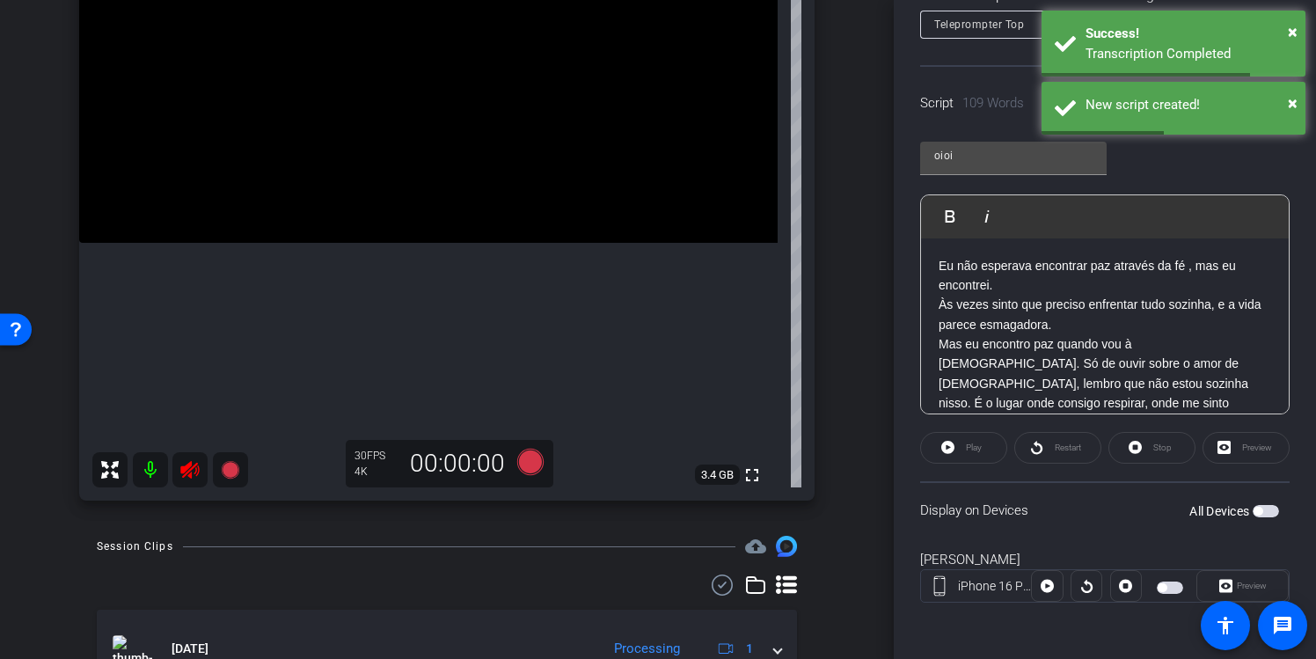
click at [957, 447] on div "Play" at bounding box center [963, 448] width 87 height 32
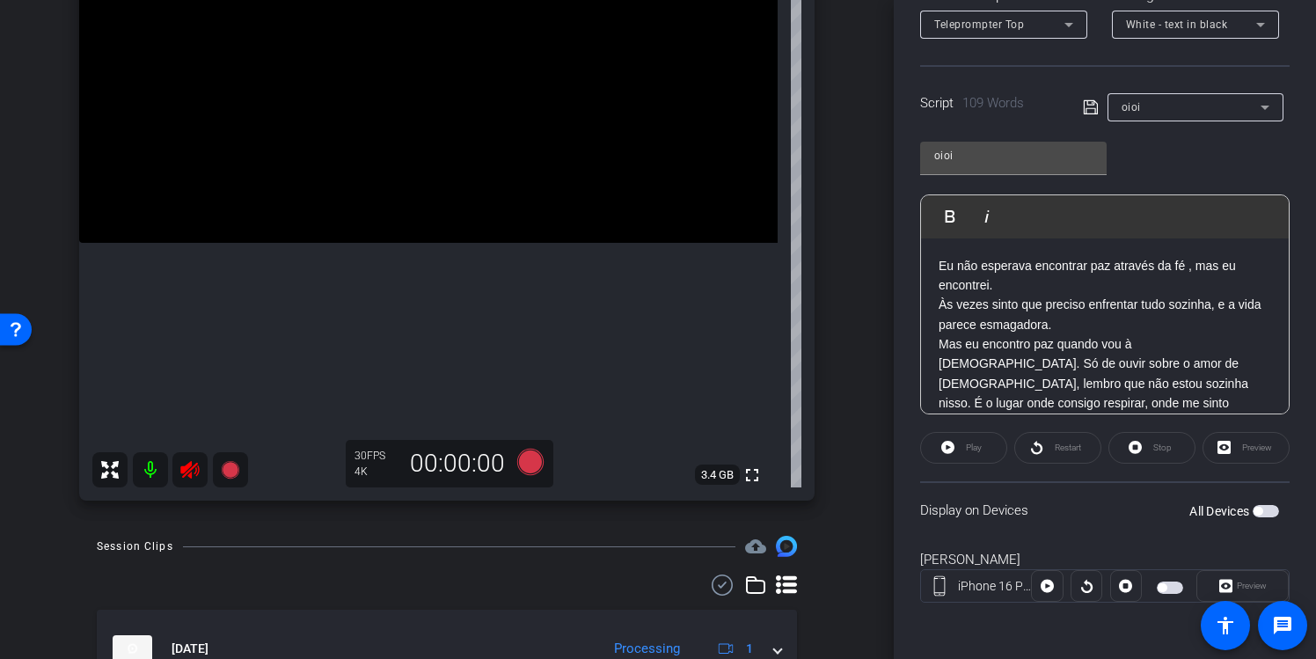
click at [1050, 582] on div at bounding box center [1047, 586] width 32 height 32
click at [1049, 590] on div at bounding box center [1047, 586] width 32 height 32
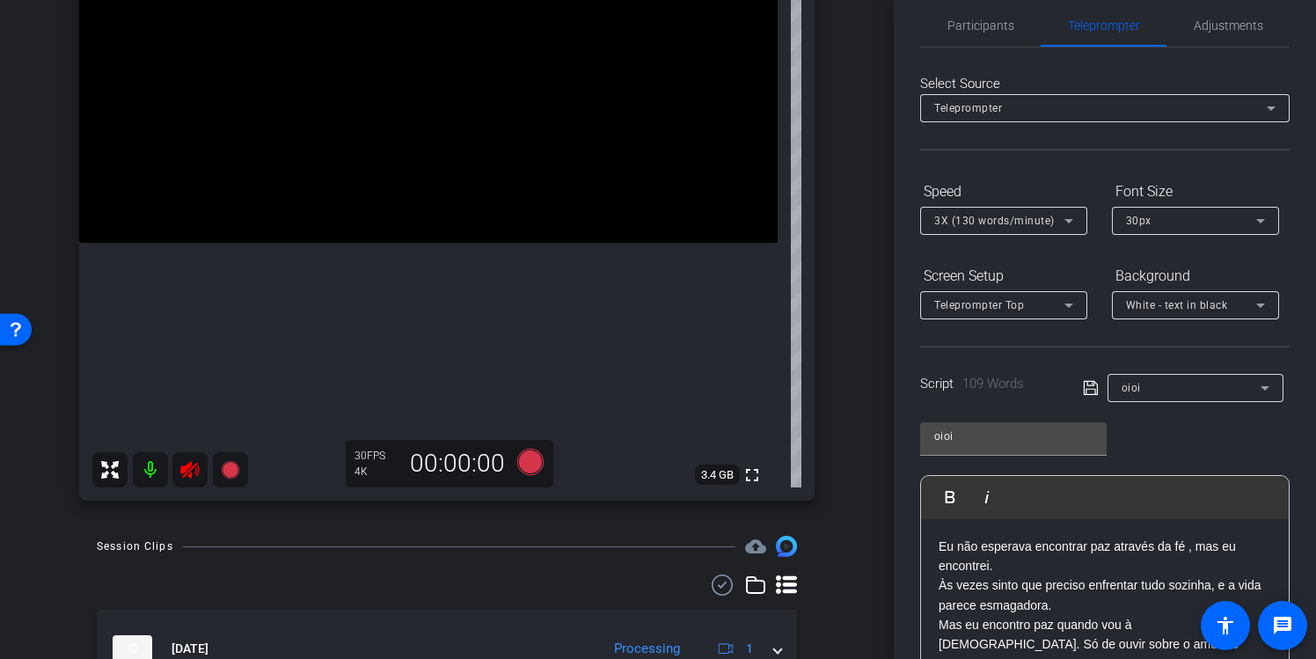
scroll to position [0, 0]
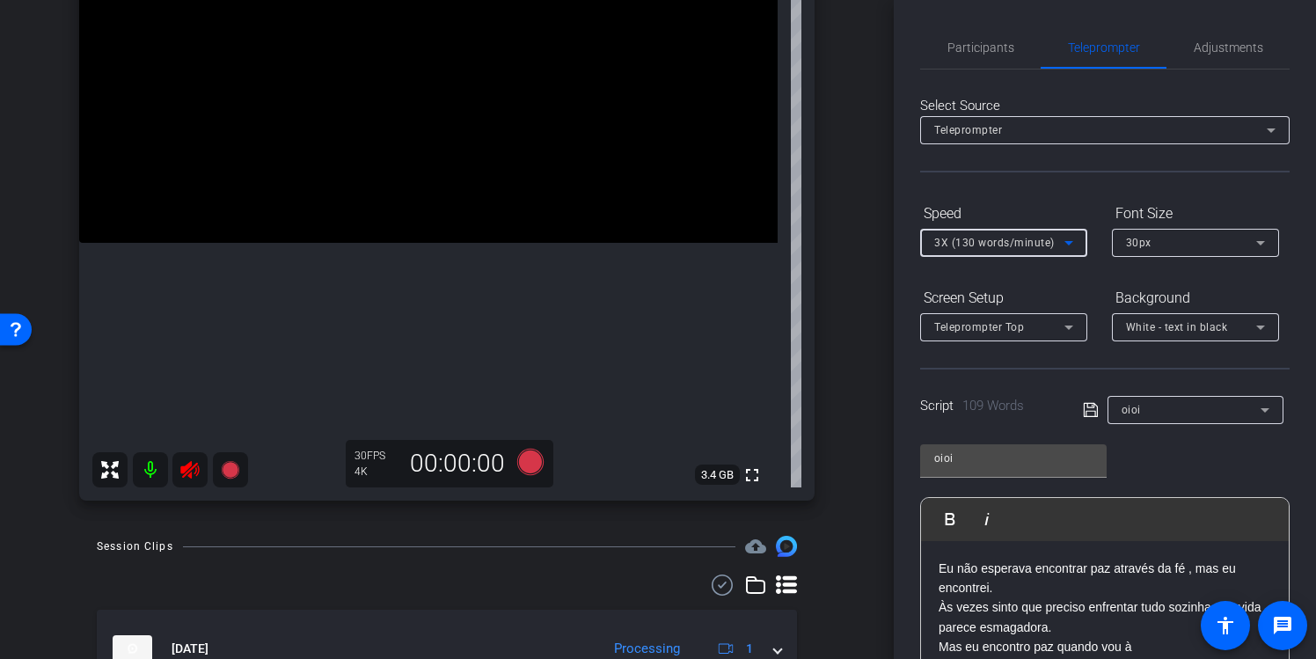
click at [1063, 244] on icon at bounding box center [1068, 242] width 21 height 21
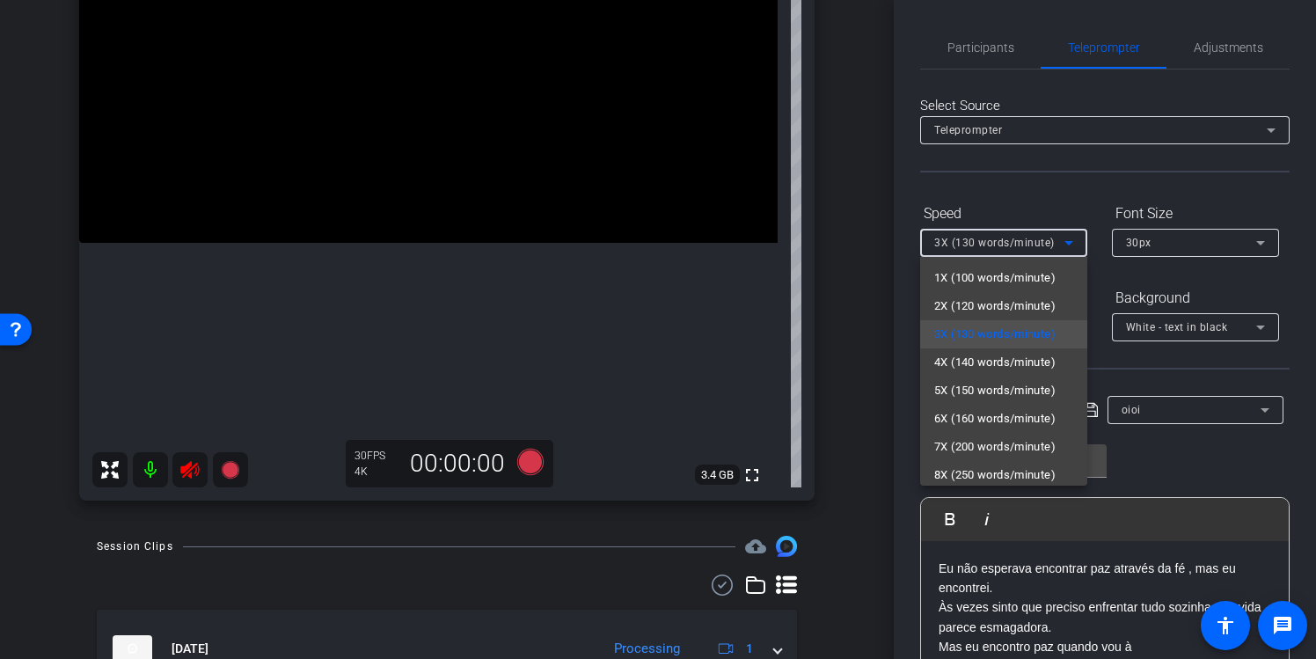
click at [1133, 161] on div at bounding box center [658, 329] width 1316 height 659
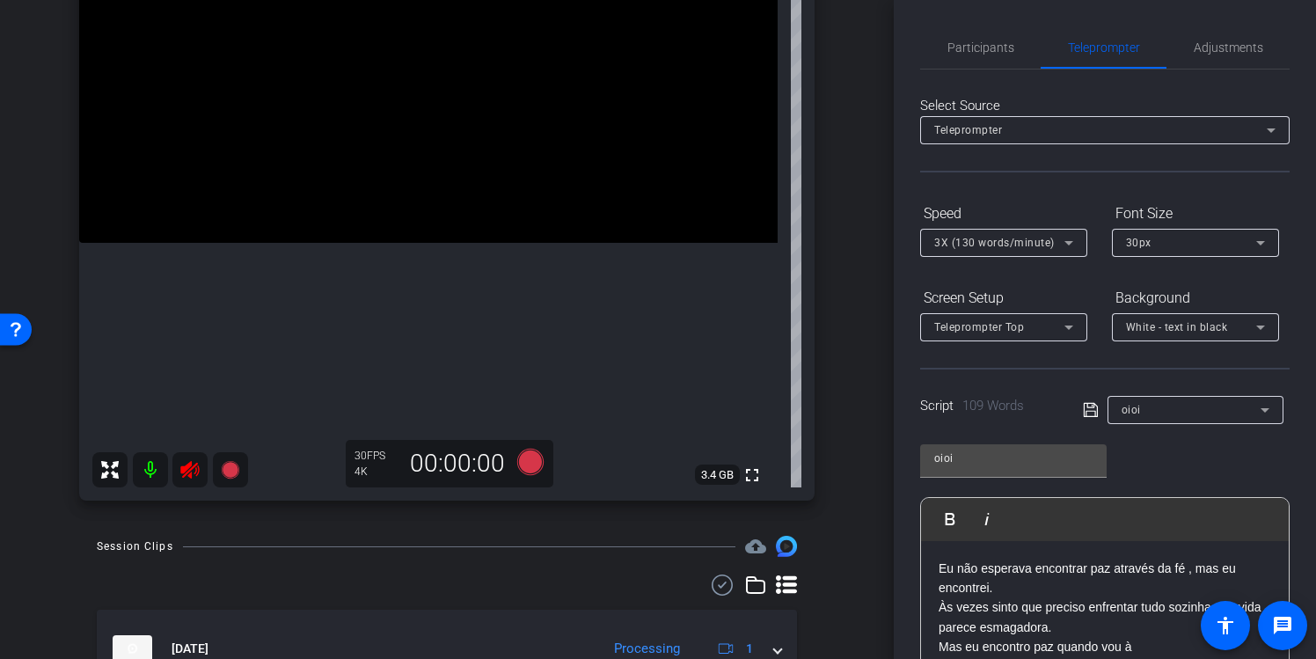
click at [1130, 140] on div "Teleprompter" at bounding box center [1100, 130] width 333 height 22
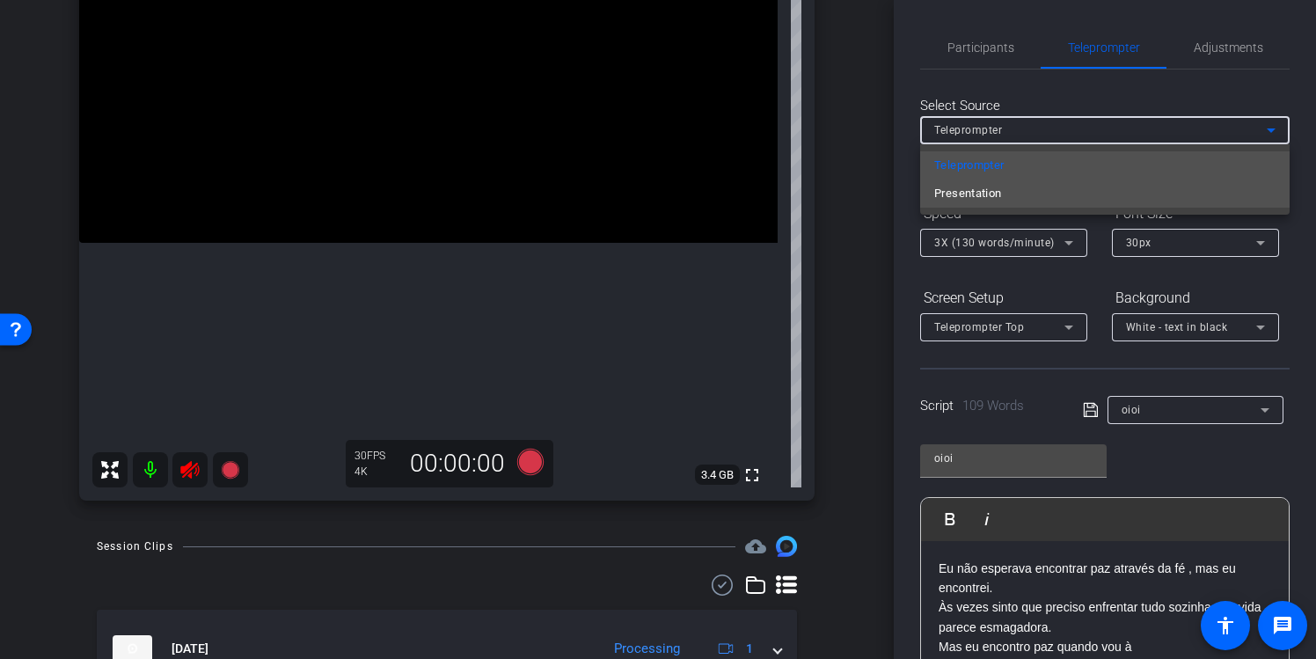
click at [1123, 194] on mat-option "Presentation" at bounding box center [1104, 193] width 369 height 28
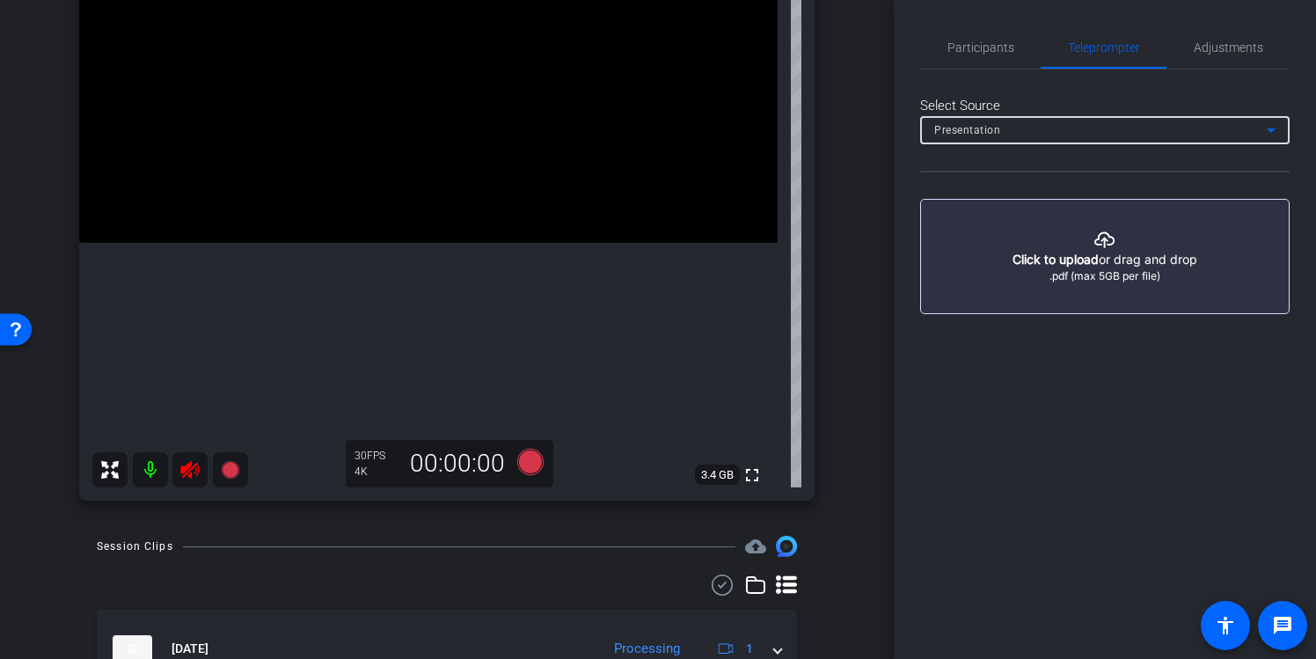
click at [1124, 142] on div "Presentation" at bounding box center [1104, 130] width 341 height 28
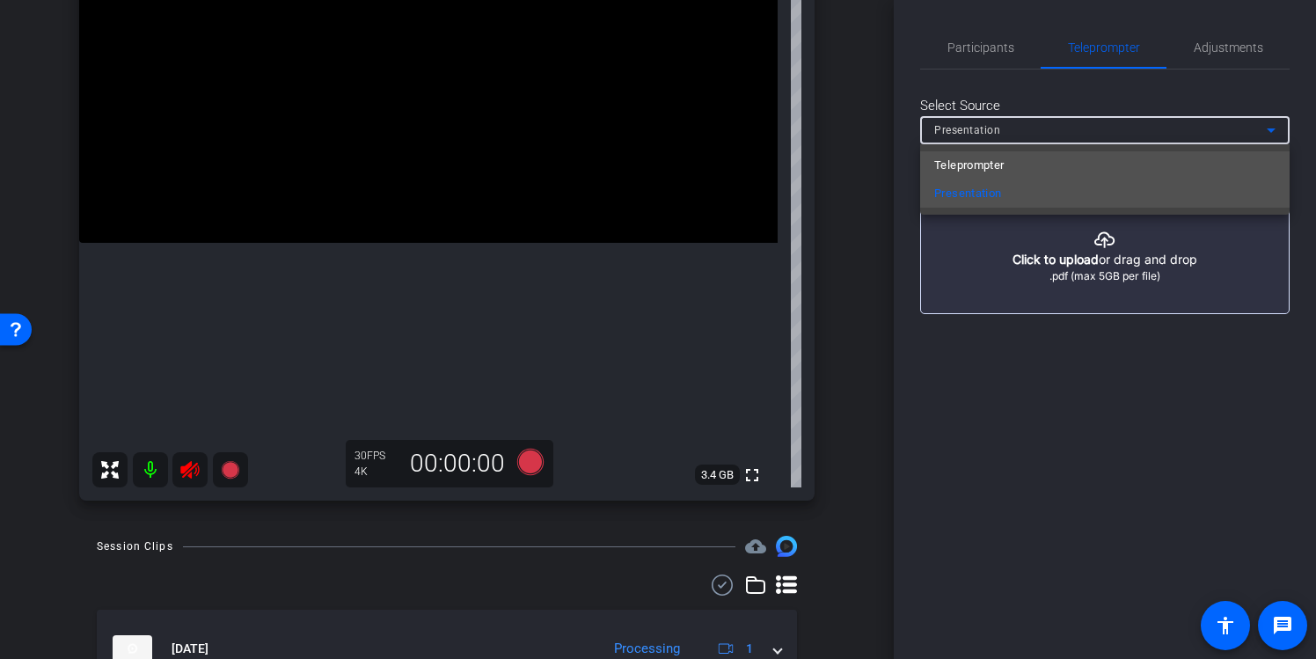
click at [1111, 173] on mat-option "Teleprompter" at bounding box center [1104, 165] width 369 height 28
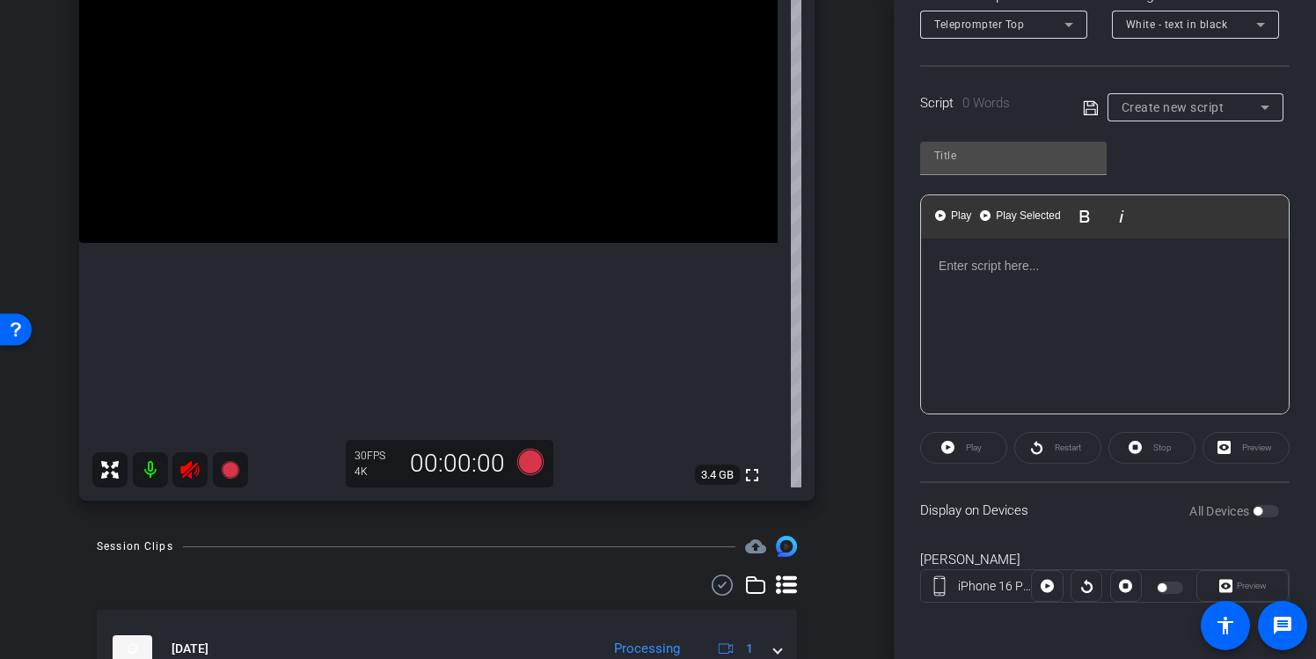
scroll to position [394, 0]
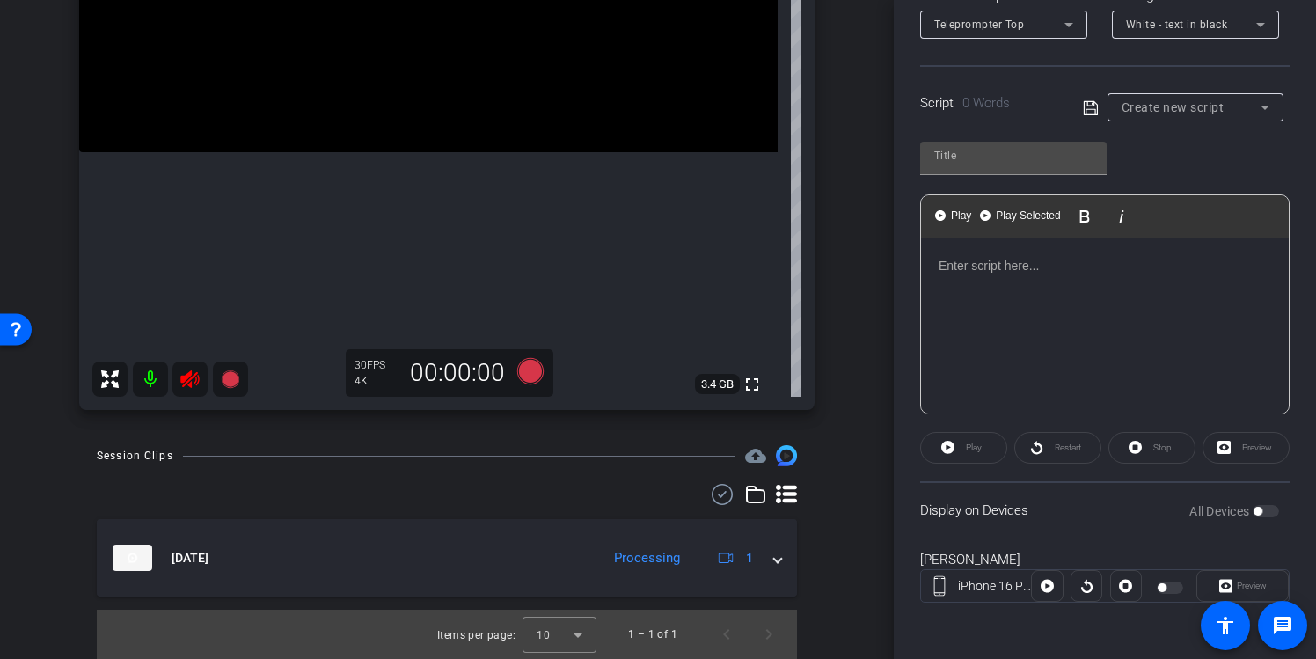
click at [987, 272] on p at bounding box center [1105, 265] width 333 height 19
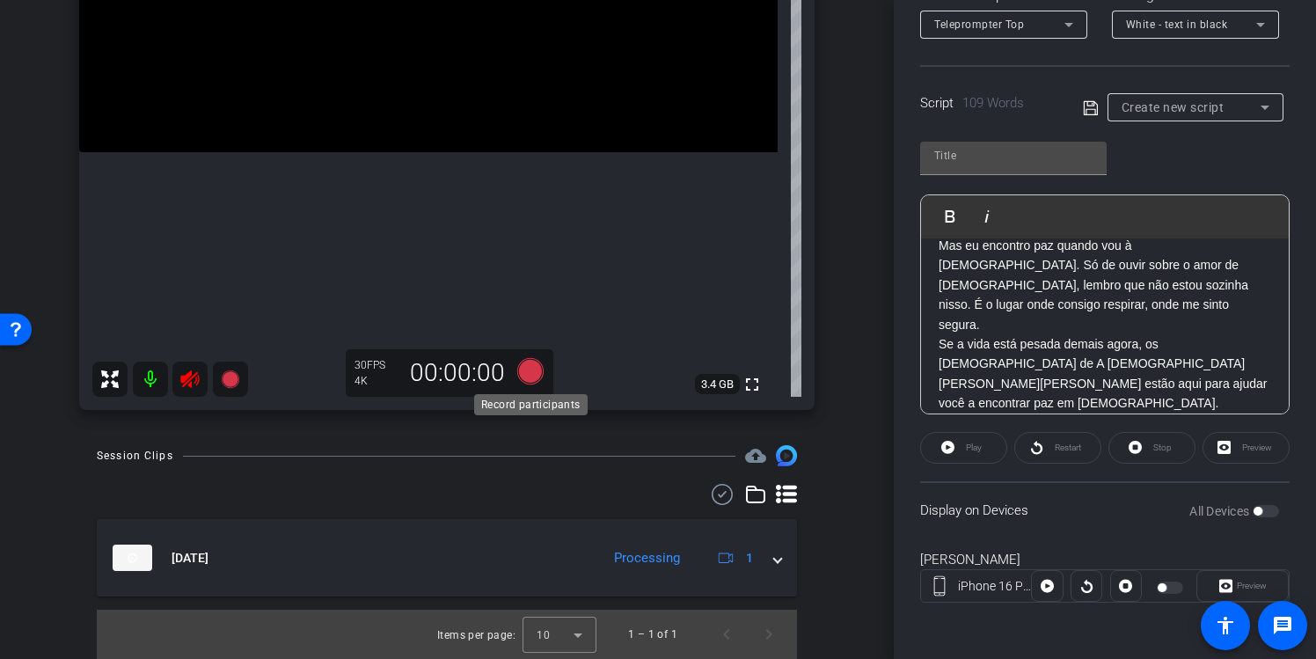
click at [537, 377] on icon at bounding box center [530, 371] width 26 height 26
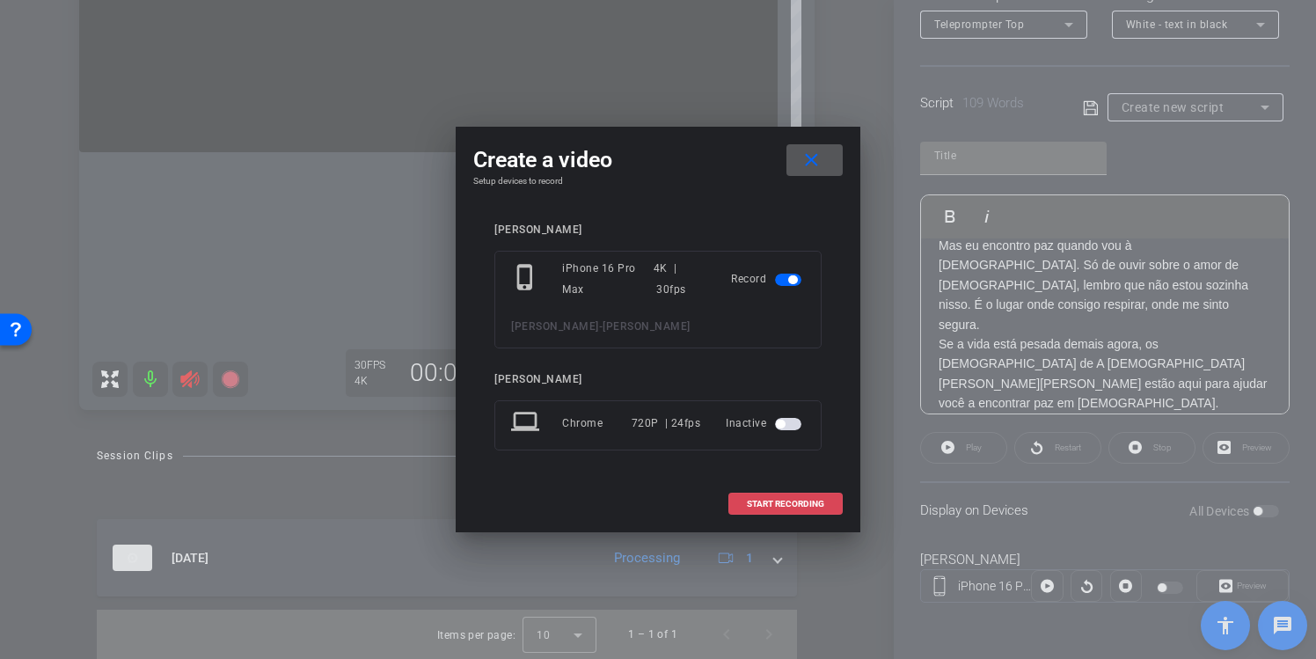
click at [802, 497] on span at bounding box center [785, 504] width 113 height 42
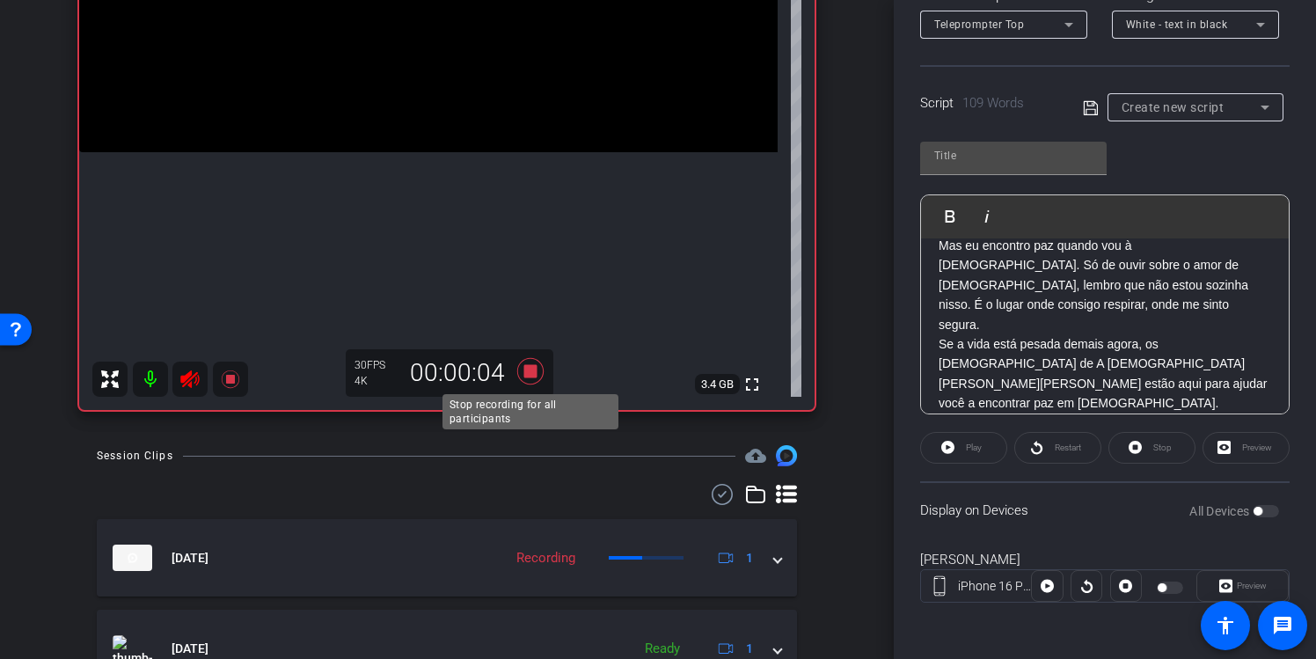
click at [530, 370] on icon at bounding box center [530, 371] width 26 height 26
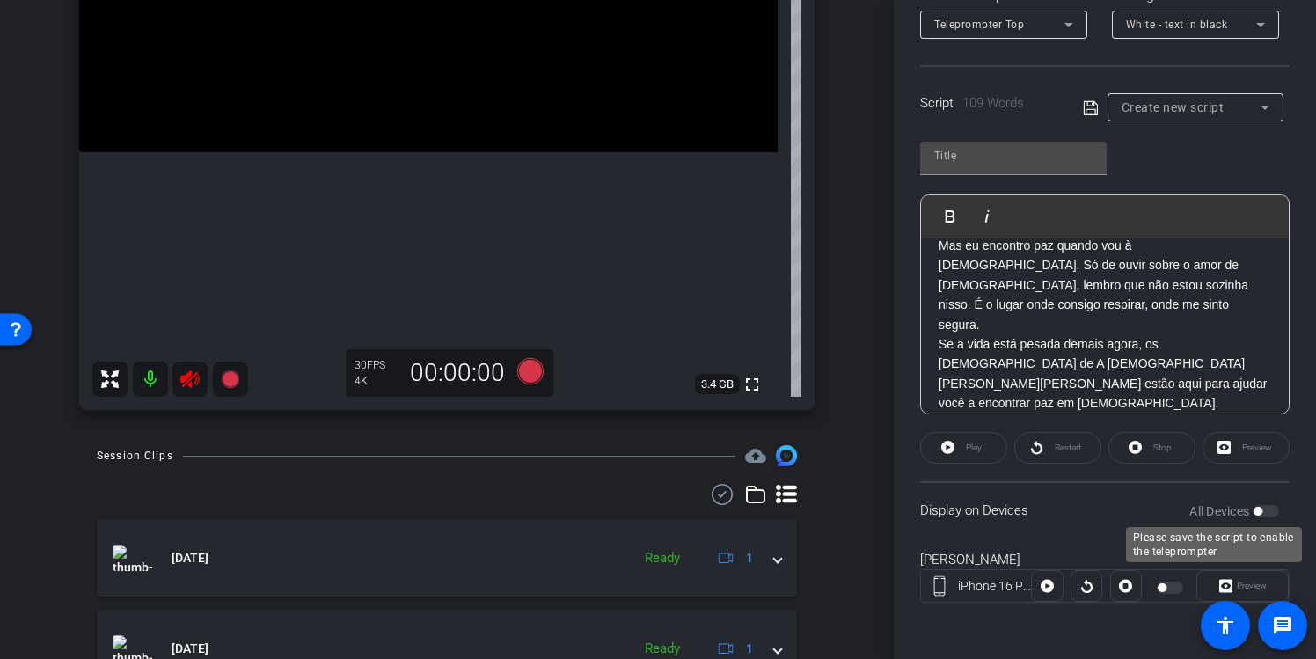
click at [1271, 507] on div "All Devices" at bounding box center [1234, 511] width 90 height 18
click at [1266, 514] on div "All Devices" at bounding box center [1234, 511] width 90 height 18
click at [1277, 516] on div "All Devices" at bounding box center [1234, 511] width 90 height 18
click at [1270, 514] on div "All Devices" at bounding box center [1234, 511] width 90 height 18
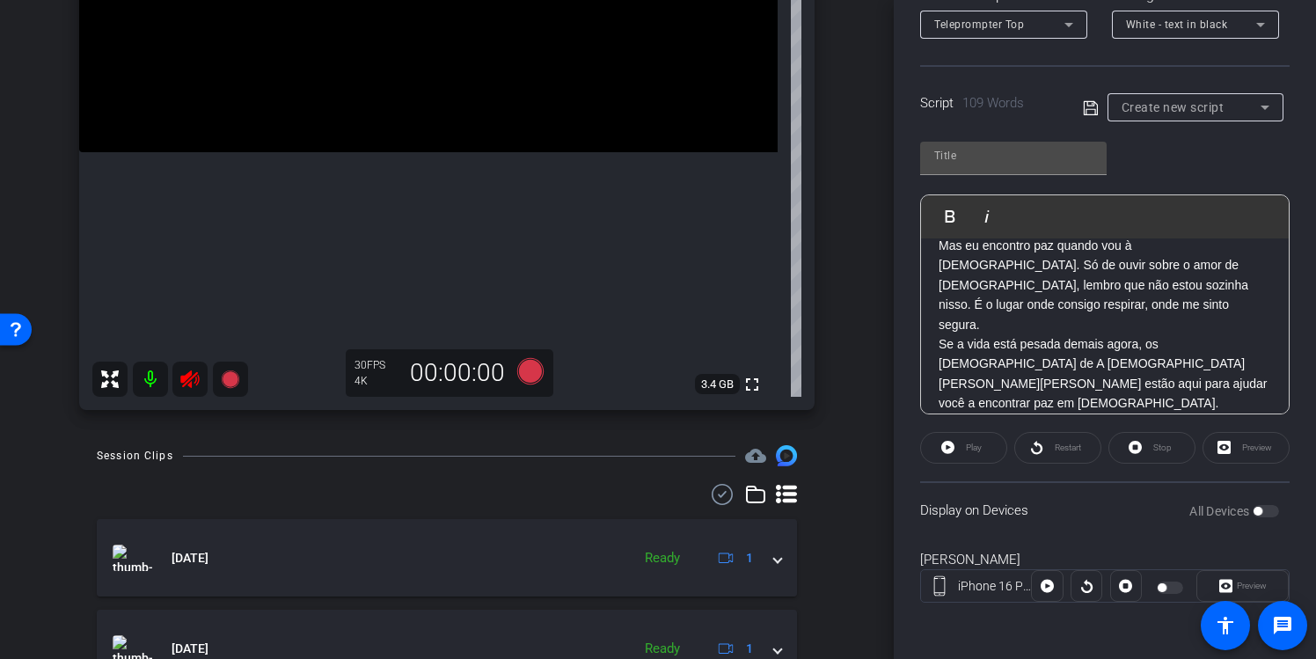
click at [1270, 514] on div "All Devices" at bounding box center [1234, 511] width 90 height 18
click at [1089, 103] on icon at bounding box center [1091, 108] width 16 height 21
type input "Default title 9821"
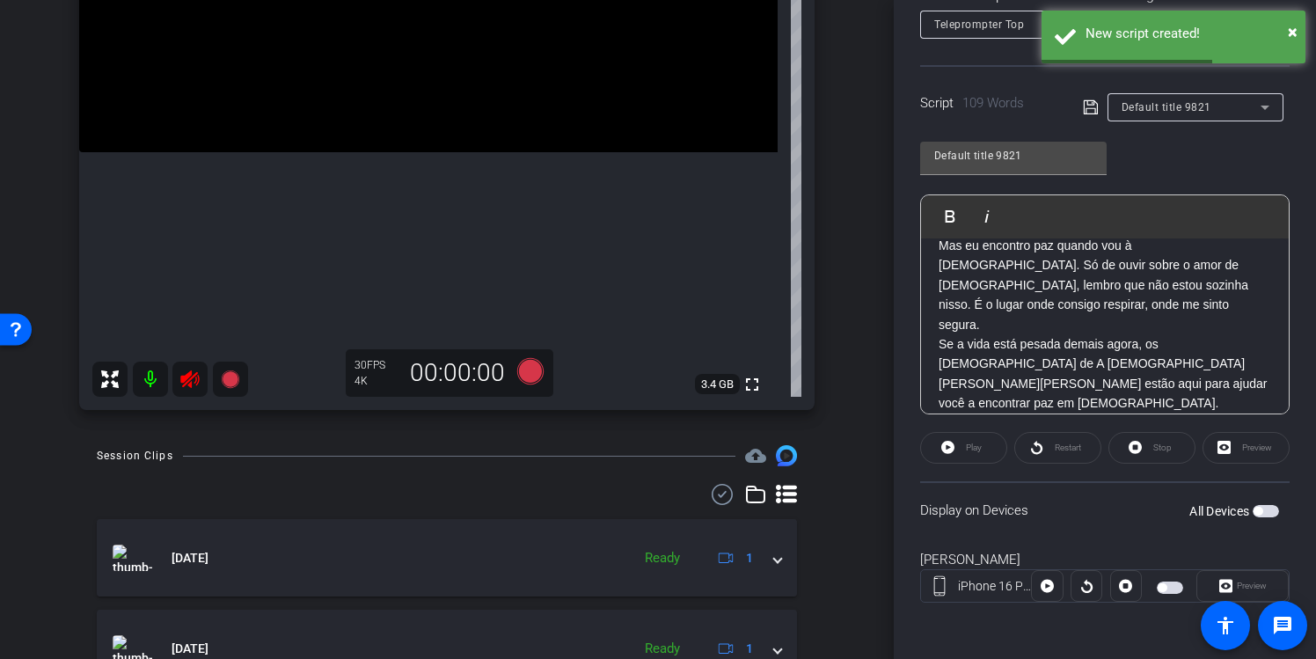
click at [1270, 517] on div "All Devices" at bounding box center [1234, 511] width 90 height 18
click at [1271, 507] on span "button" at bounding box center [1266, 511] width 26 height 12
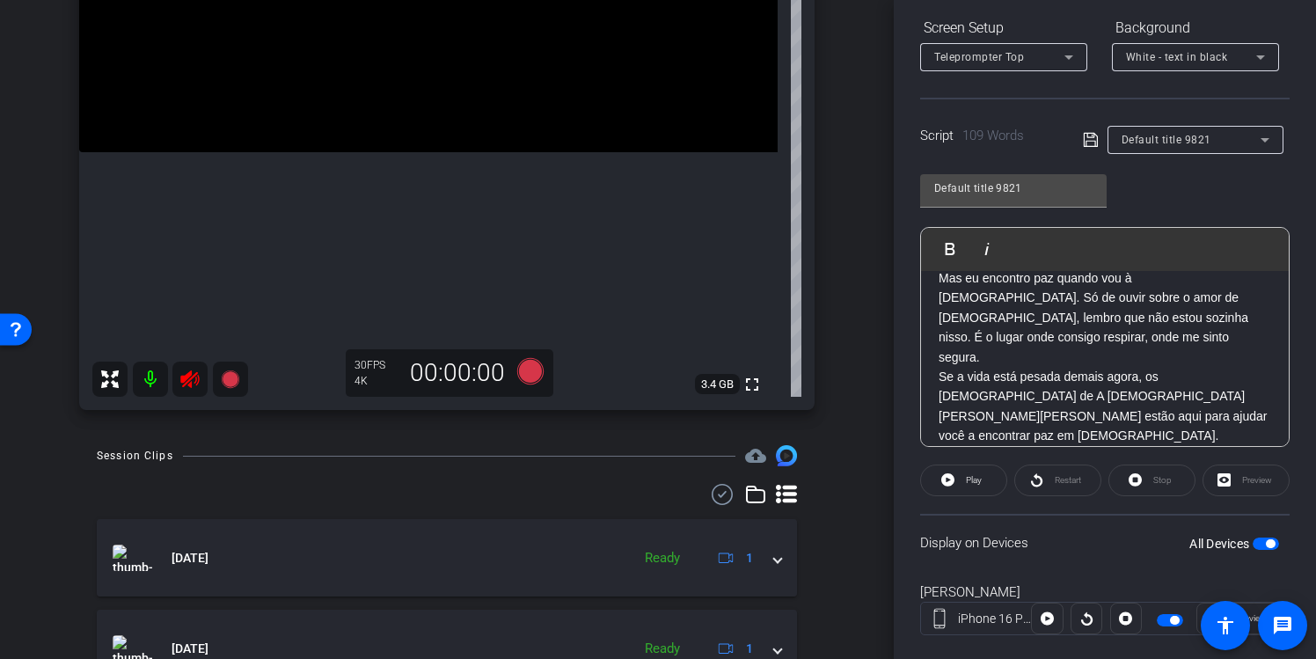
scroll to position [299, 0]
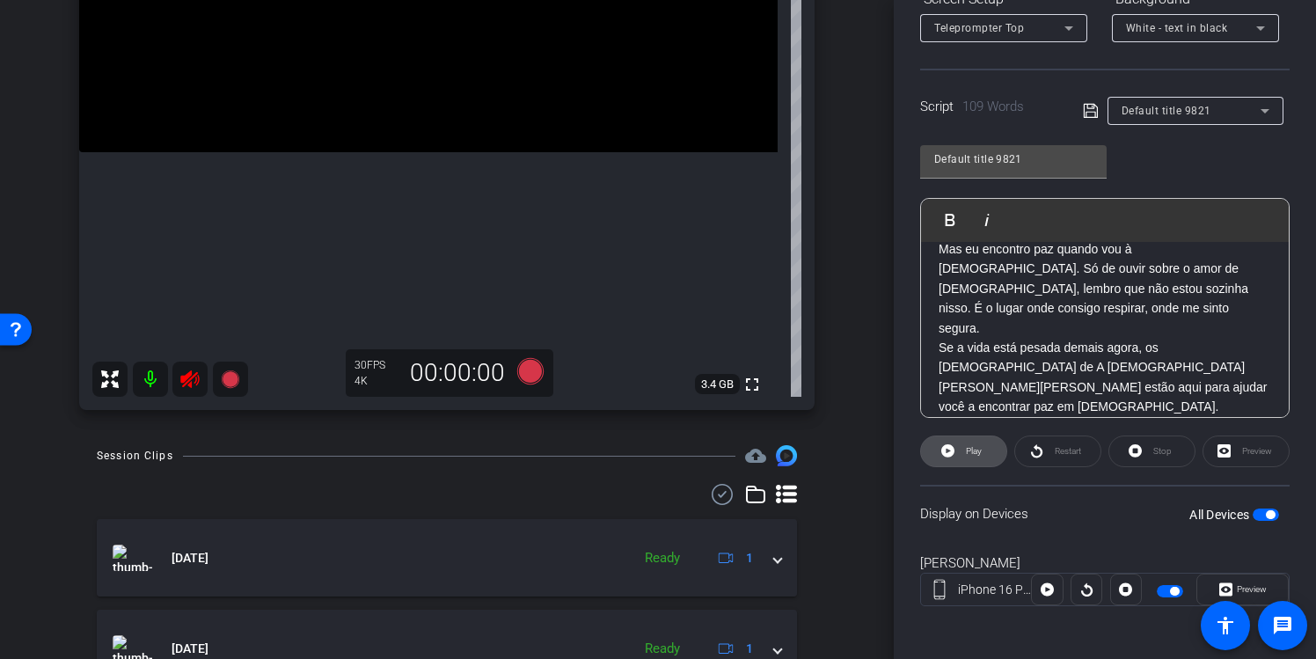
click at [962, 450] on span "Play" at bounding box center [972, 451] width 20 height 25
